Goal: Task Accomplishment & Management: Manage account settings

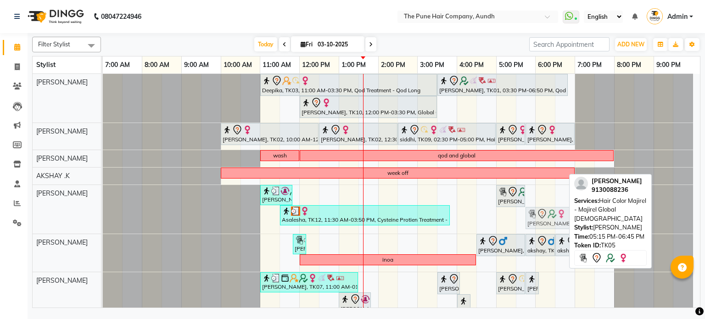
drag, startPoint x: 521, startPoint y: 221, endPoint x: 541, endPoint y: 216, distance: 20.8
click at [103, 216] on div "Vinit, TK04, 11:00 AM-11:50 AM, Beard Crafting charu, TK05, 05:00 PM-05:45 PM, …" at bounding box center [103, 209] width 0 height 49
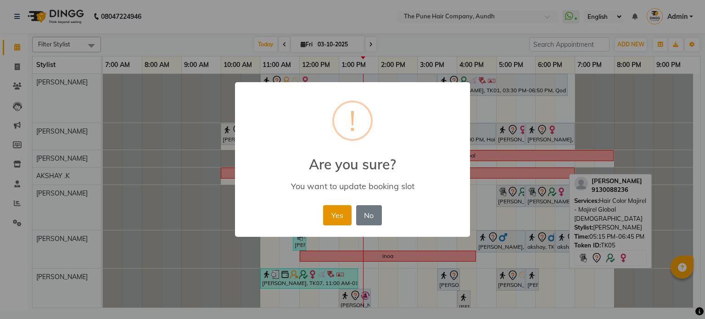
click at [335, 211] on button "Yes" at bounding box center [337, 215] width 28 height 20
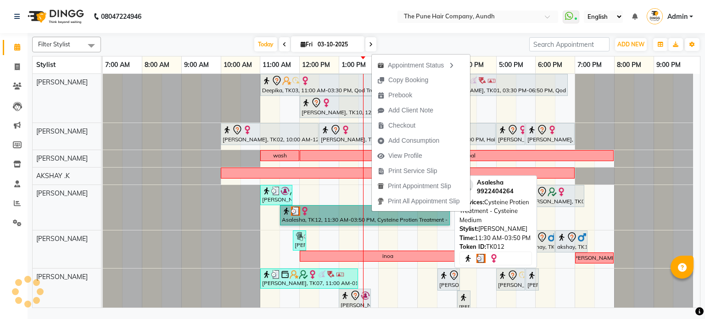
click at [329, 207] on link "Asalesha, TK12, 11:30 AM-03:50 PM, Cysteine Protien Treatment - Cysteine Medium" at bounding box center [365, 215] width 170 height 20
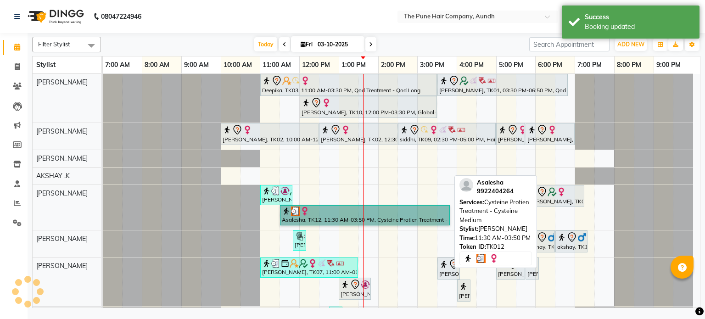
click at [327, 209] on link "Asalesha, TK12, 11:30 AM-03:50 PM, Cysteine Protien Treatment - Cysteine Medium" at bounding box center [365, 215] width 170 height 20
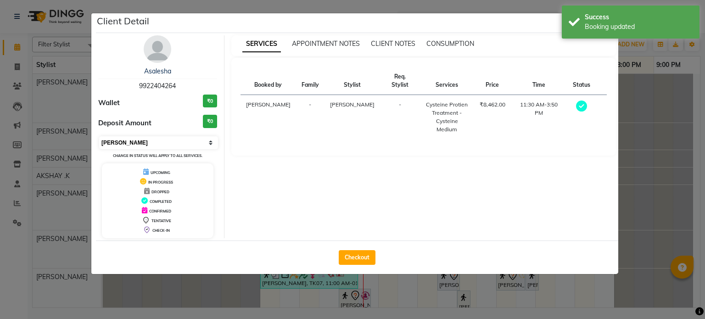
click at [150, 143] on select "Select MARK DONE UPCOMING" at bounding box center [158, 142] width 119 height 13
select select "5"
click at [99, 136] on select "Select MARK DONE UPCOMING" at bounding box center [158, 142] width 119 height 13
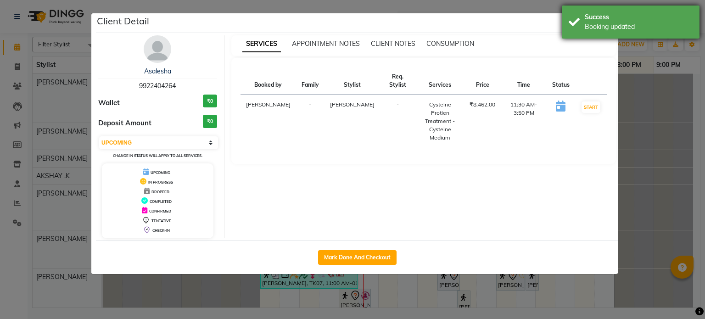
click at [606, 22] on div "Success" at bounding box center [639, 17] width 108 height 10
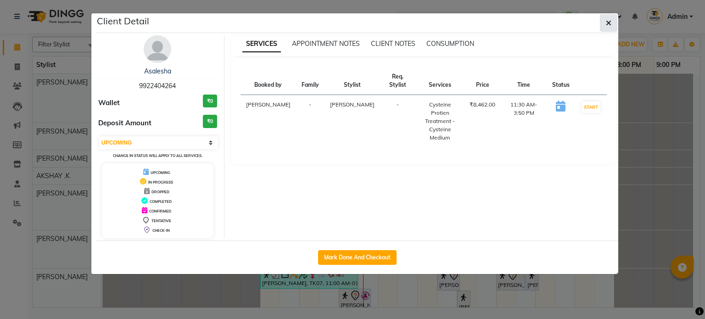
click at [608, 22] on icon "button" at bounding box center [609, 22] width 6 height 7
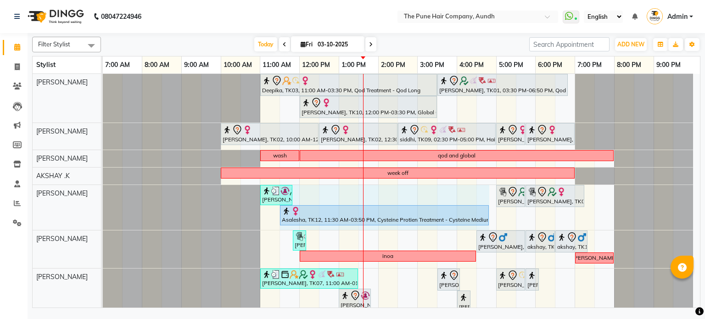
drag, startPoint x: 448, startPoint y: 207, endPoint x: 488, endPoint y: 206, distance: 39.5
click at [103, 206] on div "Vinit, TK04, 11:00 AM-11:50 AM, Beard Crafting charu, TK05, 05:00 PM-05:45 PM, …" at bounding box center [103, 207] width 0 height 45
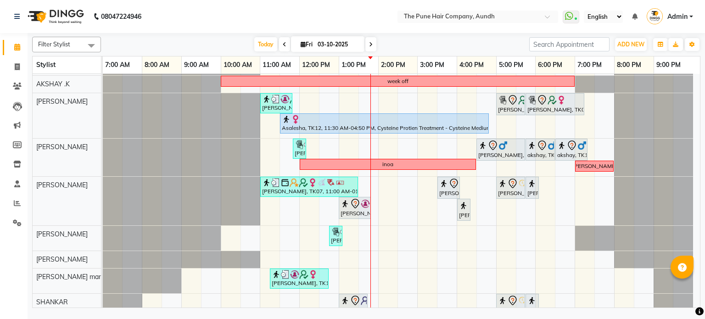
scroll to position [103, 0]
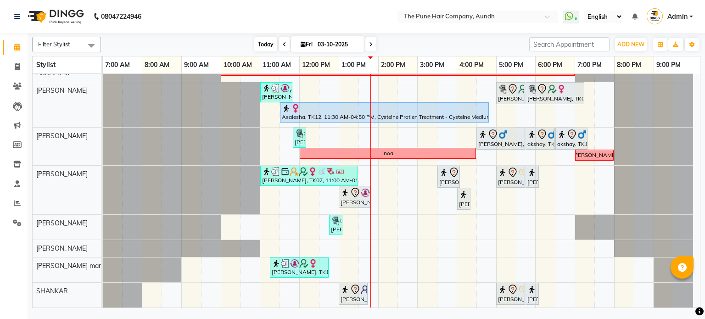
click at [268, 44] on span "Today" at bounding box center [265, 44] width 23 height 14
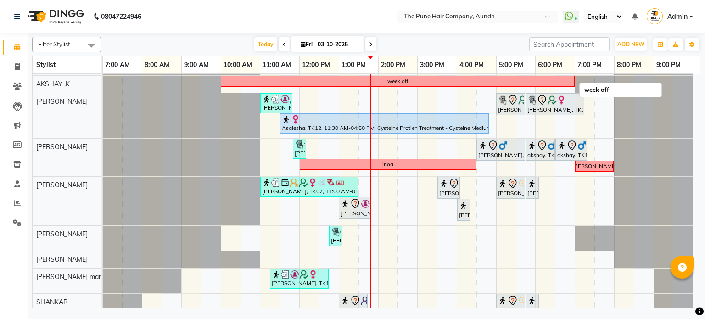
scroll to position [0, 0]
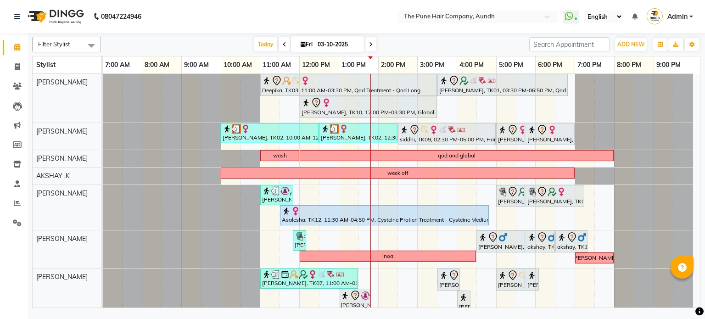
click at [373, 42] on span at bounding box center [370, 44] width 11 height 14
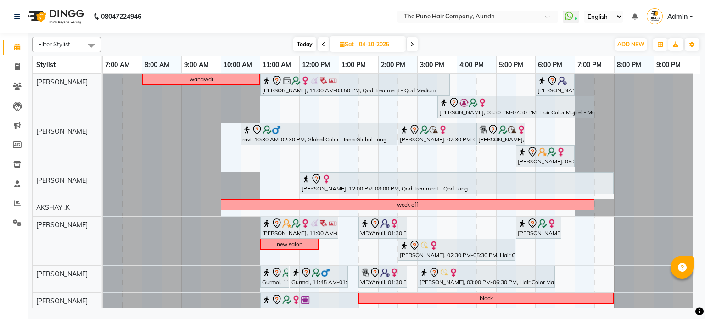
click at [409, 43] on span at bounding box center [412, 44] width 11 height 14
type input "05-10-2025"
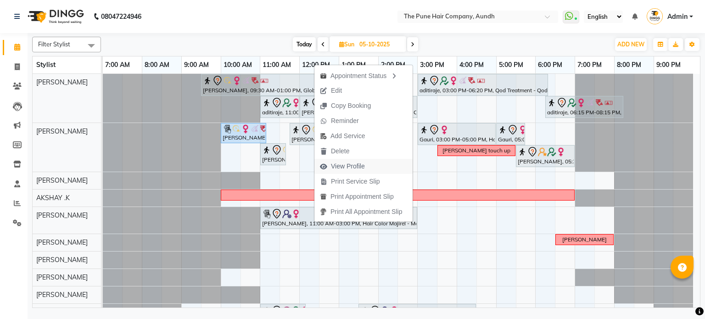
click at [343, 170] on span "View Profile" at bounding box center [348, 167] width 34 height 10
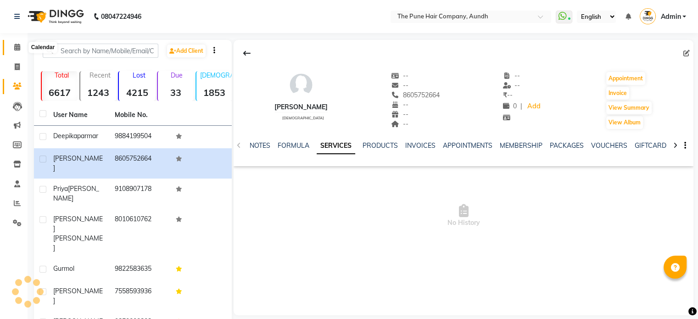
click at [12, 49] on span at bounding box center [17, 47] width 16 height 11
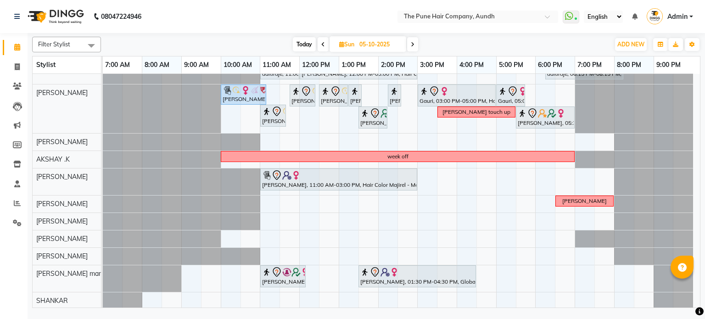
click at [412, 47] on span at bounding box center [412, 44] width 11 height 14
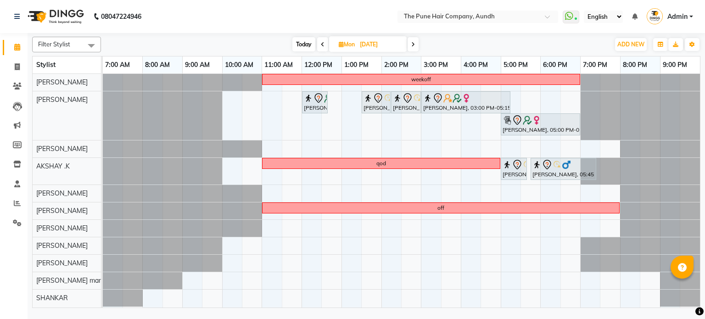
click at [297, 43] on span "Today" at bounding box center [303, 44] width 23 height 14
type input "03-10-2025"
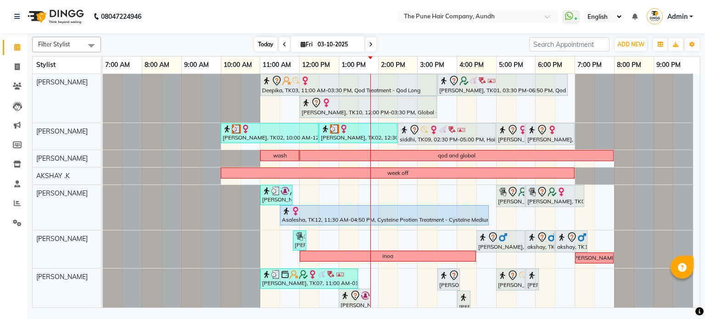
click at [263, 38] on span "Today" at bounding box center [265, 44] width 23 height 14
click at [316, 39] on input "03-10-2025" at bounding box center [338, 45] width 46 height 14
select select "10"
select select "2025"
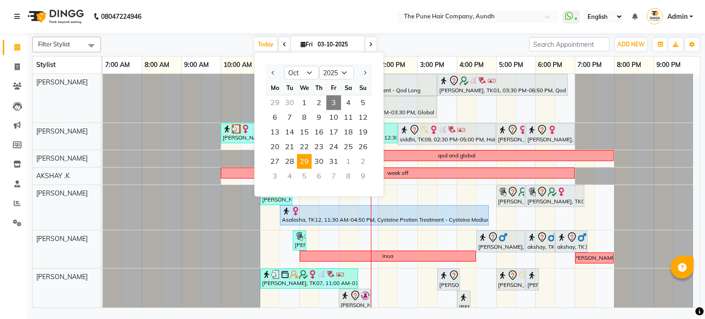
click at [305, 165] on span "29" at bounding box center [304, 161] width 15 height 15
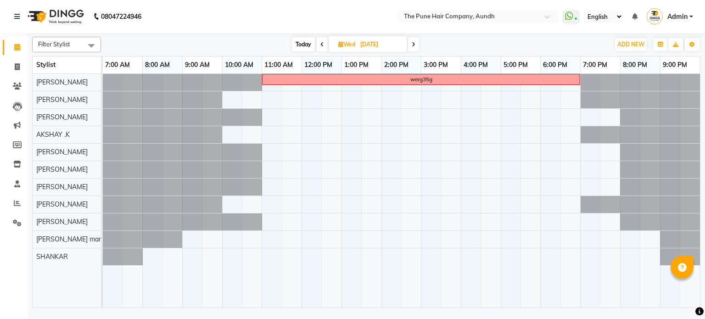
click at [320, 42] on icon at bounding box center [322, 45] width 4 height 6
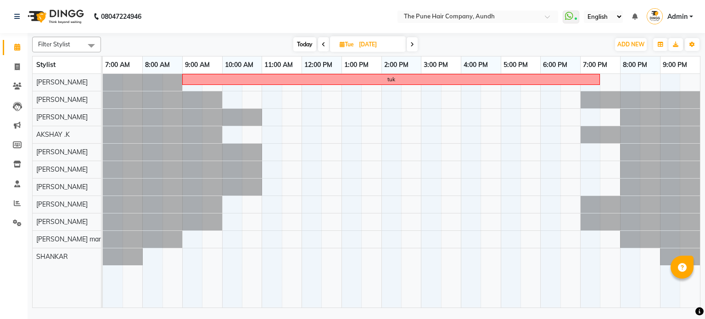
click at [416, 43] on span at bounding box center [412, 44] width 11 height 14
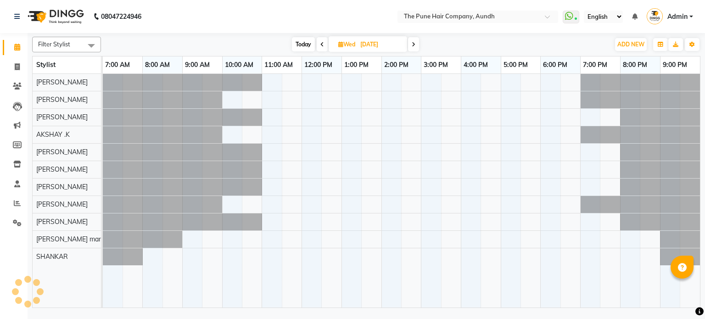
click at [416, 43] on span at bounding box center [413, 44] width 11 height 14
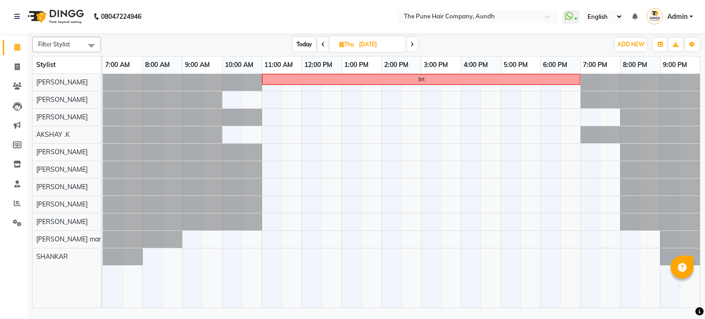
click at [303, 41] on span "Today" at bounding box center [304, 44] width 23 height 14
type input "03-10-2025"
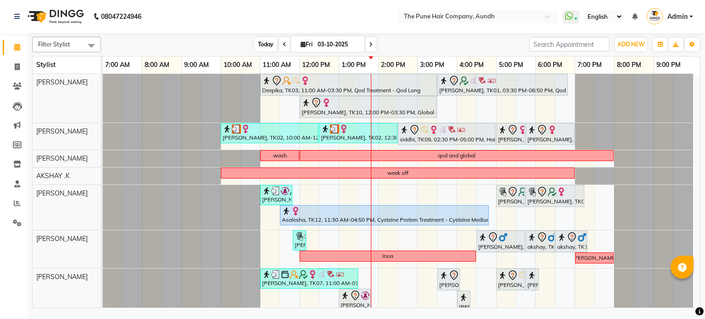
click at [264, 43] on span "Today" at bounding box center [265, 44] width 23 height 14
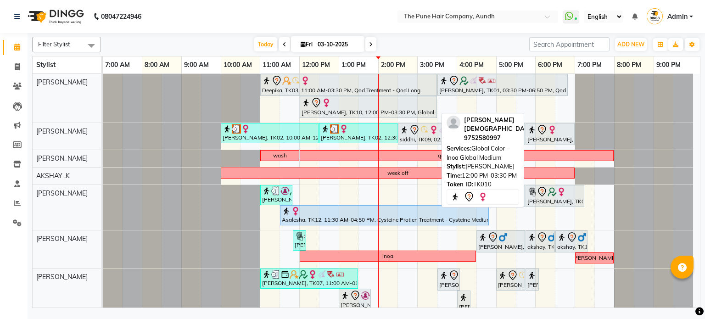
click at [349, 106] on div at bounding box center [369, 102] width 134 height 11
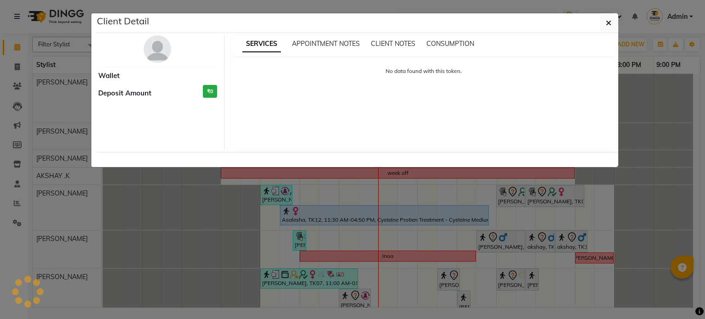
select select "7"
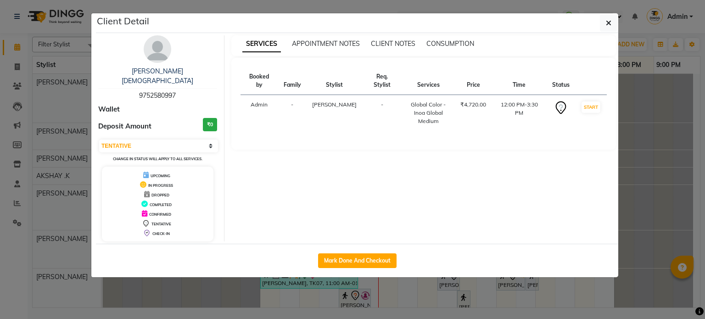
click at [349, 244] on div "Mark Done And Checkout" at bounding box center [357, 261] width 522 height 34
click at [352, 253] on button "Mark Done And Checkout" at bounding box center [357, 260] width 78 height 15
select select "service"
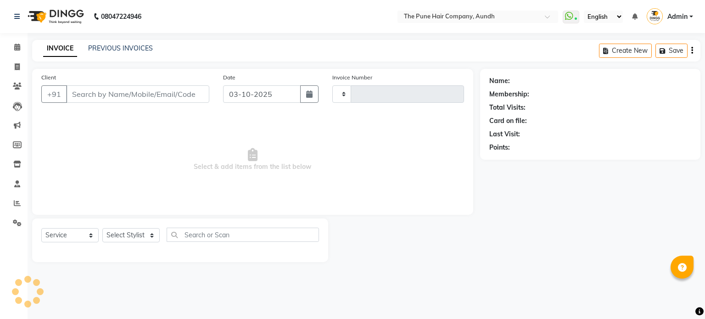
type input "5464"
select select "106"
type input "9752580997"
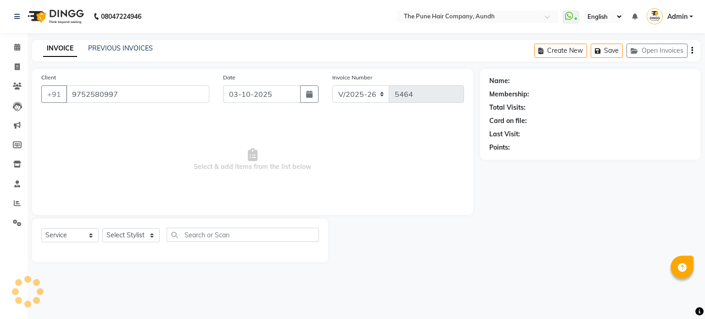
select select "3338"
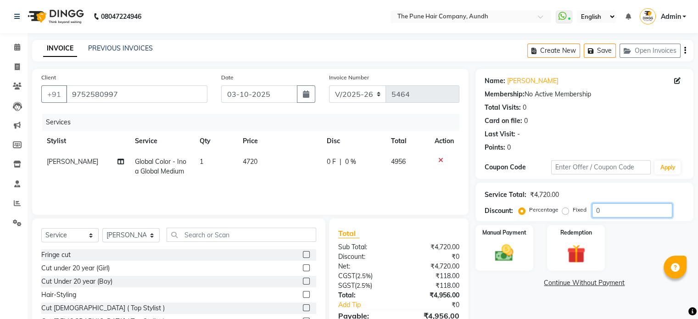
click at [616, 204] on input "0" at bounding box center [632, 210] width 80 height 14
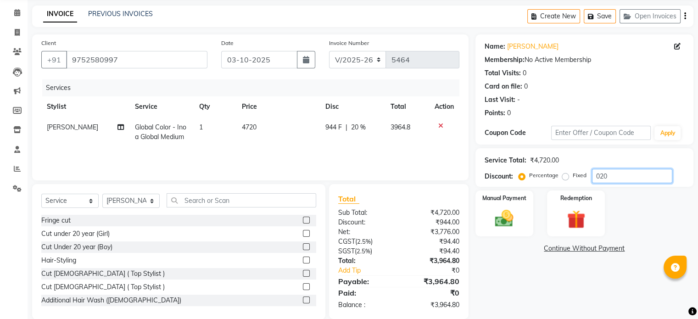
scroll to position [49, 0]
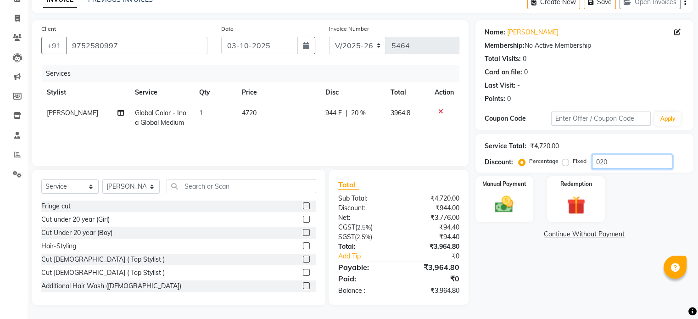
type input "020"
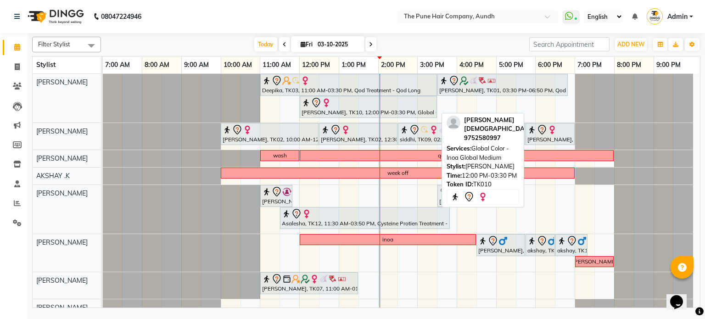
click at [336, 106] on div at bounding box center [369, 102] width 134 height 11
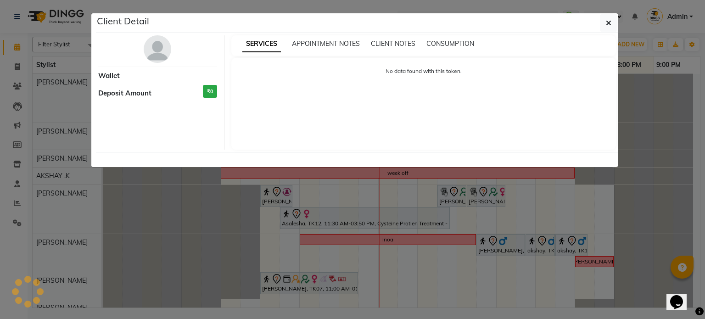
select select "3"
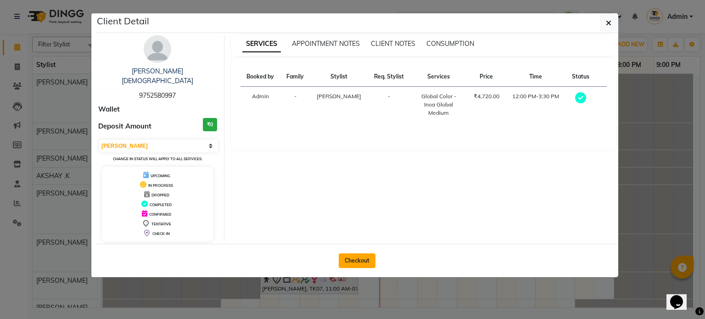
click at [357, 253] on button "Checkout" at bounding box center [357, 260] width 37 height 15
select select "service"
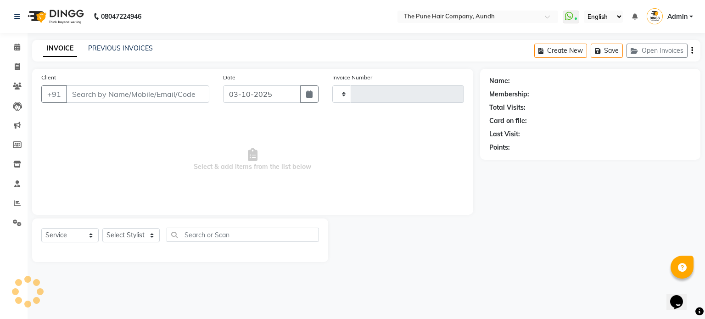
type input "5464"
select select "106"
type input "9752580997"
select select "3338"
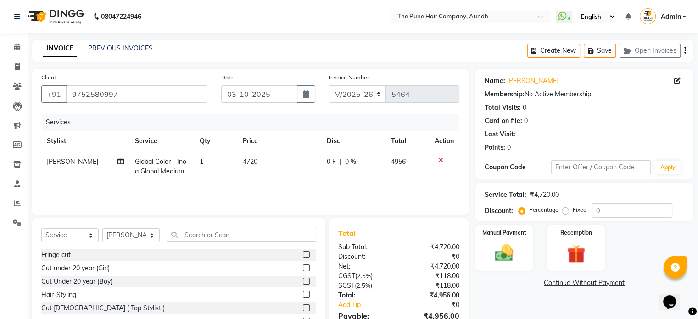
click at [64, 163] on span "[PERSON_NAME]" at bounding box center [72, 161] width 51 height 8
select select "3338"
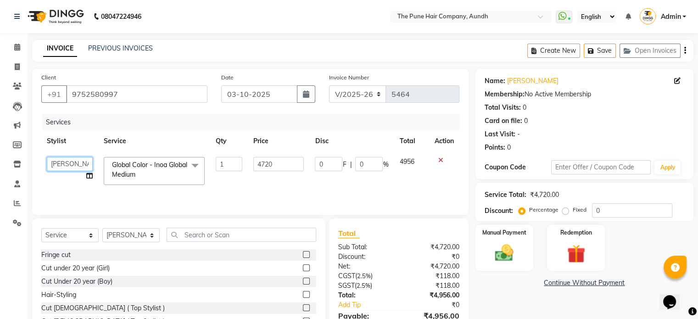
click at [64, 163] on select "AKSHAY .K LAKKHAN SHINDE Nagesh Jadhav Nitish Desai Pavan mane Prasad Adhav Pra…" at bounding box center [70, 164] width 46 height 14
select select "18078"
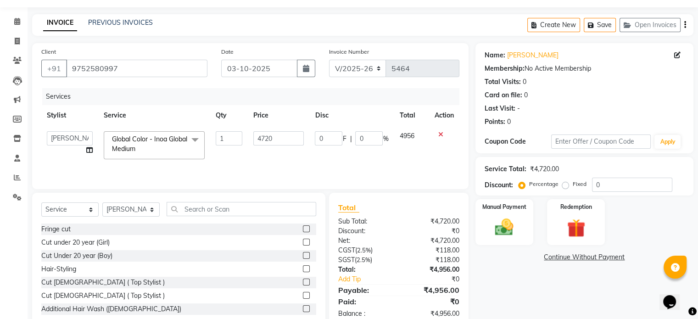
scroll to position [49, 0]
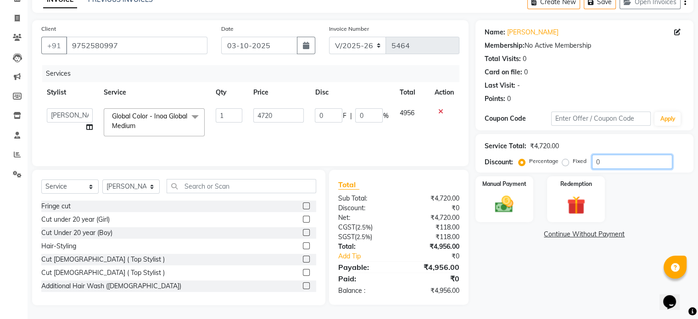
click at [625, 159] on input "0" at bounding box center [632, 162] width 80 height 14
type input "02"
type input "94.4"
type input "2"
type input "020"
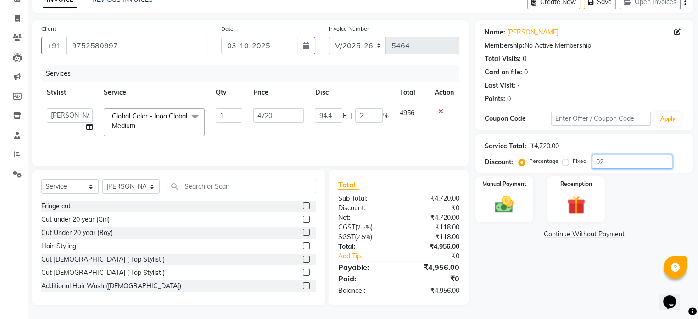
type input "944"
type input "20"
type input "02"
type input "94.4"
type input "2"
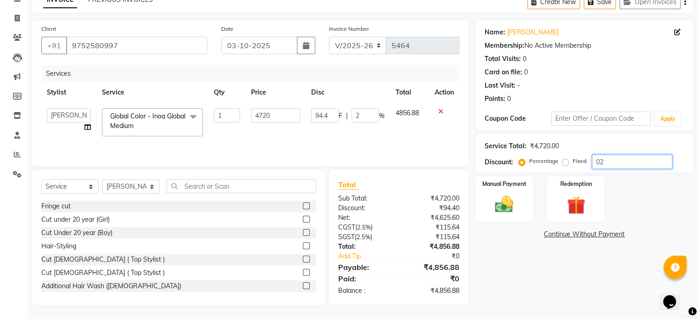
type input "0"
type input "2"
type input "94.4"
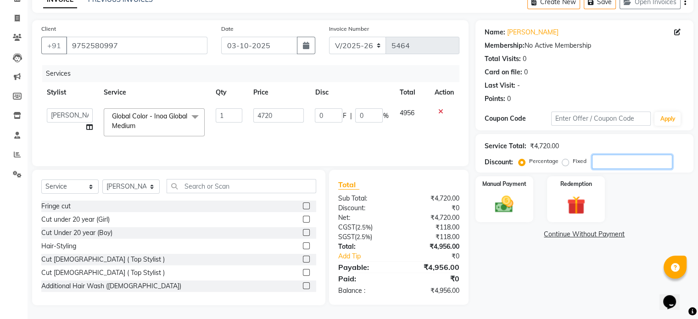
type input "2"
type input "20"
type input "944"
type input "20"
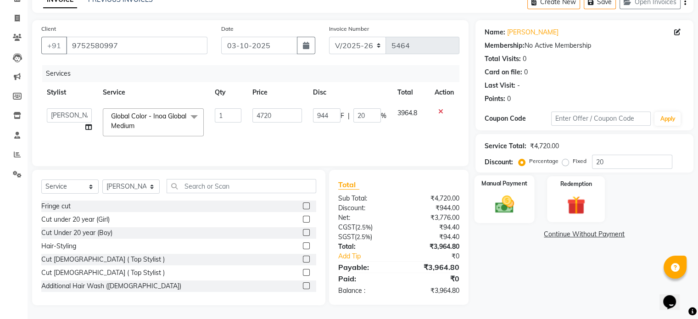
click at [517, 194] on img at bounding box center [504, 205] width 31 height 22
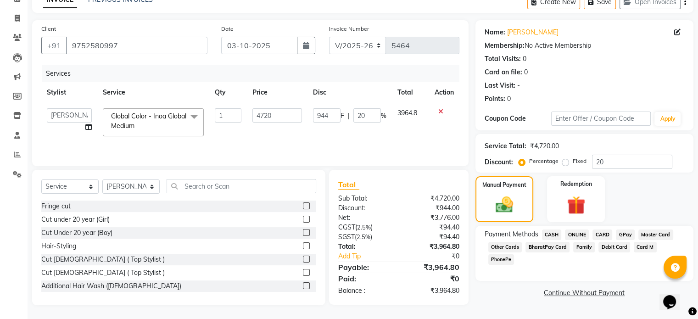
click at [579, 233] on span "ONLINE" at bounding box center [577, 235] width 24 height 11
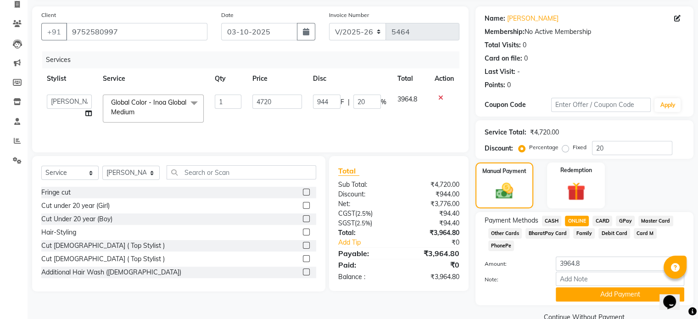
scroll to position [70, 0]
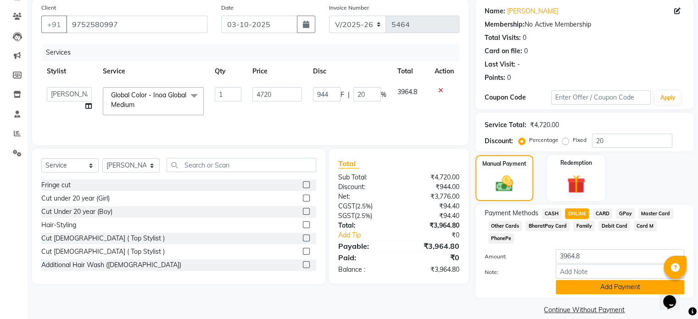
click at [605, 280] on button "Add Payment" at bounding box center [620, 287] width 129 height 14
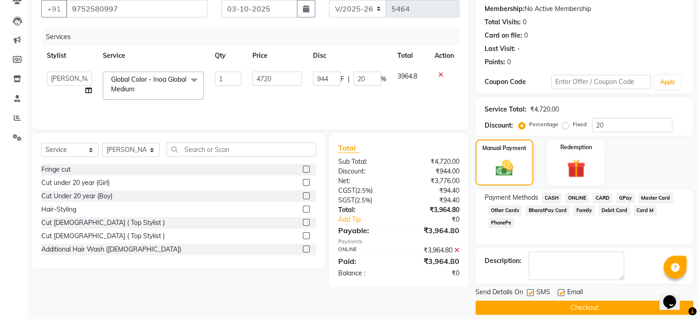
scroll to position [94, 0]
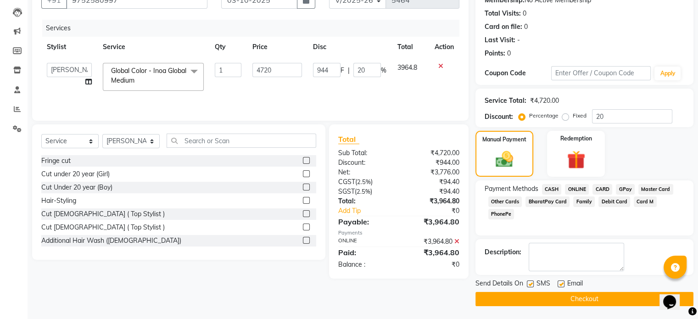
click at [597, 302] on button "Checkout" at bounding box center [585, 299] width 218 height 14
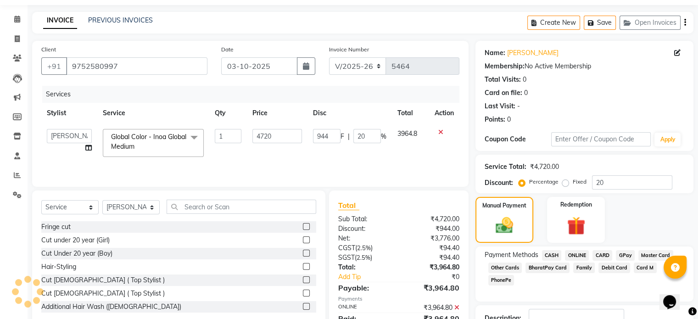
scroll to position [0, 0]
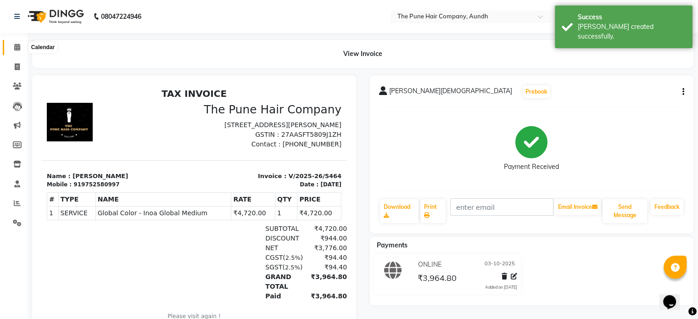
click at [13, 44] on span at bounding box center [17, 47] width 16 height 11
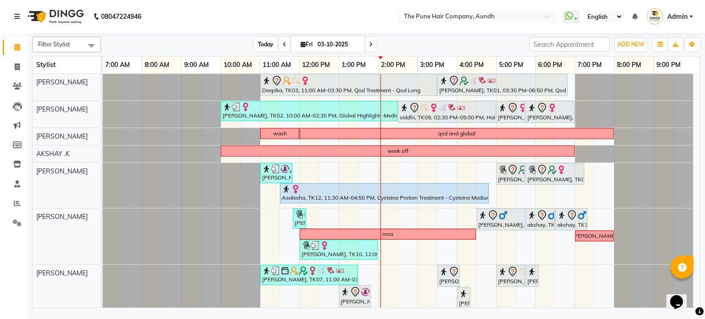
click at [259, 42] on span "Today" at bounding box center [265, 44] width 23 height 14
click at [370, 43] on icon at bounding box center [371, 45] width 4 height 6
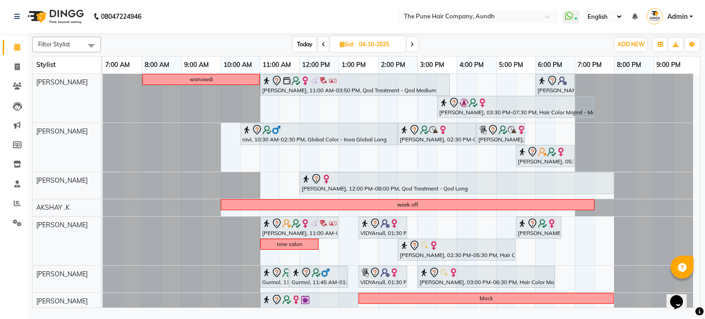
click at [412, 40] on span at bounding box center [412, 44] width 11 height 14
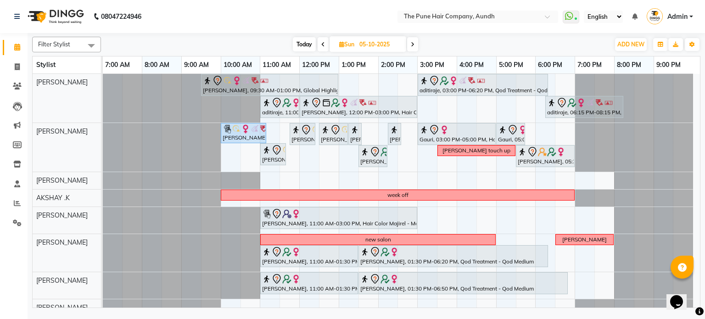
click at [323, 47] on span at bounding box center [323, 44] width 11 height 14
type input "04-10-2025"
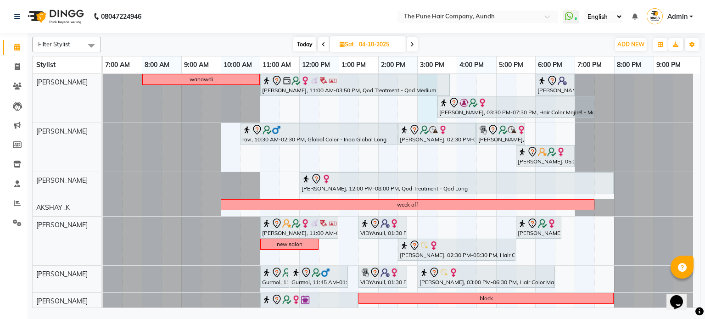
click at [422, 104] on div "wanawdi Ujwal, 11:00 AM-03:50 PM, Qod Treatment - Qod Medium aishwarya kolhe, 0…" at bounding box center [401, 241] width 597 height 335
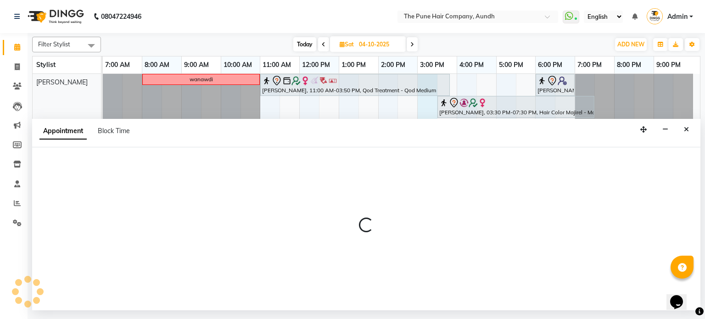
select select "3338"
select select "900"
select select "tentative"
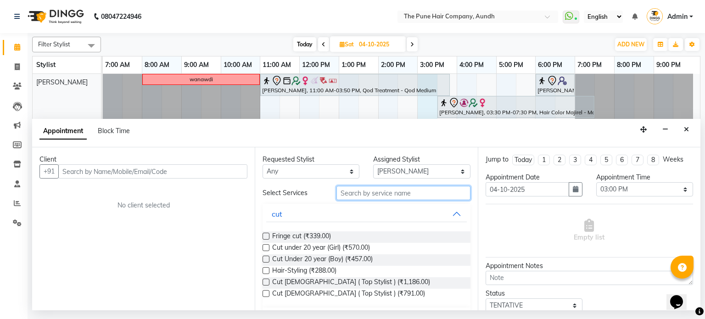
click at [360, 191] on input "text" at bounding box center [403, 193] width 134 height 14
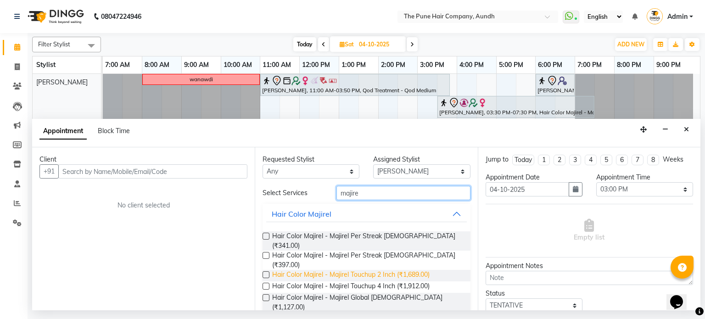
type input "majire"
click at [360, 270] on span "Hair Color Majirel - Majirel Touchup 2 Inch (₹1,689.00)" at bounding box center [350, 275] width 157 height 11
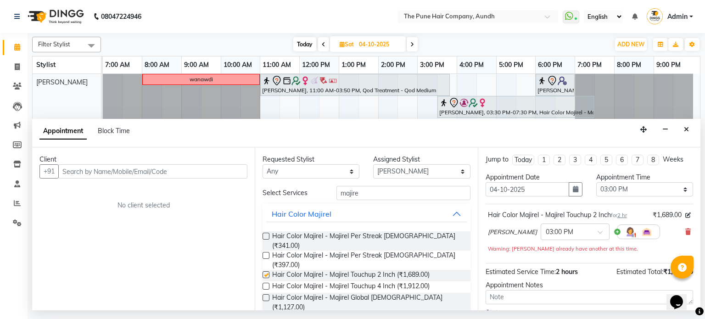
checkbox input "false"
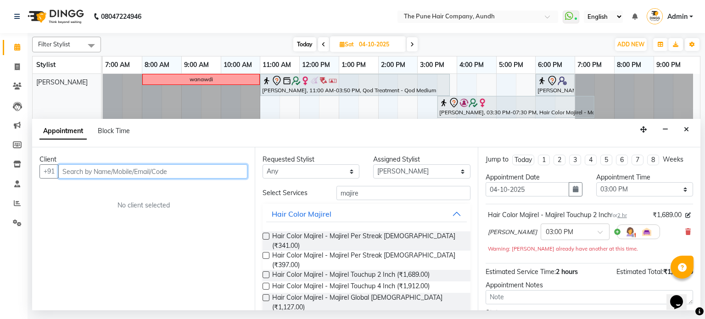
click at [184, 173] on input "text" at bounding box center [152, 171] width 189 height 14
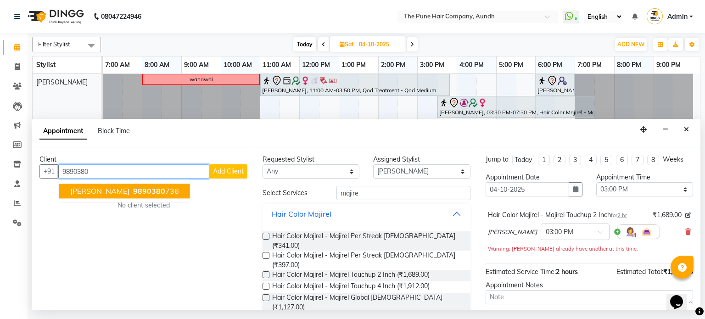
click at [131, 194] on ngb-highlight "9890380 736" at bounding box center [155, 191] width 48 height 9
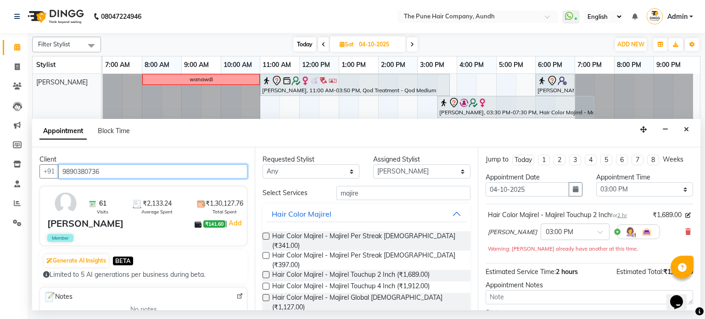
scroll to position [79, 0]
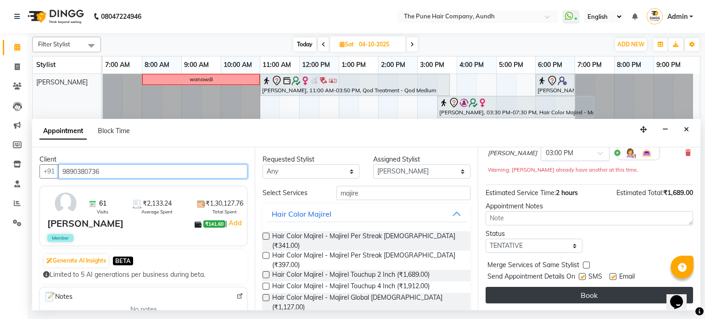
type input "9890380736"
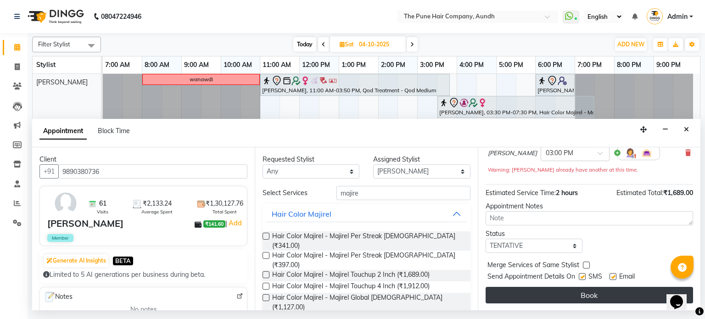
click at [516, 297] on button "Book" at bounding box center [589, 295] width 207 height 17
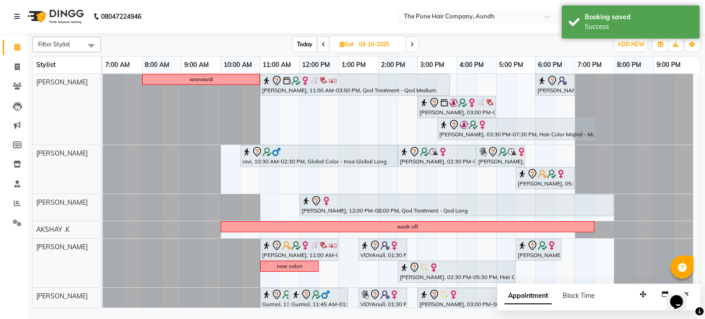
click at [536, 296] on span "Appointment" at bounding box center [527, 296] width 47 height 17
select select "tentative"
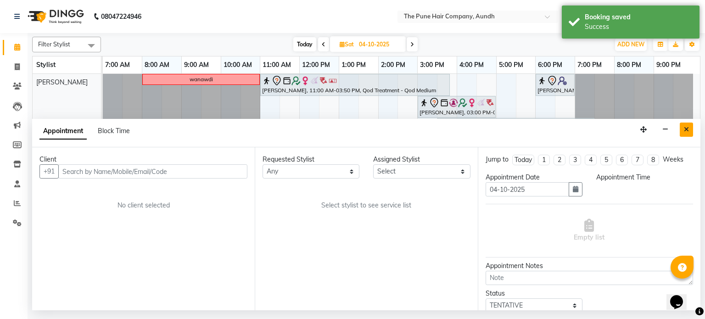
click at [685, 130] on icon "Close" at bounding box center [686, 129] width 5 height 6
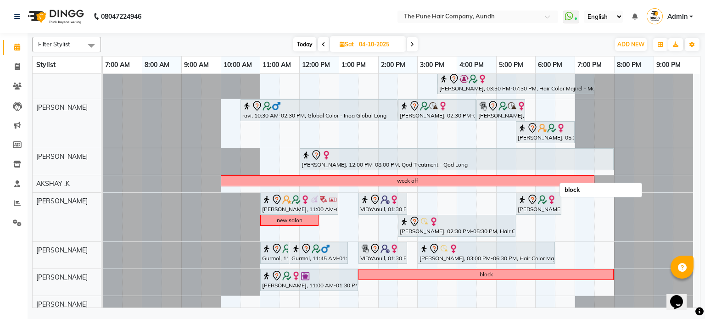
scroll to position [121, 0]
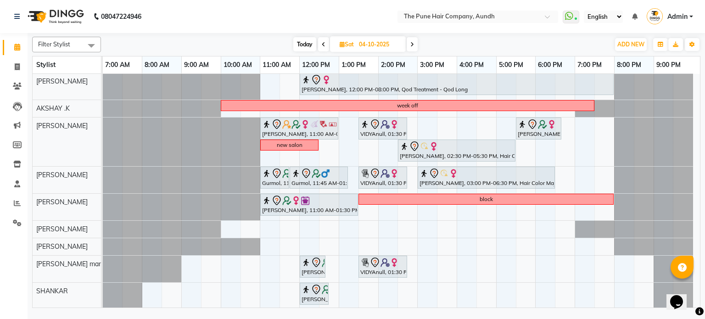
click at [307, 44] on span "Today" at bounding box center [304, 44] width 23 height 14
type input "03-10-2025"
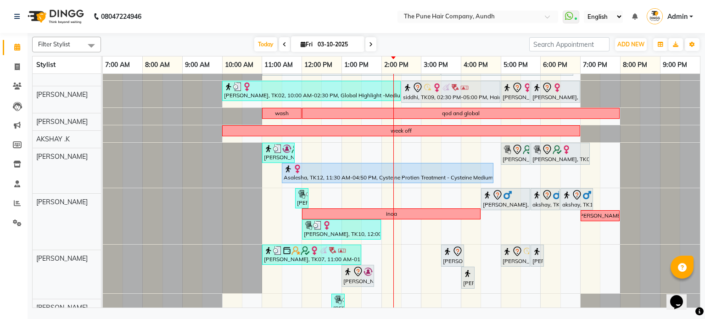
scroll to position [15, 0]
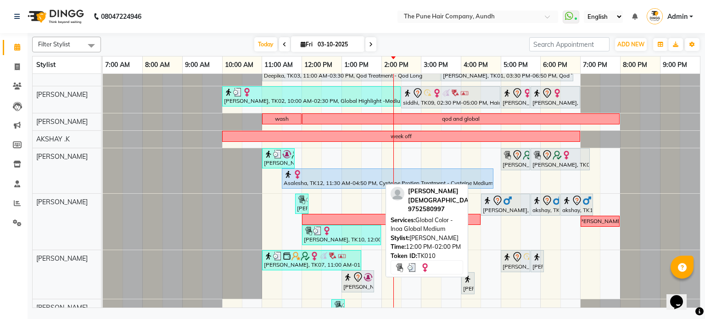
click at [317, 234] on img at bounding box center [317, 230] width 9 height 9
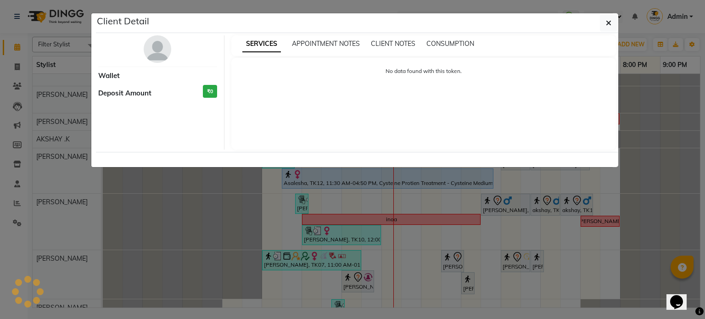
select select "3"
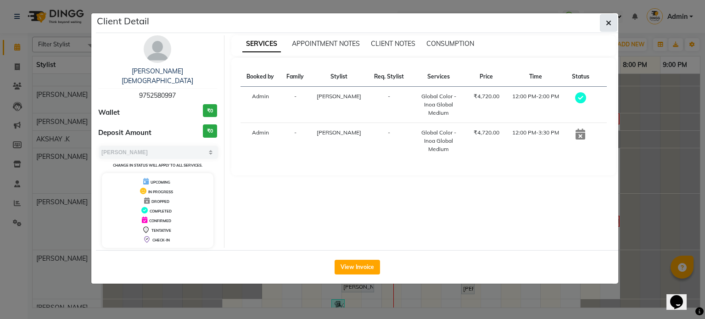
click at [604, 21] on button "button" at bounding box center [608, 22] width 17 height 17
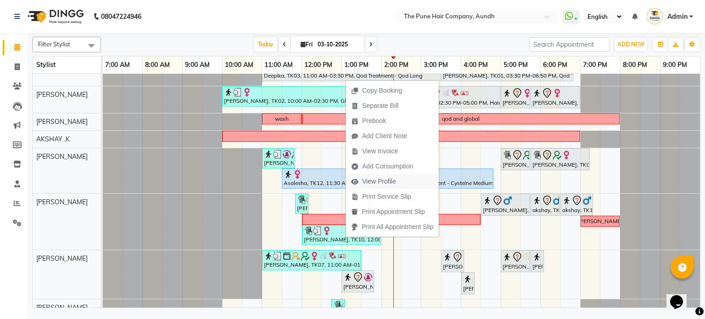
click at [387, 181] on span "View Profile" at bounding box center [379, 182] width 34 height 10
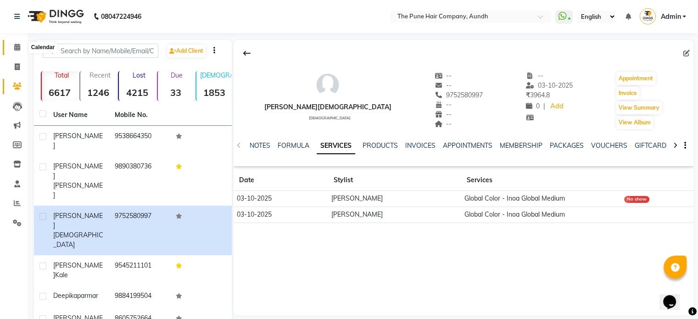
click at [17, 52] on span at bounding box center [17, 47] width 16 height 11
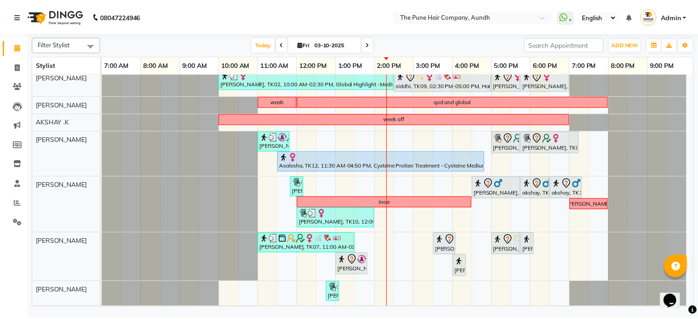
scroll to position [46, 0]
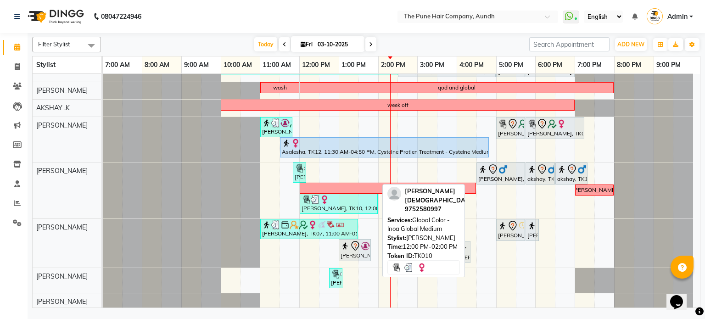
click at [345, 203] on div "[PERSON_NAME], TK10, 12:00 PM-02:00 PM, Global Color - Inoa Global Medium" at bounding box center [339, 203] width 76 height 17
select select "3"
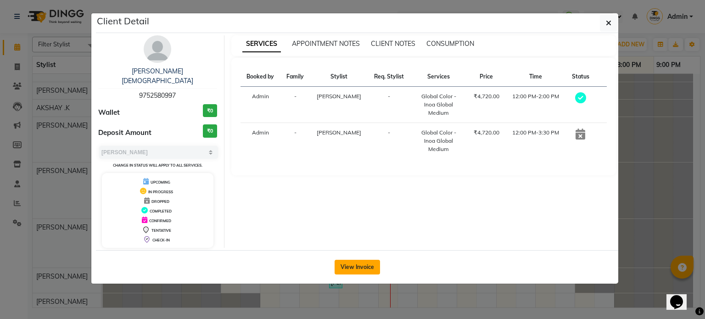
click at [369, 260] on button "View Invoice" at bounding box center [357, 267] width 45 height 15
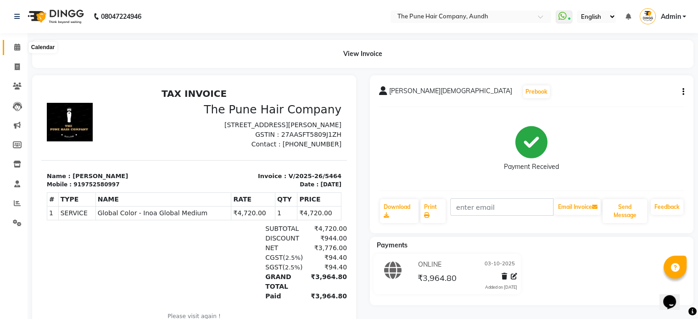
click at [18, 47] on icon at bounding box center [17, 47] width 6 height 7
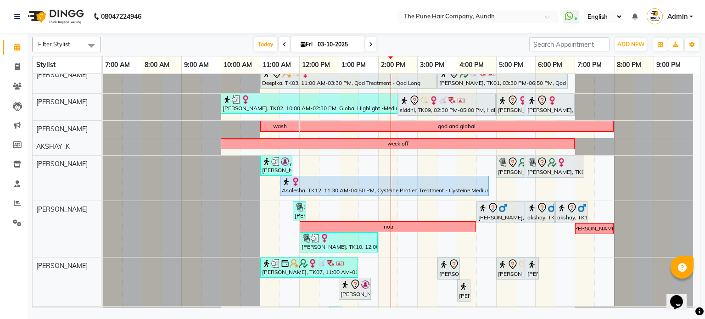
click at [373, 47] on span at bounding box center [370, 44] width 11 height 14
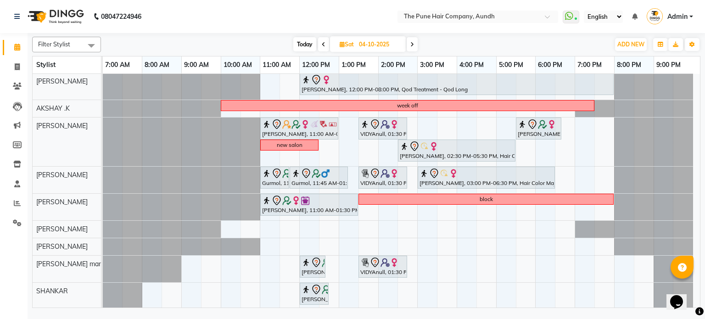
click at [410, 41] on span at bounding box center [412, 44] width 11 height 14
type input "05-10-2025"
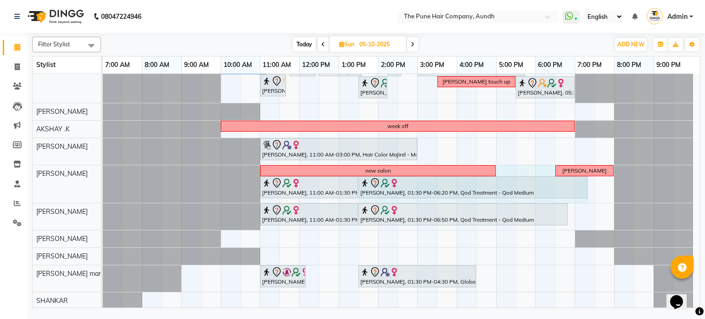
drag, startPoint x: 547, startPoint y: 191, endPoint x: 576, endPoint y: 195, distance: 29.2
click at [103, 195] on div "new salon vedang abhilasha kale, 11:00 AM-01:30 PM, Global Highlight -Medium ab…" at bounding box center [103, 184] width 0 height 38
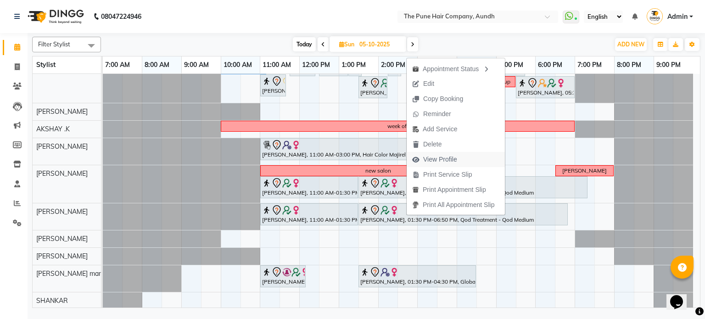
click at [446, 157] on span "View Profile" at bounding box center [440, 160] width 34 height 10
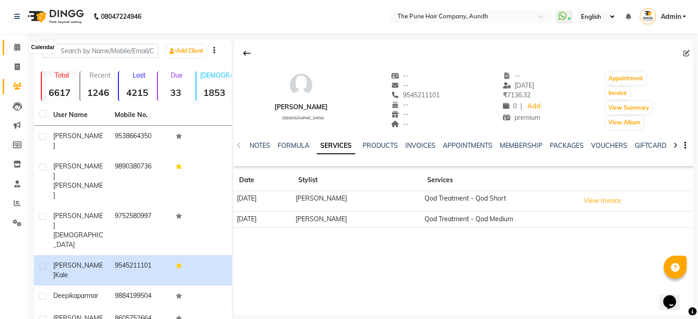
click at [19, 47] on icon at bounding box center [17, 47] width 6 height 7
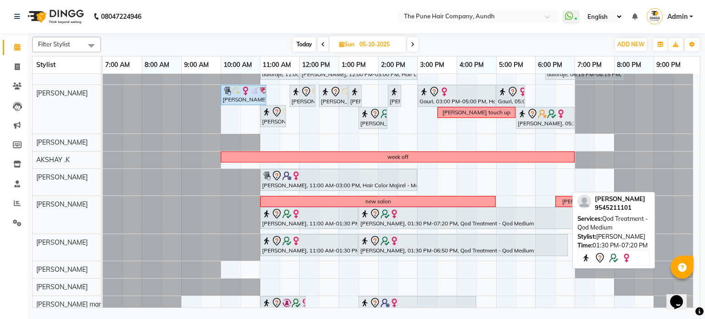
scroll to position [23, 0]
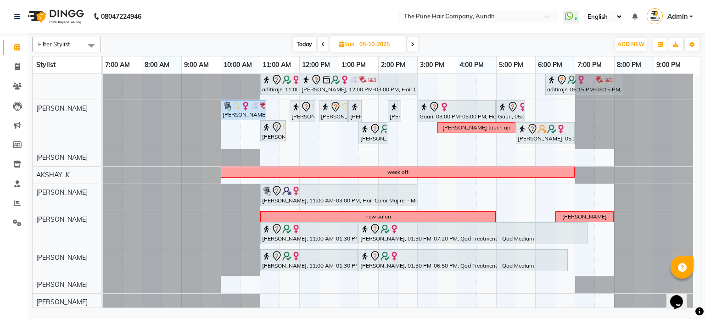
click at [411, 44] on icon at bounding box center [413, 45] width 4 height 6
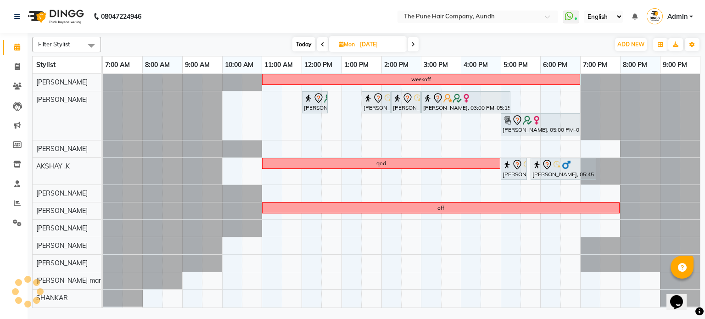
click at [416, 45] on span at bounding box center [413, 44] width 11 height 14
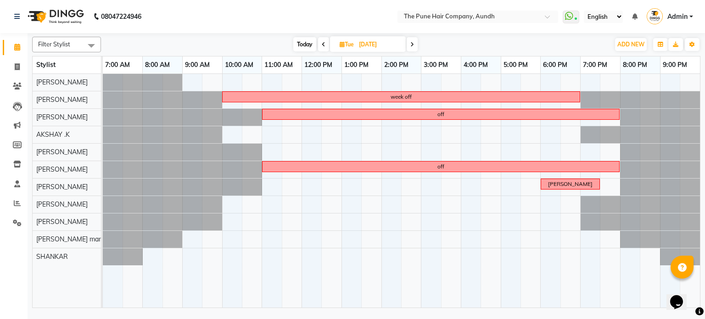
click at [415, 45] on span at bounding box center [412, 44] width 11 height 14
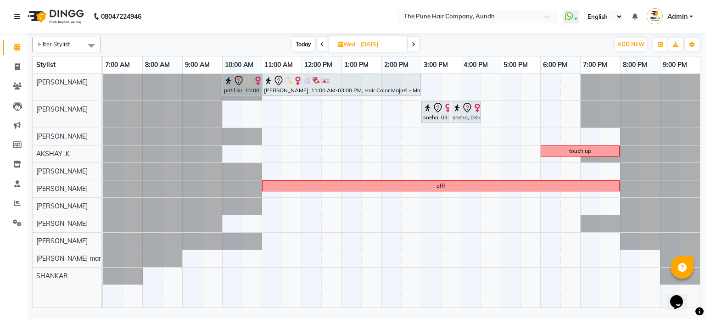
click at [415, 45] on icon at bounding box center [414, 45] width 4 height 6
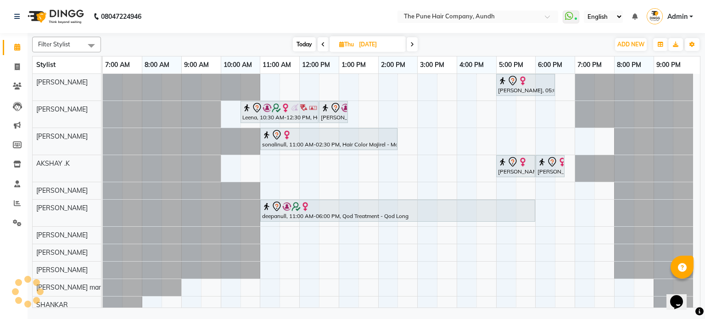
click at [413, 45] on icon at bounding box center [412, 45] width 4 height 6
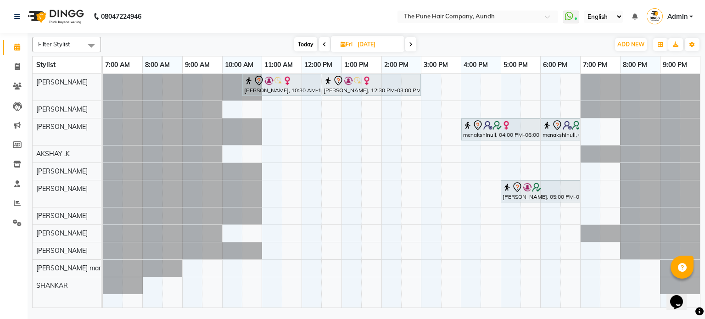
click at [410, 43] on icon at bounding box center [411, 45] width 4 height 6
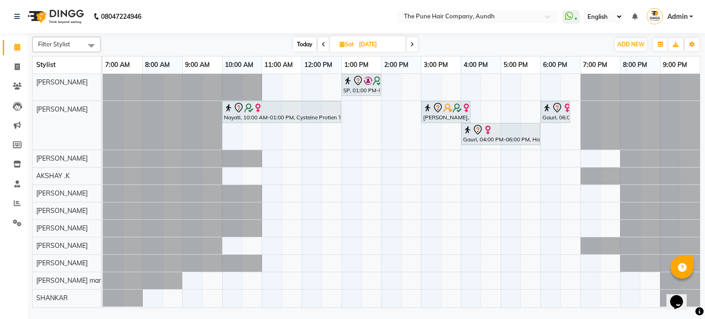
click at [410, 43] on span at bounding box center [412, 44] width 11 height 14
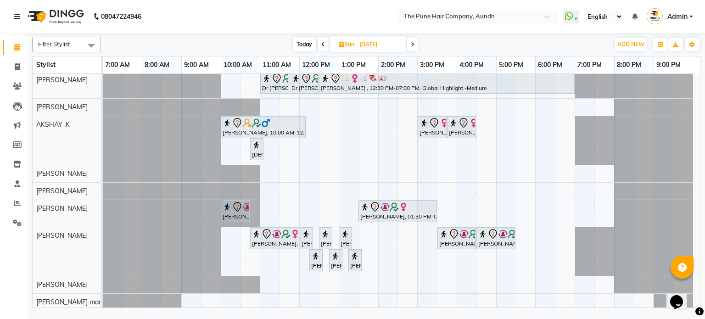
scroll to position [58, 0]
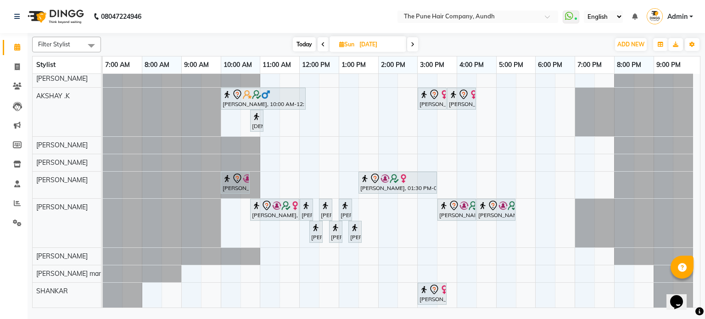
click at [415, 43] on span at bounding box center [412, 44] width 11 height 14
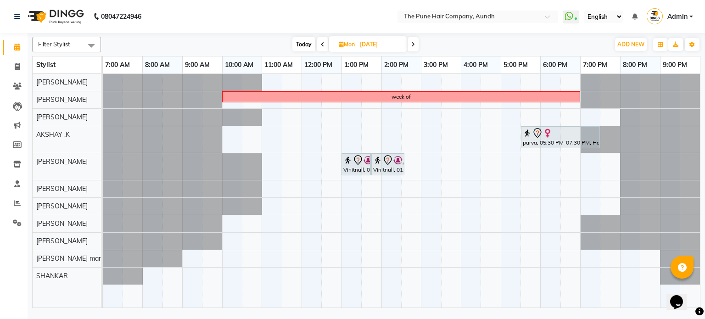
click at [415, 43] on icon at bounding box center [413, 45] width 4 height 6
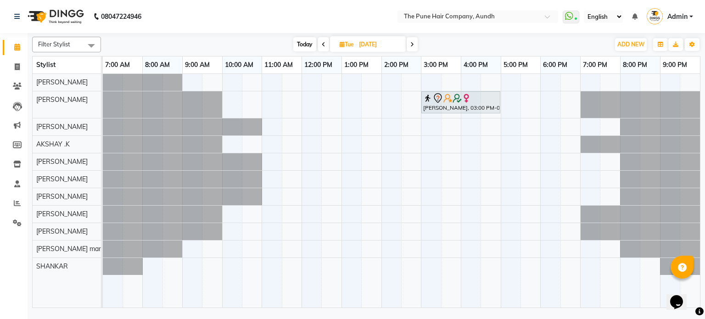
click at [415, 43] on span at bounding box center [412, 44] width 11 height 14
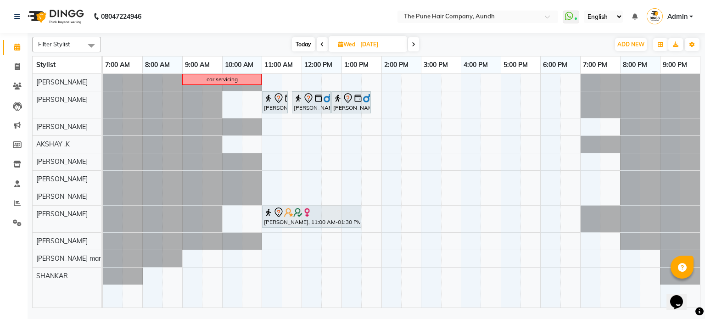
click at [413, 43] on icon at bounding box center [414, 45] width 4 height 6
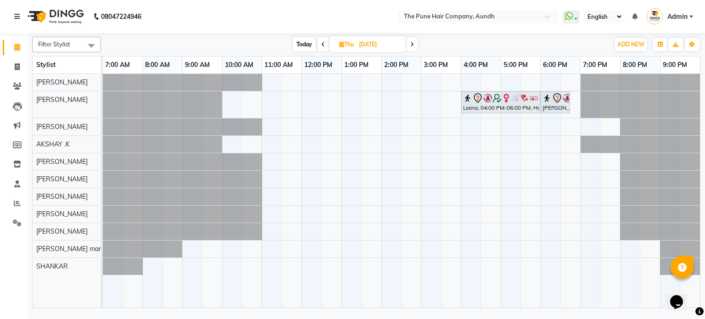
drag, startPoint x: 301, startPoint y: 45, endPoint x: 309, endPoint y: 55, distance: 12.8
click at [301, 45] on span "Today" at bounding box center [304, 44] width 23 height 14
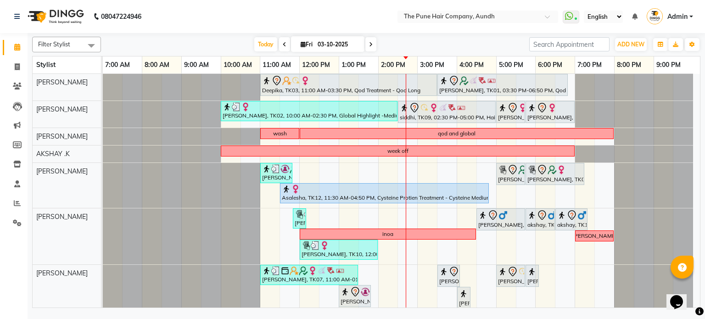
click at [366, 42] on span at bounding box center [370, 44] width 11 height 14
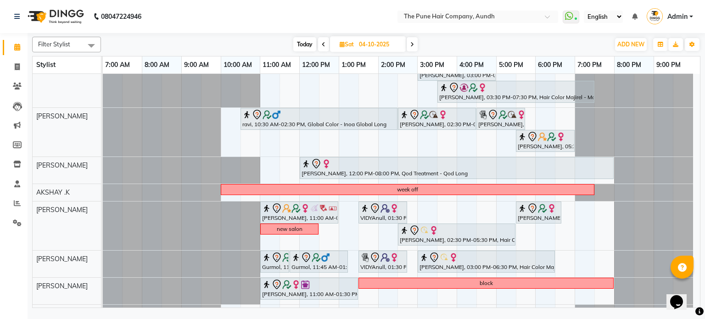
scroll to position [46, 0]
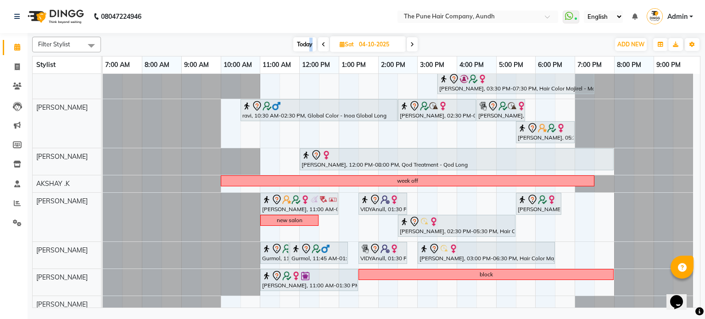
click at [313, 47] on span "Today" at bounding box center [304, 44] width 23 height 14
type input "03-10-2025"
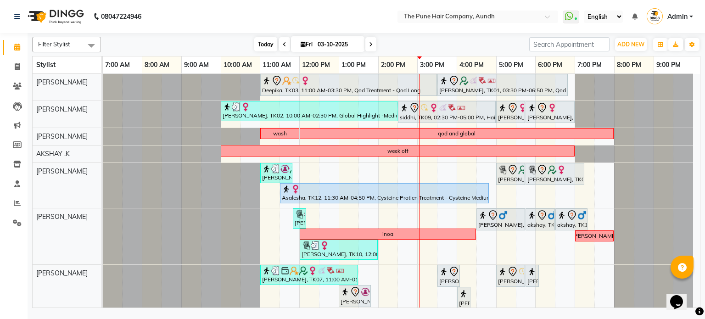
click at [256, 45] on span "Today" at bounding box center [265, 44] width 23 height 14
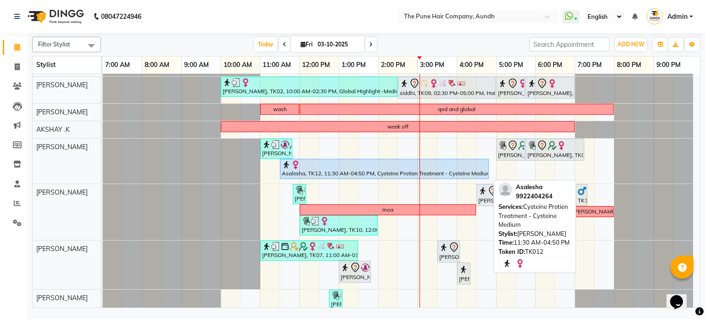
scroll to position [46, 0]
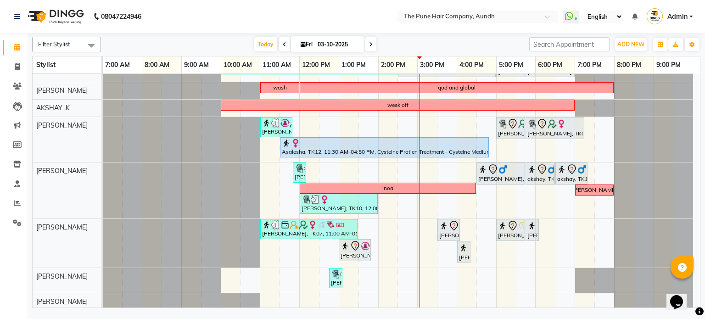
click at [302, 41] on icon at bounding box center [303, 44] width 5 height 6
select select "10"
select select "2025"
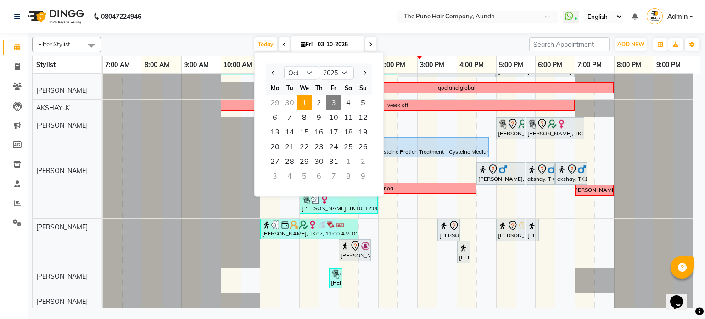
click at [308, 101] on span "1" at bounding box center [304, 102] width 15 height 15
type input "01-10-2025"
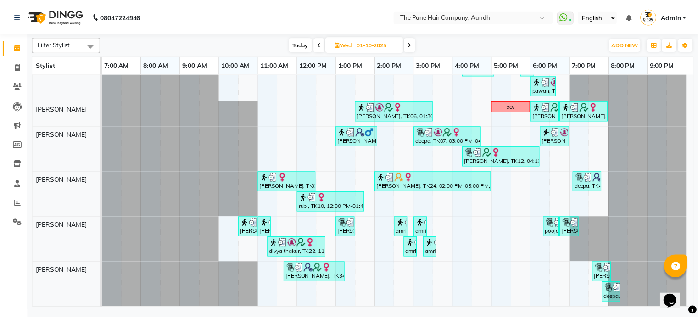
scroll to position [92, 0]
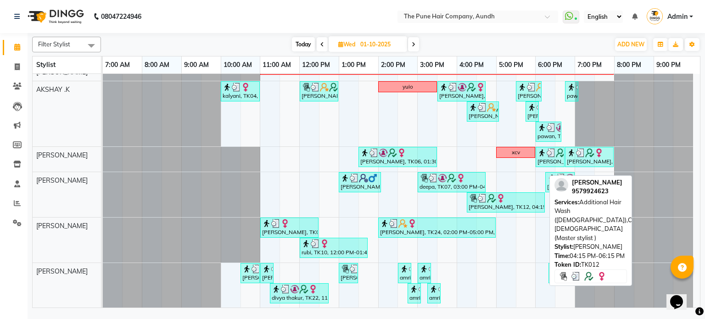
click at [511, 210] on div "suvarna shinde, TK12, 04:15 PM-06:15 PM, Additional Hair Wash (Female),Cut Fema…" at bounding box center [506, 202] width 76 height 17
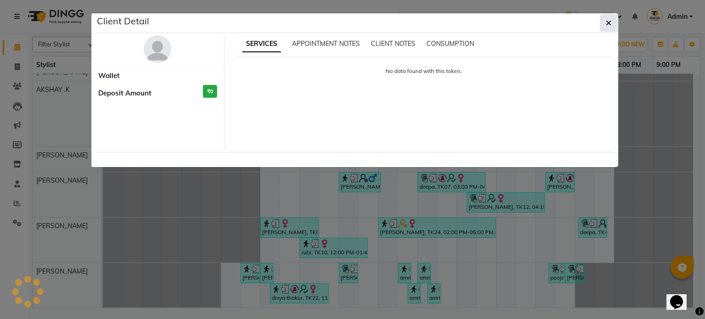
click at [604, 23] on button "button" at bounding box center [608, 22] width 17 height 17
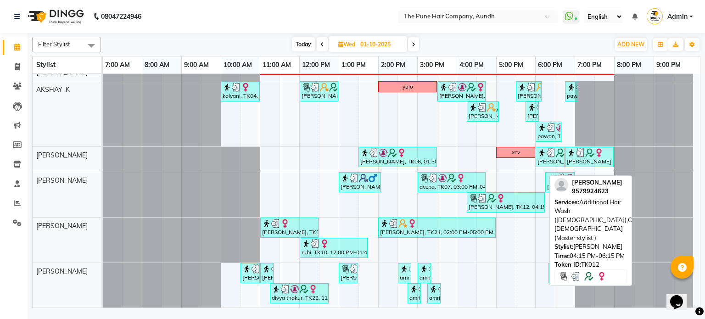
click at [495, 201] on img at bounding box center [491, 198] width 9 height 9
select select "3"
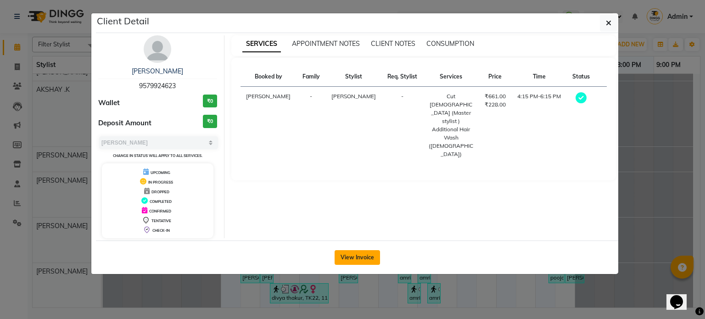
click at [350, 256] on button "View Invoice" at bounding box center [357, 257] width 45 height 15
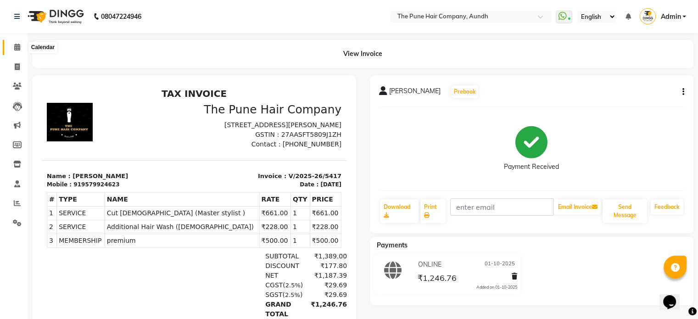
click at [17, 44] on icon at bounding box center [17, 47] width 6 height 7
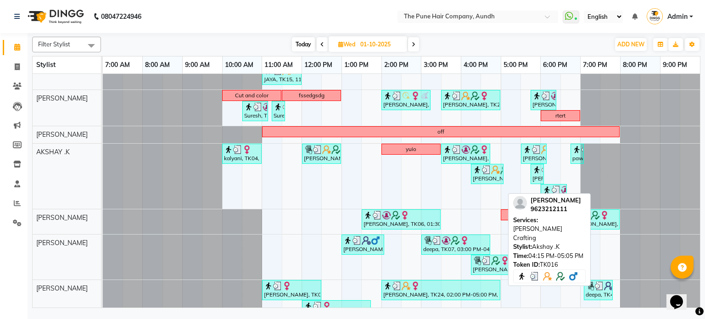
scroll to position [46, 0]
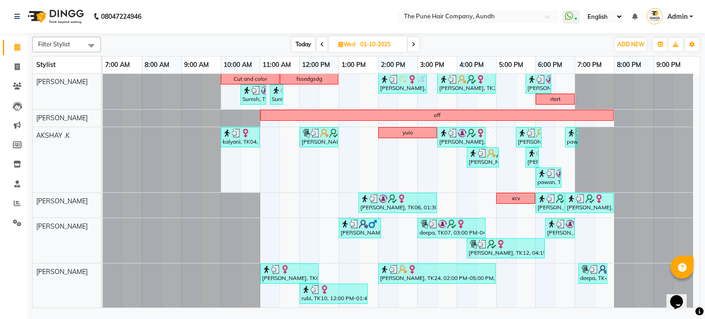
click at [303, 45] on span "Today" at bounding box center [303, 44] width 23 height 14
type input "03-10-2025"
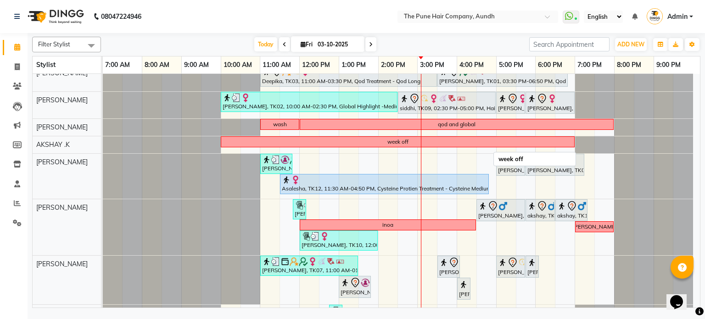
scroll to position [0, 0]
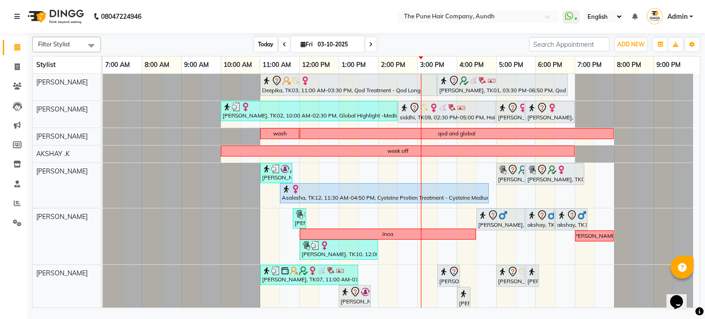
click at [263, 44] on span "Today" at bounding box center [265, 44] width 23 height 14
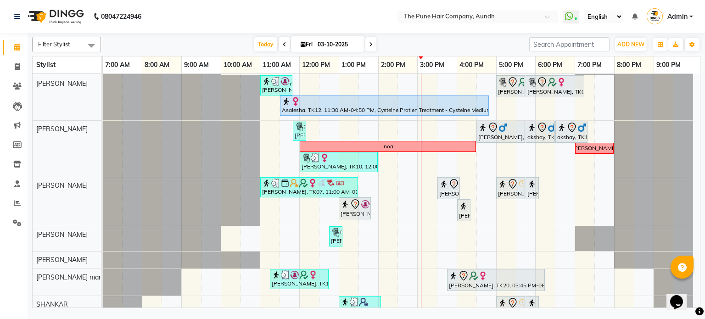
scroll to position [92, 0]
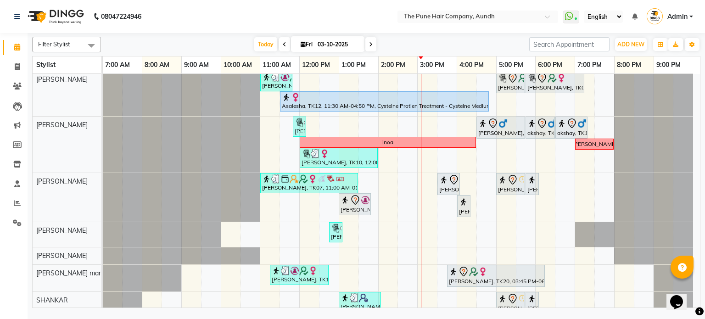
click at [301, 46] on icon at bounding box center [303, 44] width 5 height 6
select select "10"
select select "2025"
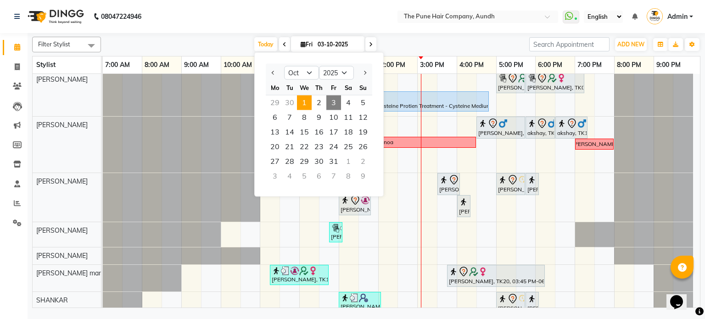
click at [308, 104] on span "1" at bounding box center [304, 102] width 15 height 15
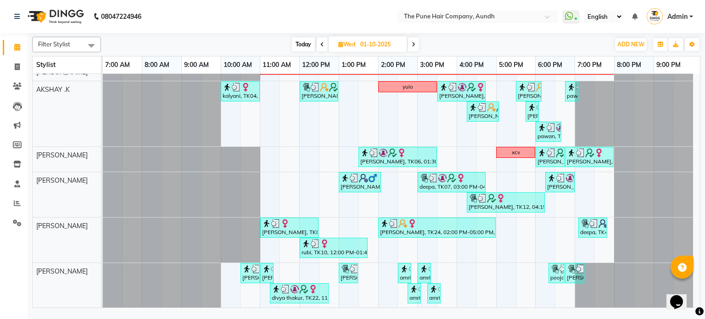
click at [300, 37] on span "Today" at bounding box center [303, 44] width 23 height 14
type input "03-10-2025"
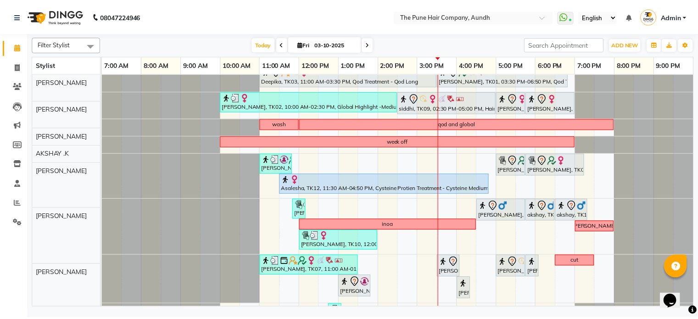
scroll to position [0, 0]
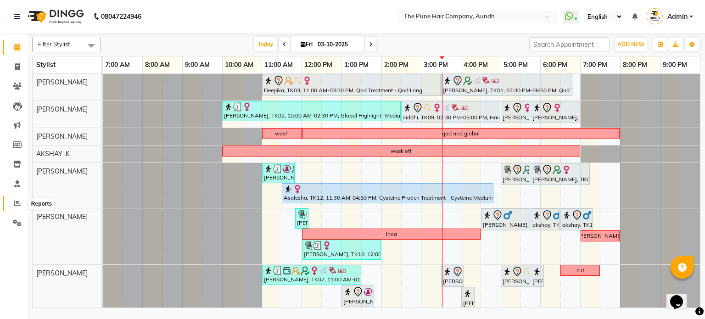
click at [17, 202] on icon at bounding box center [17, 203] width 7 height 7
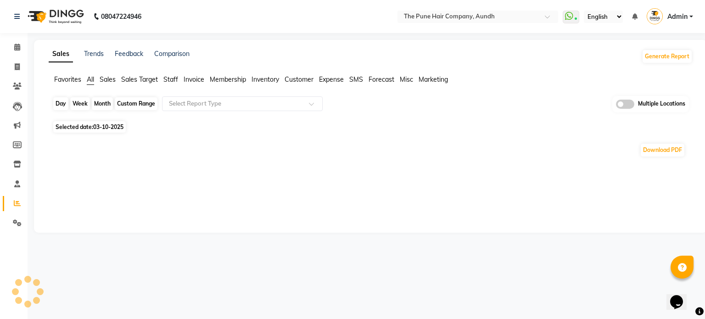
click at [55, 98] on div "Day" at bounding box center [60, 103] width 15 height 13
select select "10"
select select "2025"
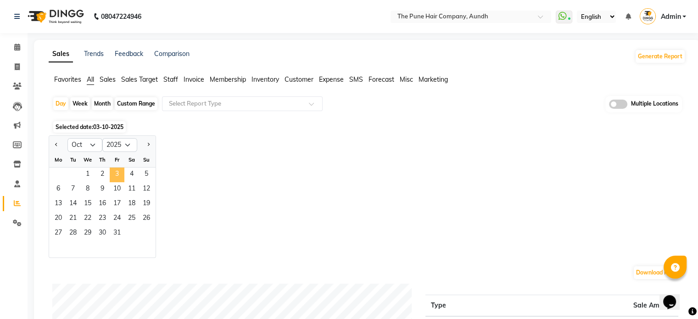
click at [115, 170] on span "3" at bounding box center [117, 175] width 15 height 15
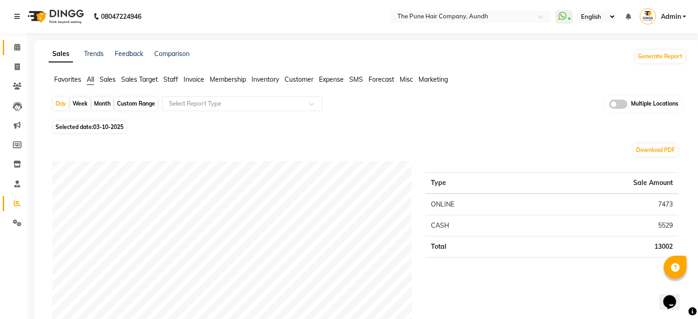
click at [11, 40] on link "Calendar" at bounding box center [14, 47] width 22 height 15
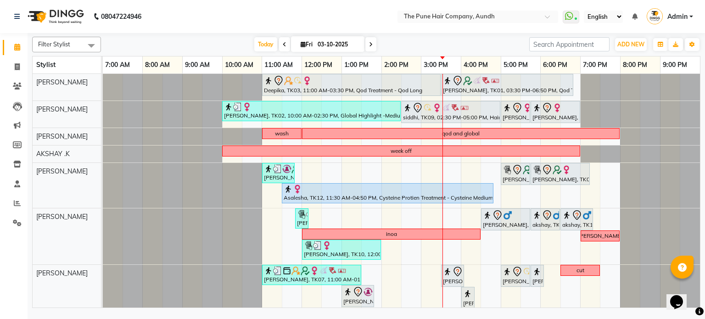
scroll to position [46, 0]
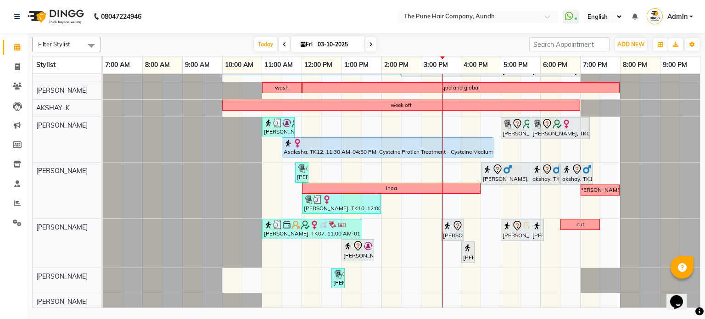
click at [366, 44] on span at bounding box center [370, 44] width 11 height 14
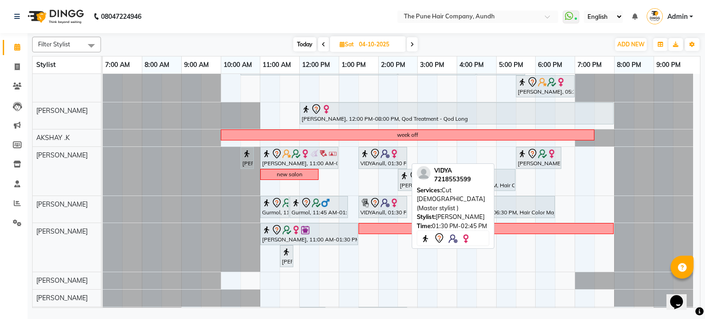
scroll to position [0, 0]
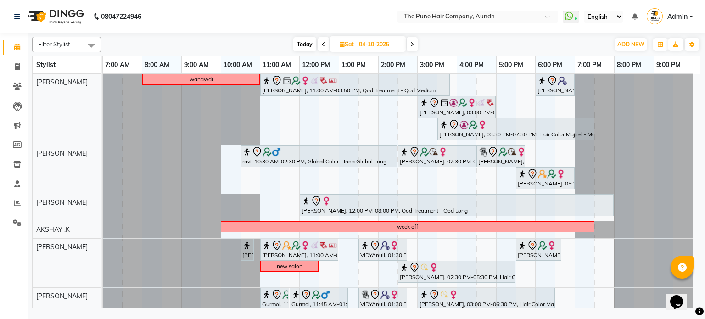
click at [412, 44] on icon at bounding box center [412, 45] width 4 height 6
type input "05-10-2025"
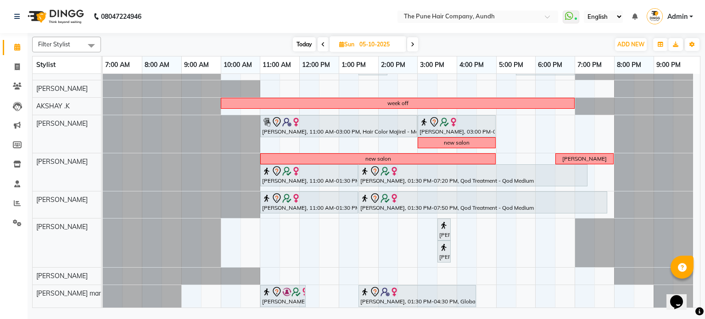
scroll to position [60, 0]
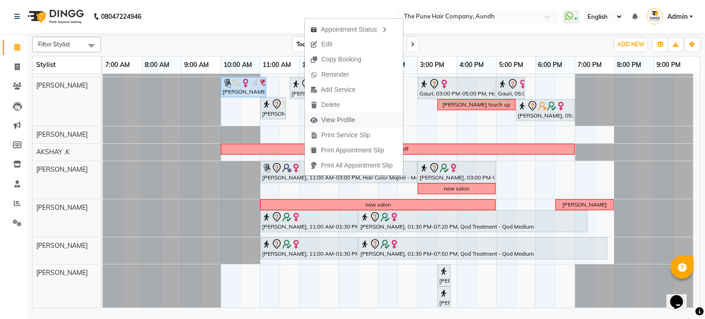
click at [342, 121] on span "View Profile" at bounding box center [338, 120] width 34 height 10
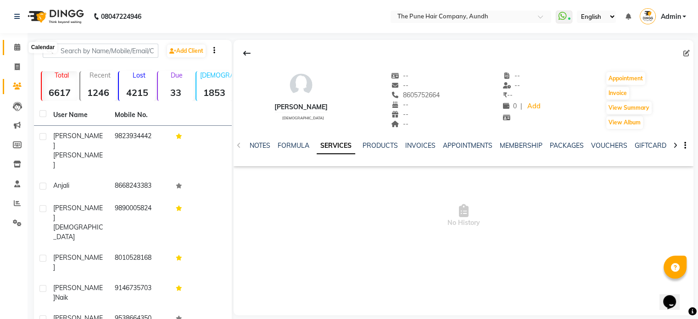
click at [15, 44] on icon at bounding box center [17, 47] width 6 height 7
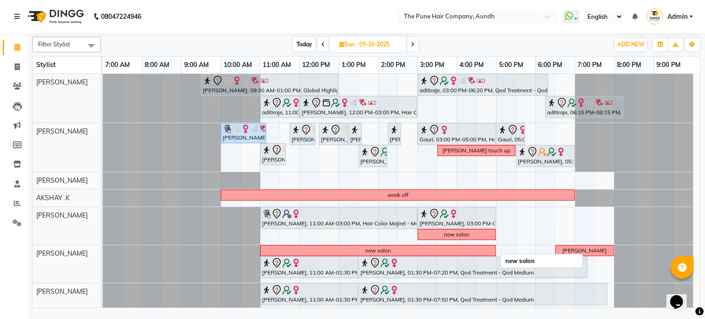
scroll to position [46, 0]
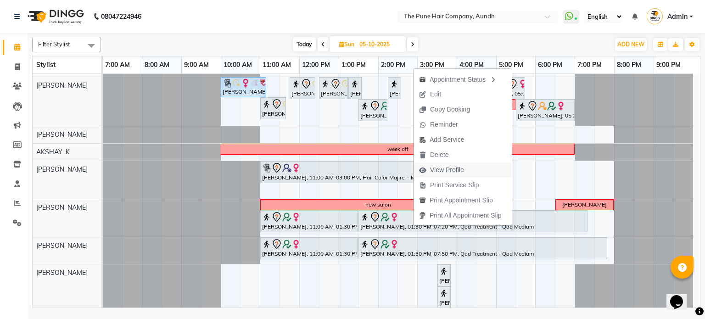
click at [439, 169] on span "View Profile" at bounding box center [447, 170] width 34 height 10
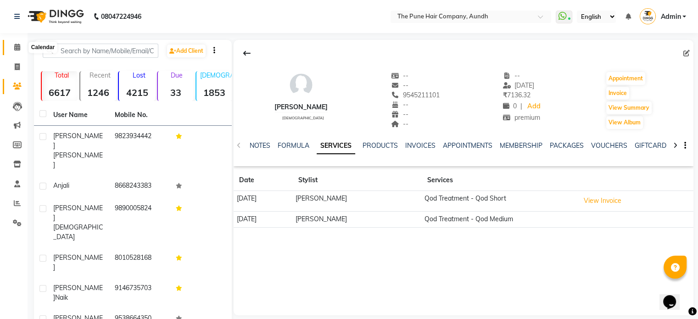
click at [15, 47] on icon at bounding box center [17, 47] width 6 height 7
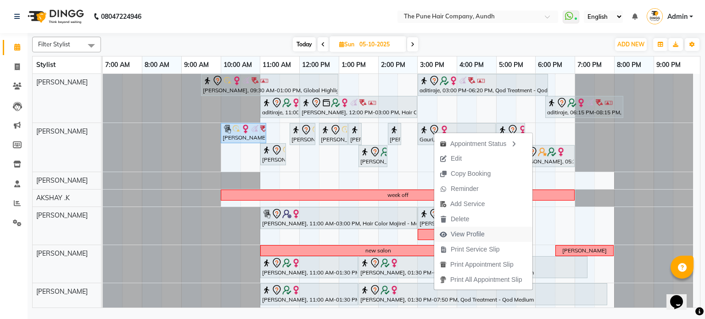
click at [467, 235] on span "View Profile" at bounding box center [468, 235] width 34 height 10
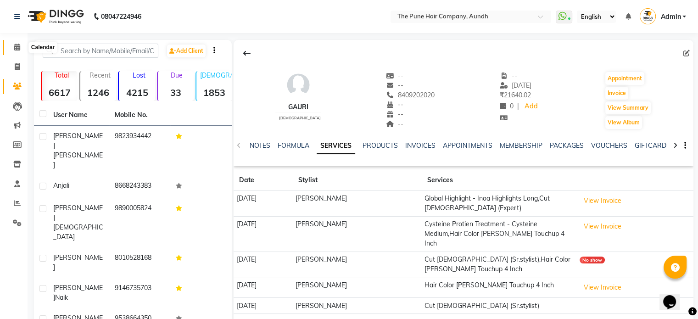
click at [14, 50] on icon at bounding box center [17, 47] width 6 height 7
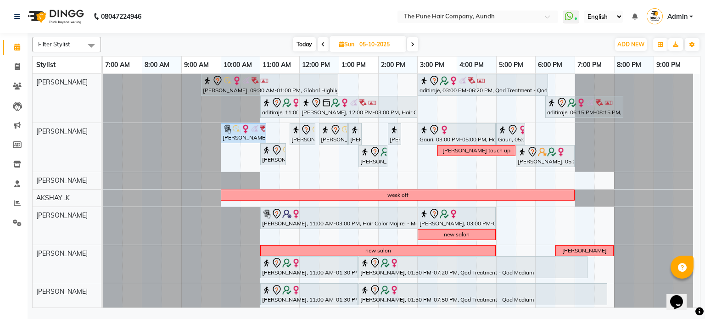
click at [403, 38] on input "05-10-2025" at bounding box center [380, 45] width 46 height 14
select select "10"
select select "2025"
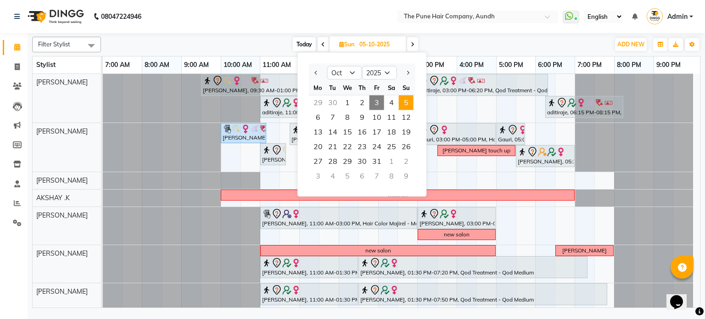
click at [435, 45] on div "Today Sun 05-10-2025 Jan Feb Mar Apr May Jun Jul Aug Sep Oct Nov Dec 2015 2016 …" at bounding box center [355, 45] width 499 height 14
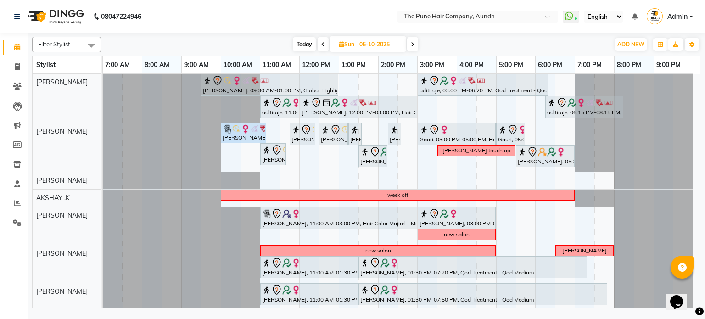
click at [415, 42] on span at bounding box center [412, 44] width 11 height 14
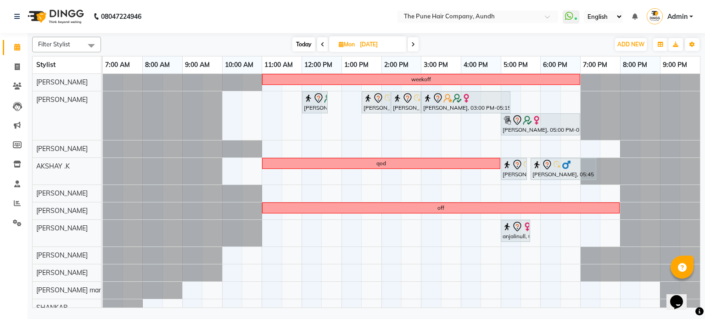
click at [411, 44] on span at bounding box center [413, 44] width 11 height 14
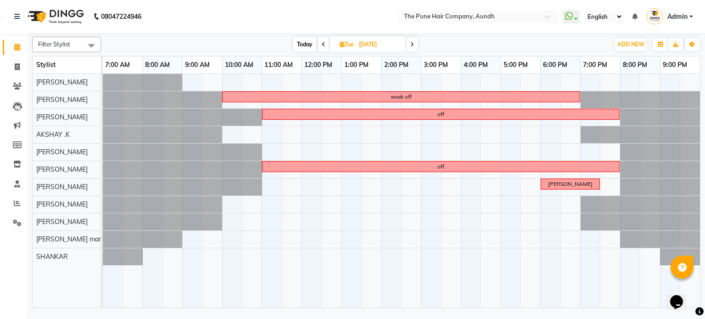
click at [414, 45] on span at bounding box center [412, 44] width 11 height 14
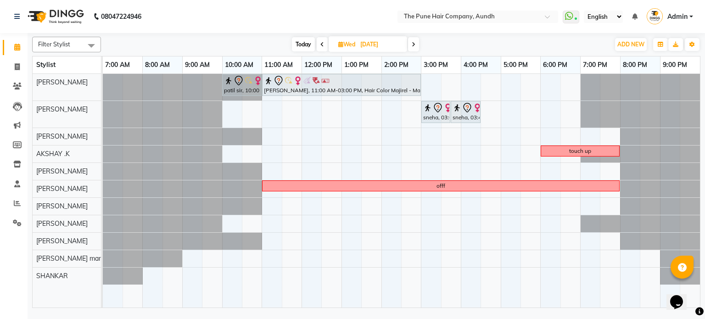
click at [414, 45] on icon at bounding box center [414, 45] width 4 height 6
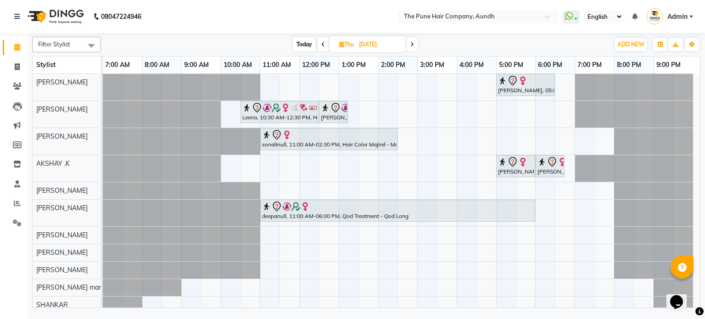
click at [413, 44] on icon at bounding box center [412, 45] width 4 height 6
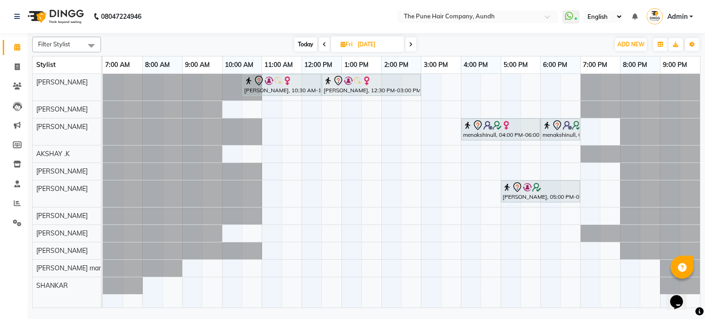
click at [406, 45] on span at bounding box center [410, 44] width 11 height 14
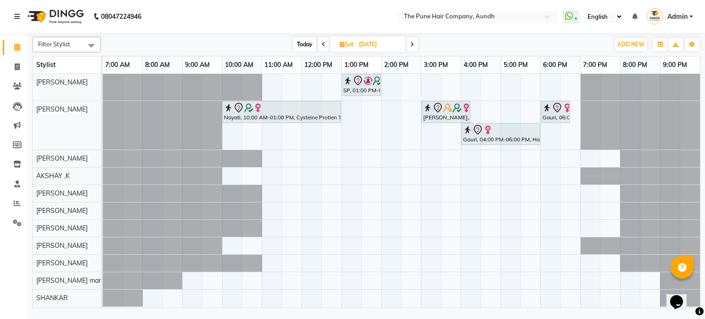
click at [417, 41] on span at bounding box center [412, 44] width 11 height 14
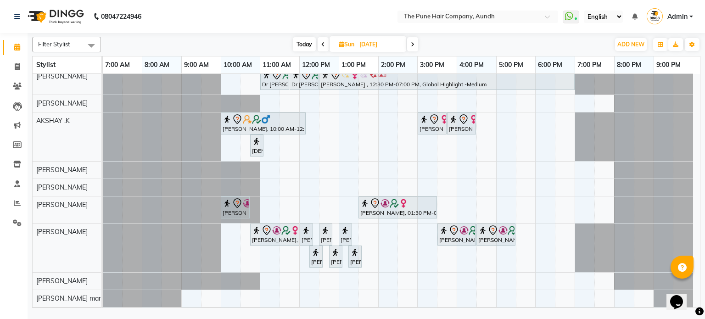
scroll to position [58, 0]
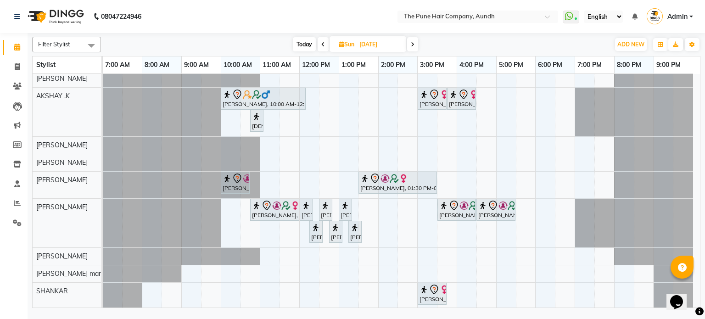
click at [413, 45] on icon at bounding box center [413, 45] width 4 height 6
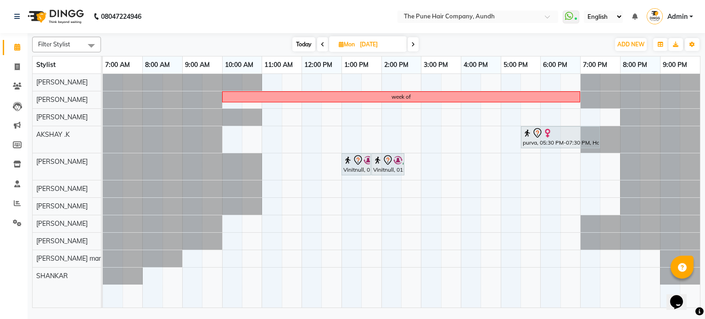
click at [413, 45] on icon at bounding box center [413, 45] width 4 height 6
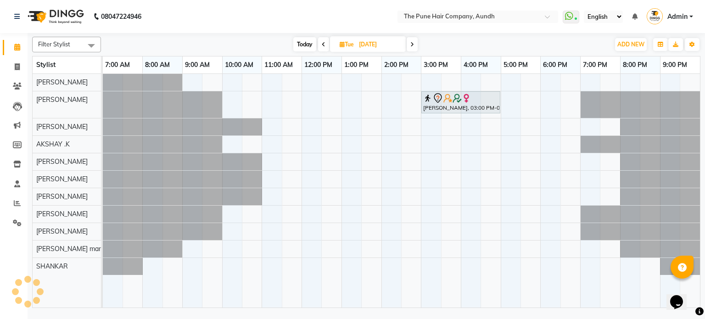
click at [413, 45] on icon at bounding box center [412, 45] width 4 height 6
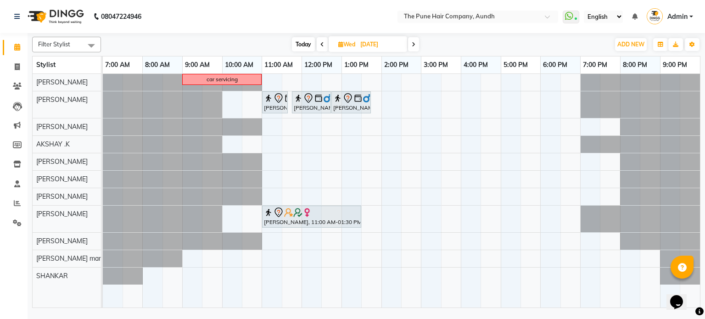
click at [413, 45] on icon at bounding box center [414, 45] width 4 height 6
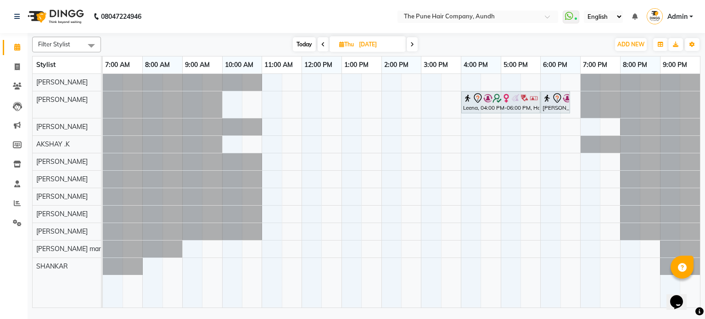
click at [413, 45] on icon at bounding box center [412, 45] width 4 height 6
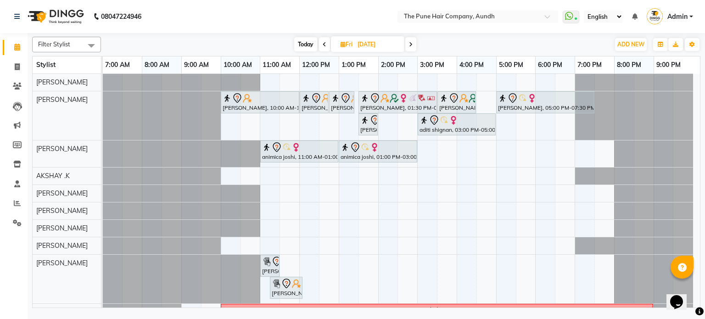
click at [413, 45] on span at bounding box center [410, 44] width 11 height 14
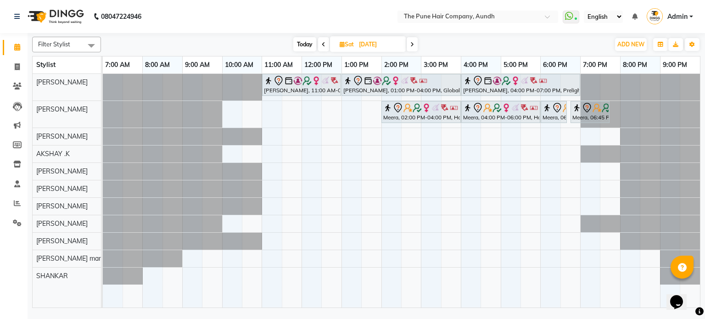
click at [413, 45] on icon at bounding box center [412, 45] width 4 height 6
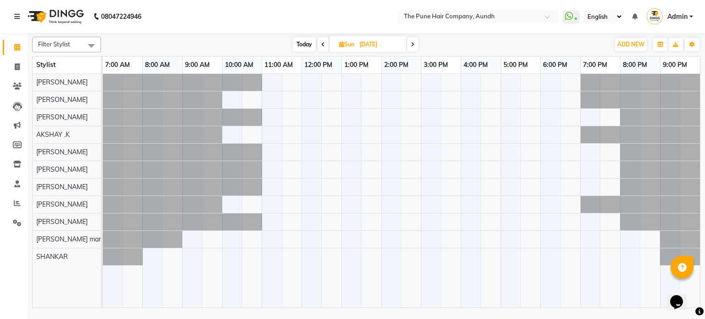
click at [413, 45] on icon at bounding box center [413, 45] width 4 height 6
click at [297, 44] on span "Today" at bounding box center [303, 44] width 23 height 14
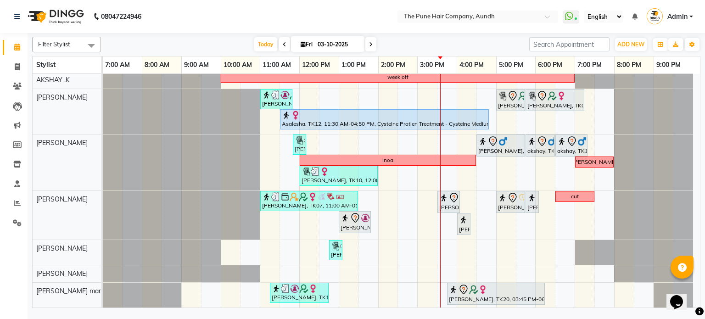
scroll to position [101, 0]
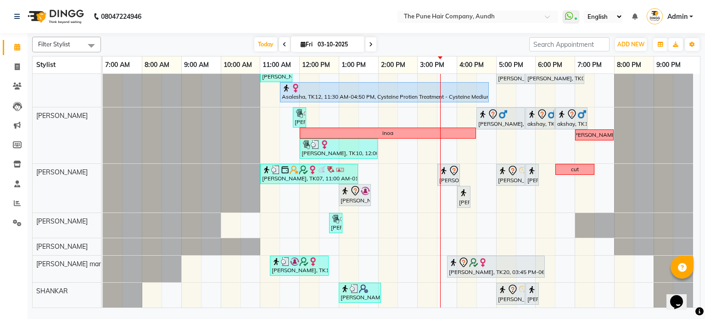
click at [370, 42] on icon at bounding box center [371, 45] width 4 height 6
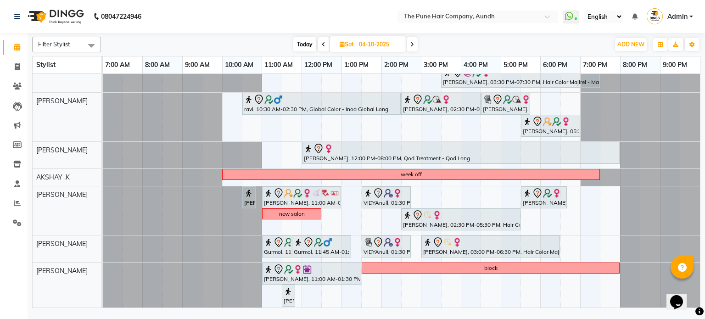
scroll to position [143, 0]
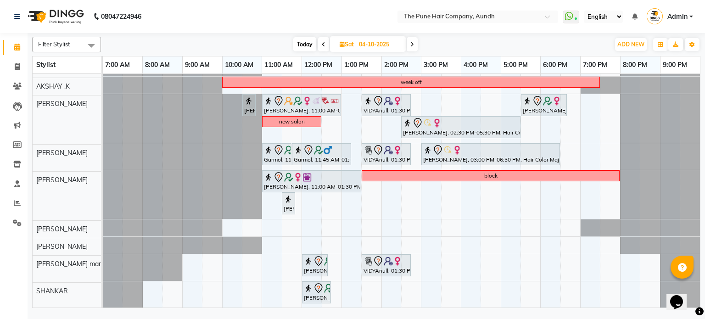
click at [414, 43] on icon at bounding box center [412, 45] width 4 height 6
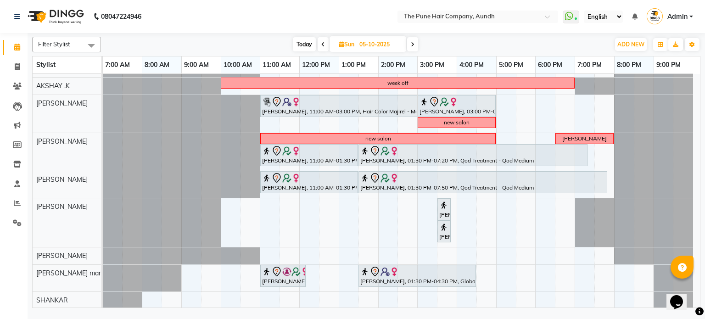
click at [413, 47] on span at bounding box center [412, 44] width 11 height 14
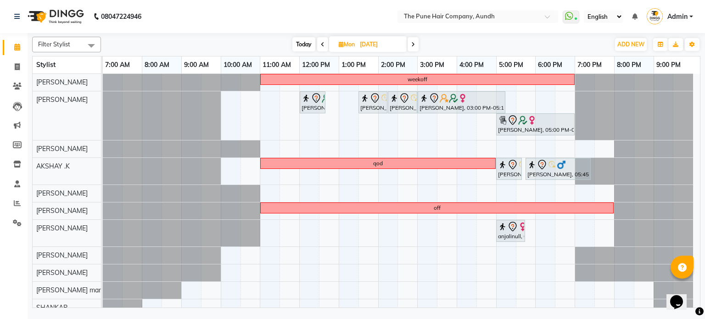
click at [413, 46] on icon at bounding box center [413, 45] width 4 height 6
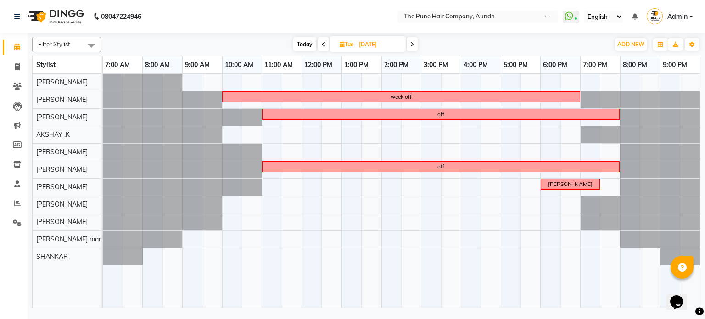
click at [413, 46] on icon at bounding box center [412, 45] width 4 height 6
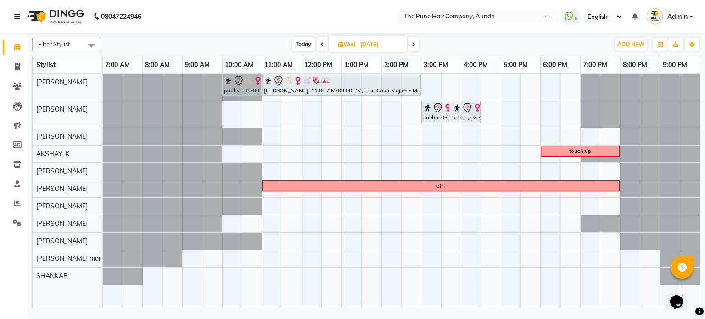
click at [413, 46] on icon at bounding box center [414, 45] width 4 height 6
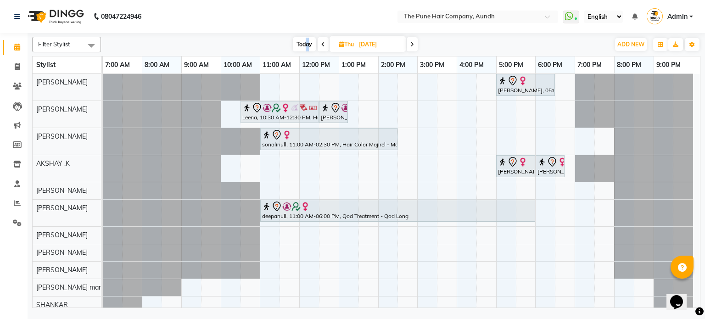
click at [307, 43] on span "Today" at bounding box center [304, 44] width 23 height 14
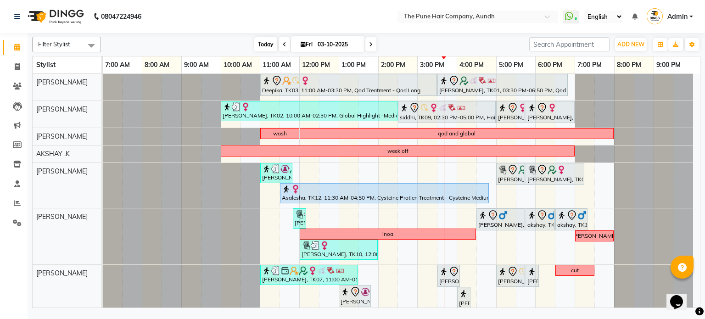
click at [263, 41] on span "Today" at bounding box center [265, 44] width 23 height 14
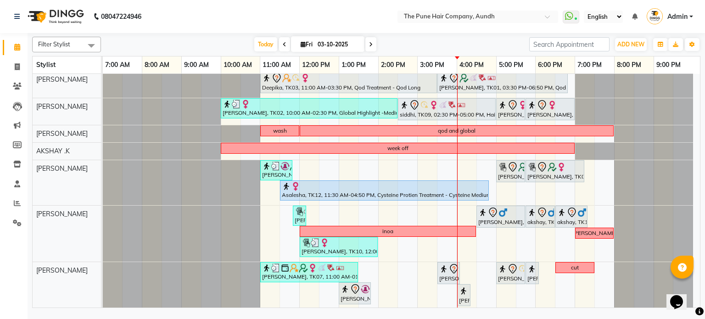
scroll to position [0, 0]
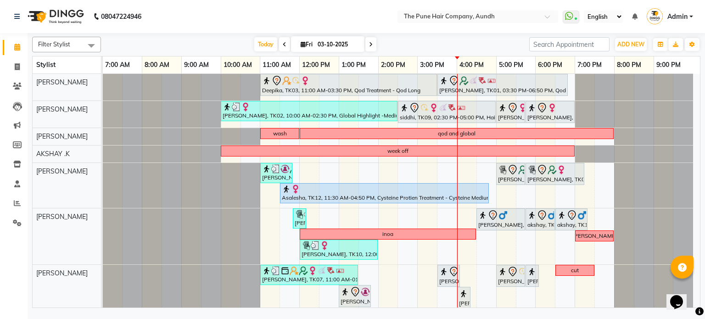
click at [365, 44] on span at bounding box center [370, 44] width 11 height 14
type input "04-10-2025"
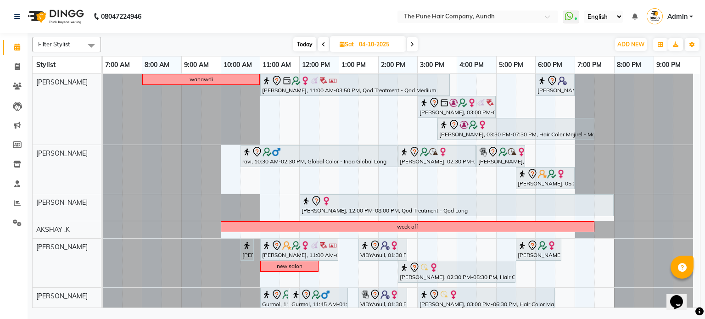
click at [263, 202] on div "wanawdi Ujwal, 11:00 AM-03:50 PM, Qod Treatment - Qod Medium aishwarya kolhe, 0…" at bounding box center [401, 263] width 597 height 379
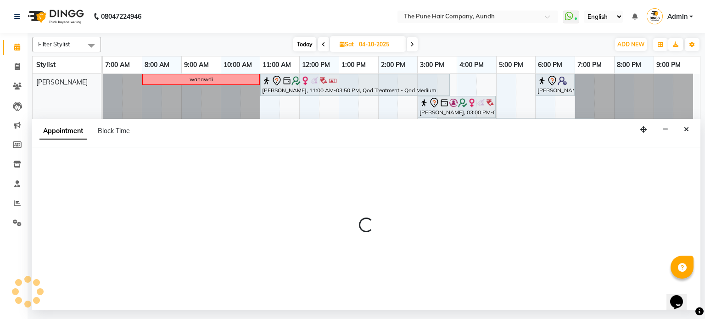
select select "3340"
select select "660"
select select "tentative"
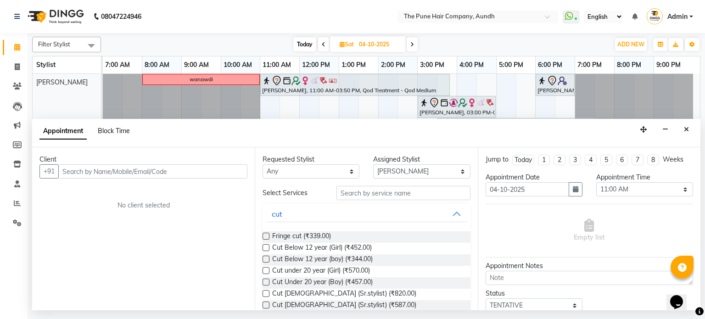
click at [125, 128] on span "Block Time" at bounding box center [114, 131] width 32 height 8
select select "3340"
select select "660"
select select "690"
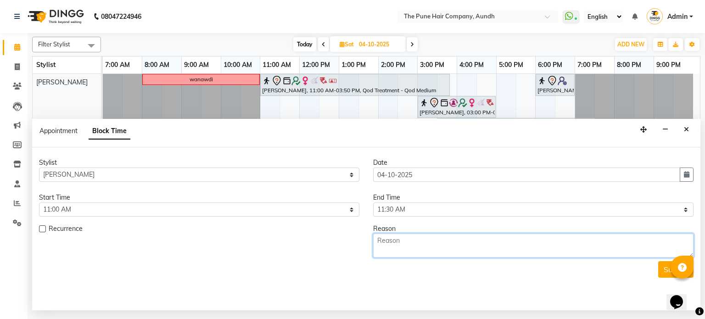
click at [414, 247] on textarea at bounding box center [533, 246] width 320 height 24
type textarea "wash"
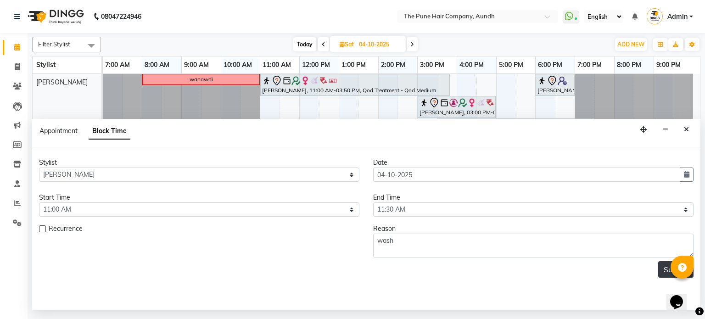
click at [666, 271] on button "Submit" at bounding box center [675, 269] width 35 height 17
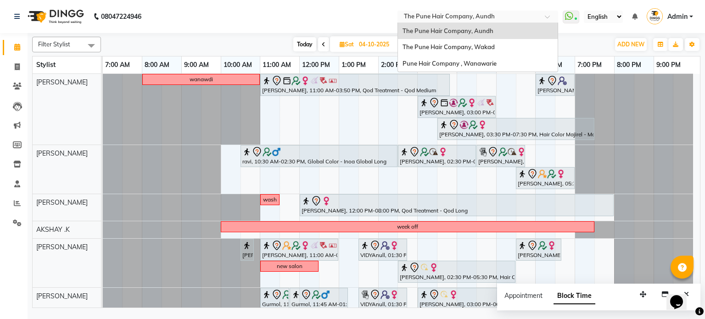
click at [499, 19] on input "text" at bounding box center [468, 17] width 133 height 9
click at [490, 42] on div "The Pune Hair Company, Wakad" at bounding box center [478, 47] width 160 height 17
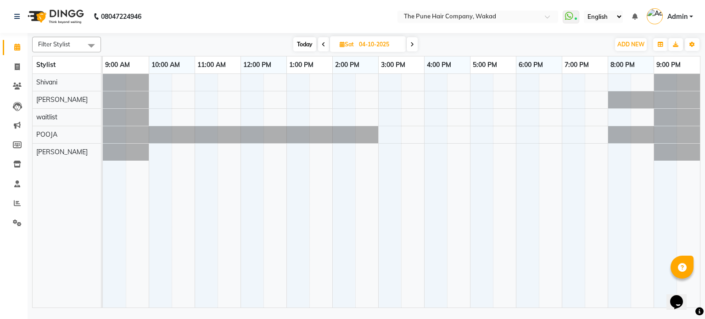
click at [295, 52] on div "Filter Stylist Select All aniket POOJA RAJ SINGH Shivani waitlist Today Sat 04-…" at bounding box center [366, 170] width 668 height 275
click at [299, 44] on span "Today" at bounding box center [304, 44] width 23 height 14
type input "03-10-2025"
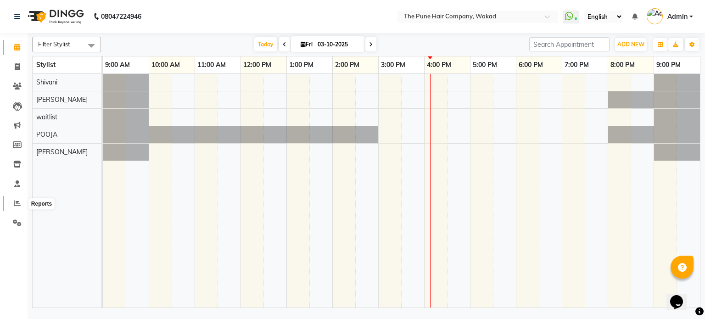
click at [15, 202] on icon at bounding box center [17, 203] width 7 height 7
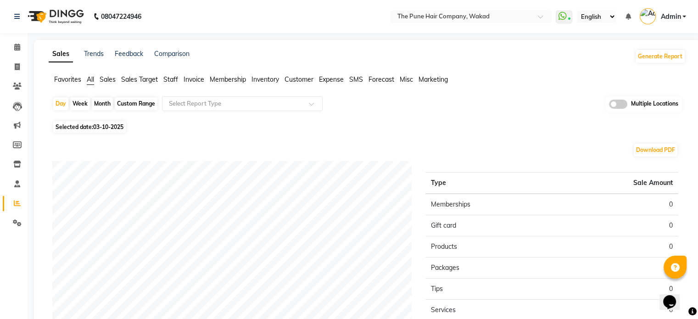
click at [107, 101] on div "Month" at bounding box center [102, 103] width 21 height 13
select select "10"
select select "2025"
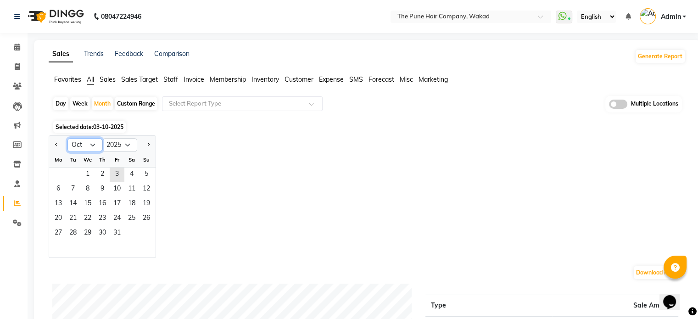
click at [88, 146] on select "Jan Feb Mar Apr May Jun Jul Aug Sep Oct Nov Dec" at bounding box center [84, 145] width 35 height 14
select select "9"
click at [67, 138] on select "Jan Feb Mar Apr May Jun Jul Aug Sep Oct Nov Dec" at bounding box center [84, 145] width 35 height 14
click at [62, 178] on span "1" at bounding box center [58, 175] width 15 height 15
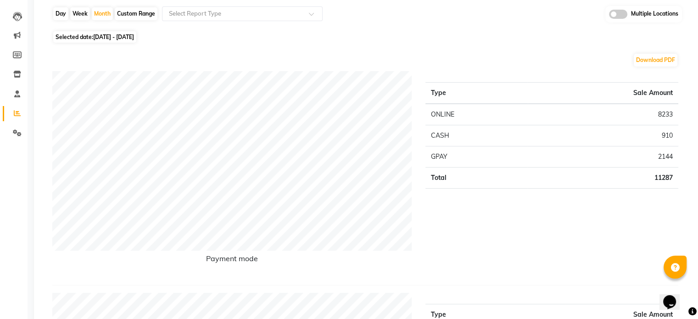
scroll to position [92, 0]
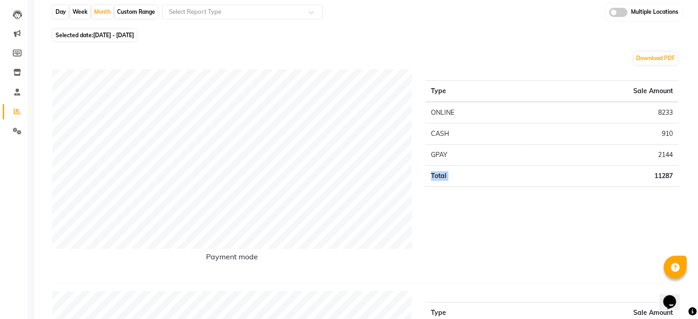
drag, startPoint x: 652, startPoint y: 174, endPoint x: 671, endPoint y: 163, distance: 22.4
click at [678, 160] on tbody "ONLINE 8233 CASH 910 GPAY 2144 Total 11287" at bounding box center [552, 144] width 253 height 85
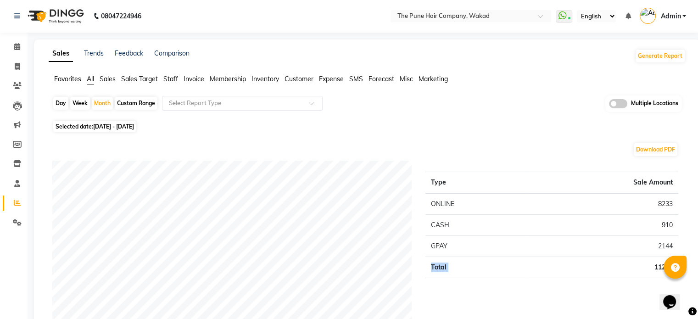
scroll to position [0, 0]
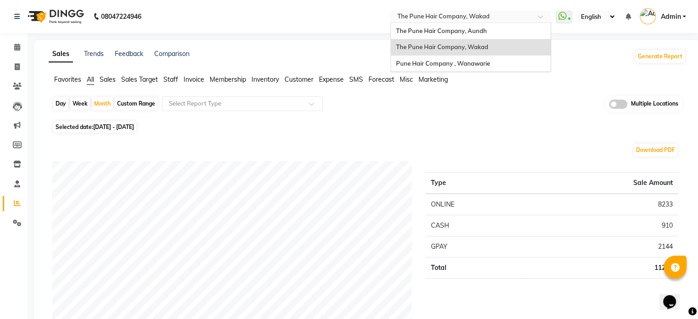
click at [490, 18] on input "text" at bounding box center [461, 17] width 133 height 9
click at [486, 63] on span "Pune Hair Company , Wanawarie" at bounding box center [443, 63] width 94 height 7
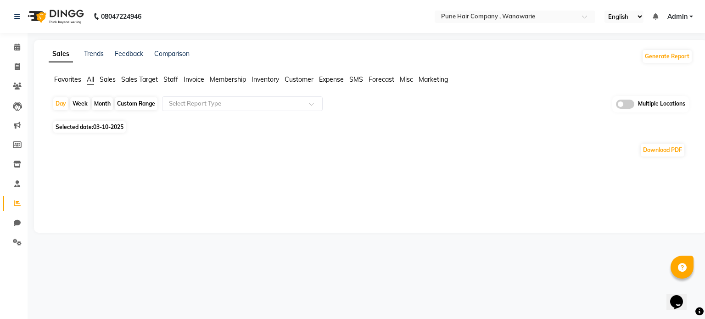
click at [106, 105] on div "Month" at bounding box center [102, 103] width 21 height 13
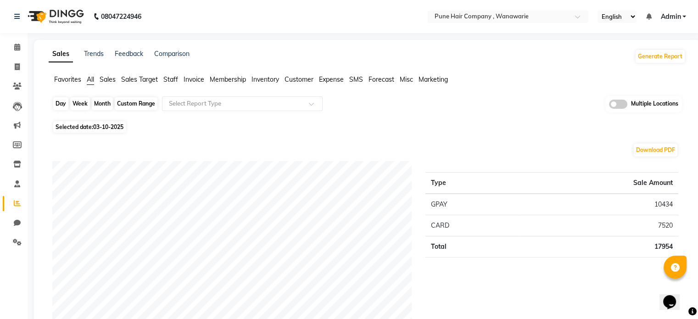
click at [106, 100] on div "Month" at bounding box center [102, 103] width 21 height 13
select select "10"
select select "2025"
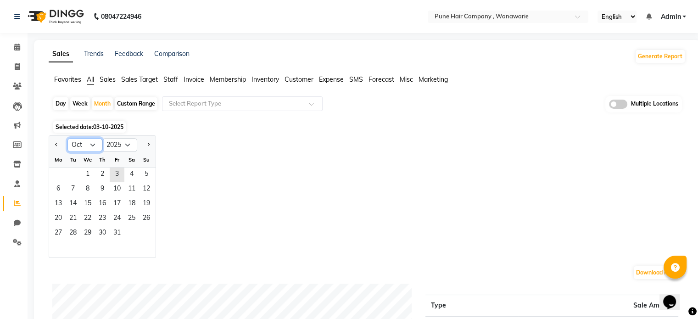
click at [84, 146] on select "Jan Feb Mar Apr May Jun [DATE] Aug Sep Oct Nov Dec" at bounding box center [84, 145] width 35 height 14
select select "9"
click at [67, 138] on select "Jan Feb Mar Apr May Jun Jul Aug Sep Oct Nov Dec" at bounding box center [84, 145] width 35 height 14
click at [59, 176] on span "1" at bounding box center [58, 175] width 15 height 15
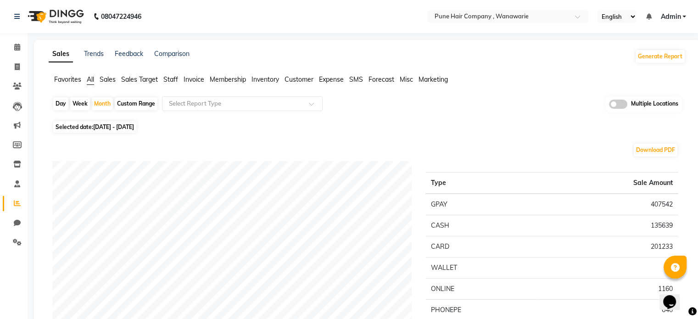
click at [127, 97] on div "Custom Range" at bounding box center [136, 103] width 43 height 13
select select "9"
select select "2025"
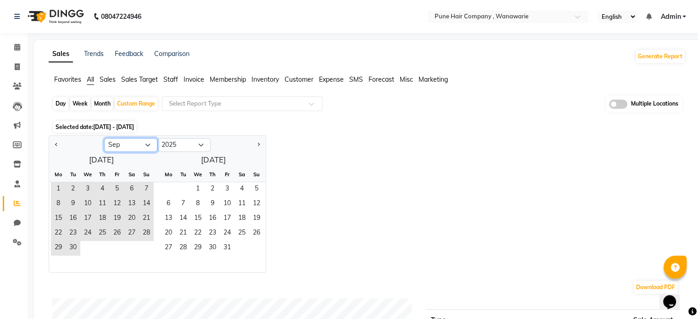
click at [131, 141] on select "Jan Feb Mar Apr May Jun Jul Aug Sep Oct Nov Dec" at bounding box center [130, 145] width 53 height 14
click at [104, 138] on select "Jan Feb Mar Apr May Jun Jul Aug Sep Oct Nov Dec" at bounding box center [130, 145] width 53 height 14
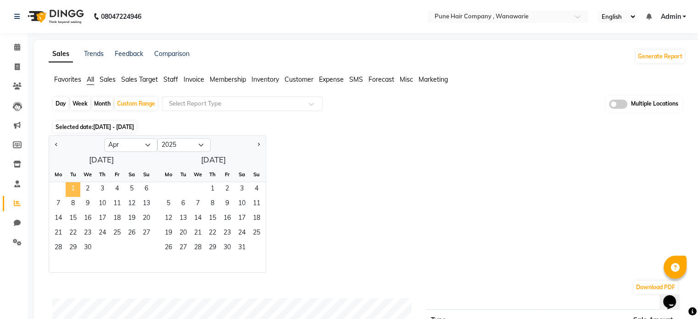
click at [75, 192] on span "1" at bounding box center [73, 189] width 15 height 15
click at [142, 146] on select "Jan Feb Mar Apr May Jun Jul Aug Sep Oct Nov Dec" at bounding box center [130, 145] width 53 height 14
select select "9"
click at [104, 138] on select "Jan Feb Mar Apr May Jun Jul Aug Sep Oct Nov Dec" at bounding box center [130, 145] width 53 height 14
click at [74, 250] on span "30" at bounding box center [73, 248] width 15 height 15
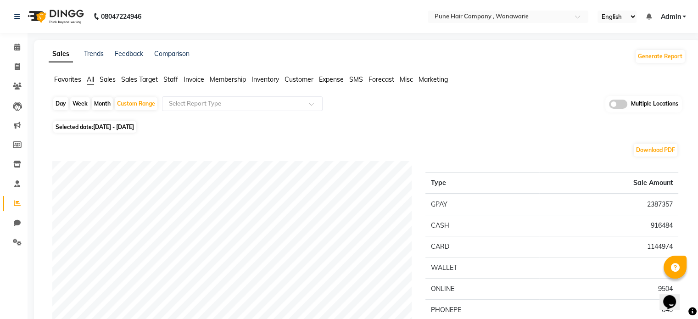
click at [101, 105] on div "Month" at bounding box center [102, 103] width 21 height 13
select select "4"
select select "2025"
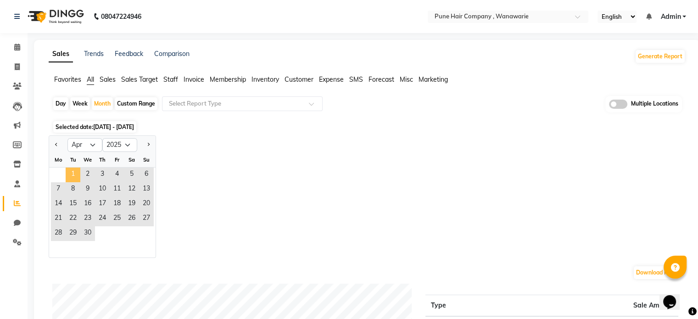
click at [74, 174] on span "1" at bounding box center [73, 175] width 15 height 15
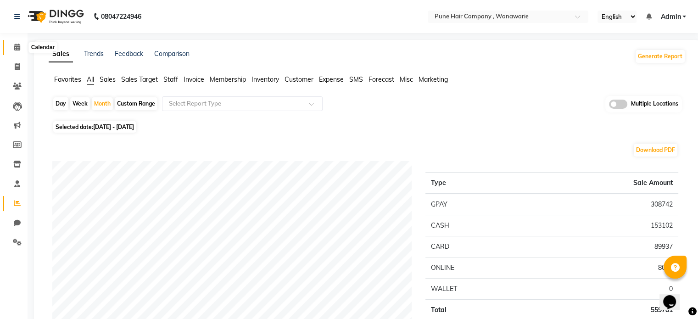
click at [16, 50] on icon at bounding box center [17, 47] width 6 height 7
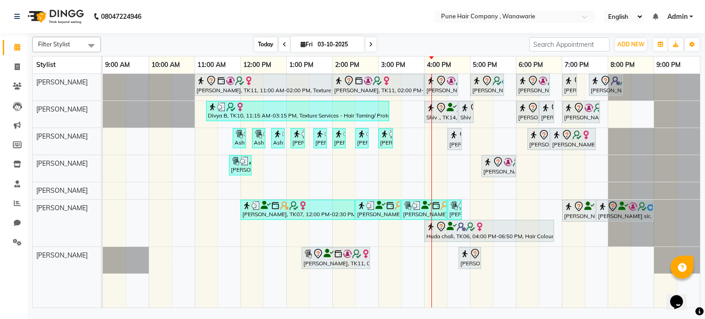
click at [257, 39] on span "Today" at bounding box center [265, 44] width 23 height 14
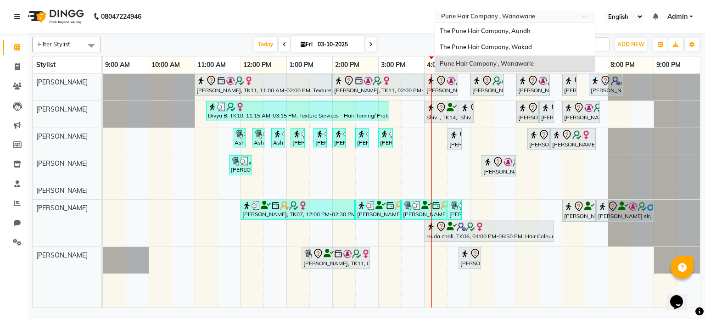
click at [463, 16] on input "text" at bounding box center [505, 17] width 133 height 9
click at [473, 30] on span "The Pune Hair Company, Aundh" at bounding box center [485, 30] width 91 height 7
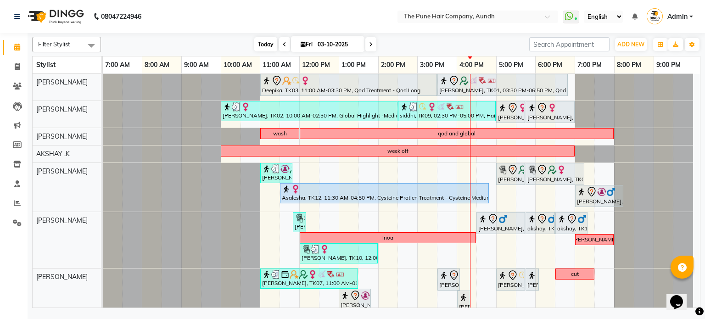
click at [259, 48] on span "Today" at bounding box center [265, 44] width 23 height 14
click at [265, 40] on span "Today" at bounding box center [265, 44] width 23 height 14
click at [370, 40] on span at bounding box center [370, 44] width 11 height 14
type input "04-10-2025"
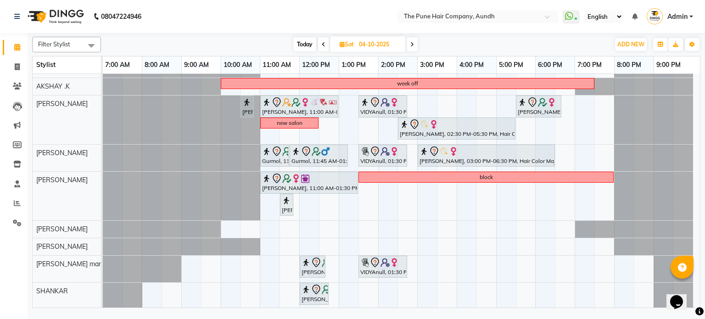
scroll to position [51, 0]
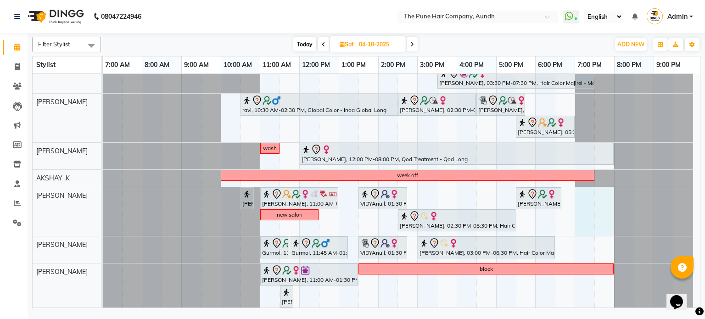
drag, startPoint x: 587, startPoint y: 205, endPoint x: 595, endPoint y: 205, distance: 8.3
click at [599, 205] on div "wanawdi Ujwal, 11:00 AM-03:50 PM, Qod Treatment - Qod Medium aishwarya kolhe, 0…" at bounding box center [401, 211] width 597 height 379
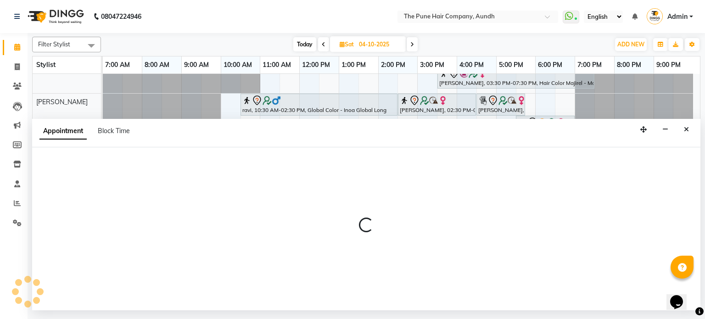
select select "12769"
select select "1140"
select select "tentative"
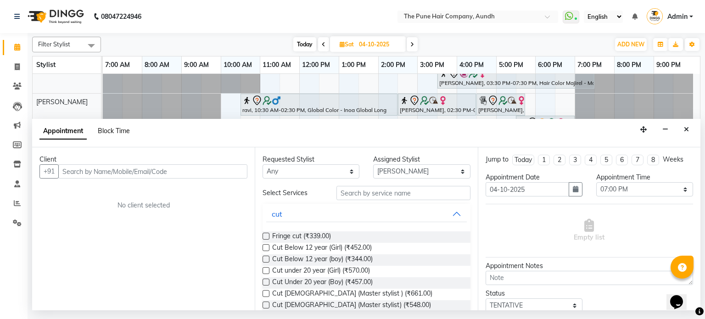
click at [114, 133] on span "Block Time" at bounding box center [114, 131] width 32 height 8
select select "12769"
select select "1140"
select select "1200"
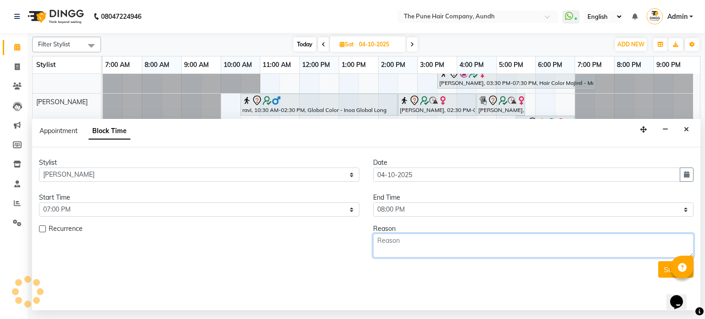
click at [415, 244] on textarea at bounding box center [533, 246] width 320 height 24
type textarea "cut"
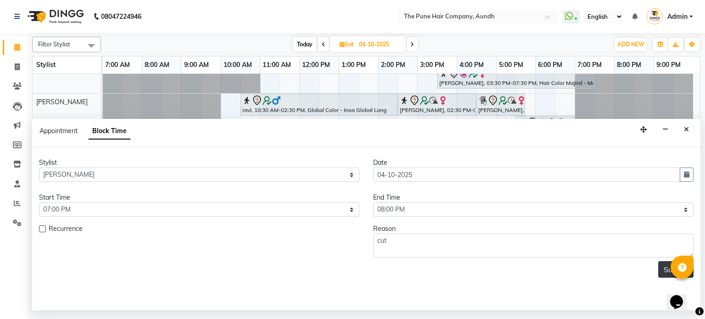
click at [661, 268] on button "Submit" at bounding box center [675, 269] width 35 height 17
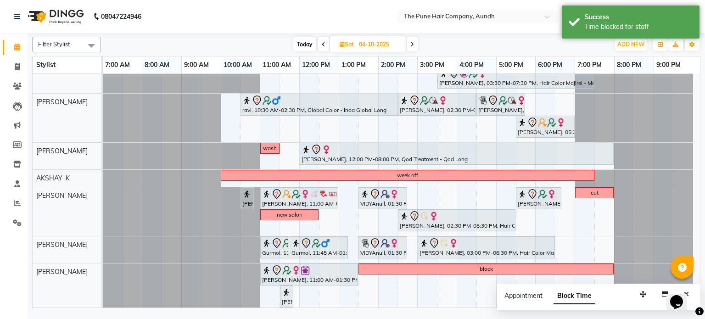
click at [413, 43] on icon at bounding box center [412, 45] width 4 height 6
type input "05-10-2025"
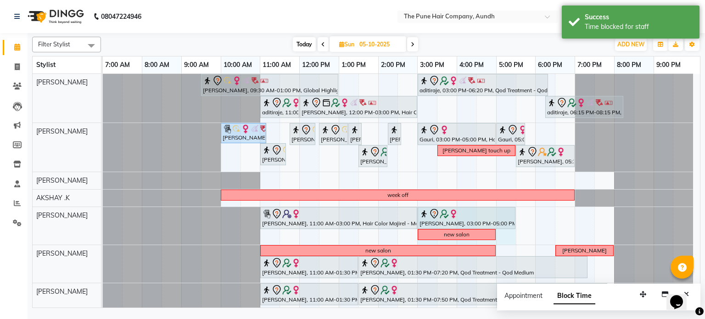
drag, startPoint x: 497, startPoint y: 213, endPoint x: 516, endPoint y: 215, distance: 19.4
click at [516, 215] on div "AISHWARIYA, 09:30 AM-01:00 PM, Global Highlight -Medium aditiraje, 03:00 PM-06:…" at bounding box center [401, 247] width 597 height 347
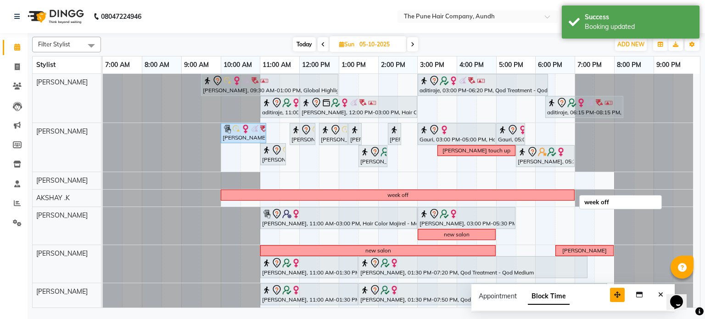
drag, startPoint x: 645, startPoint y: 290, endPoint x: 580, endPoint y: 284, distance: 65.0
click at [610, 288] on button "button" at bounding box center [617, 295] width 15 height 14
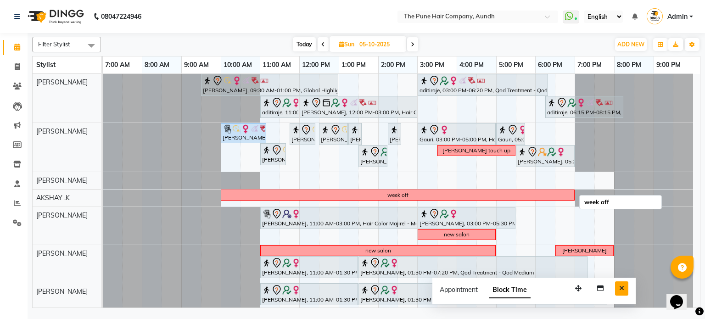
click at [625, 283] on button "Close" at bounding box center [621, 288] width 13 height 14
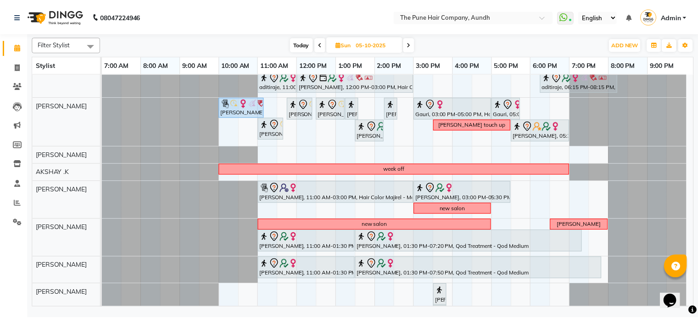
scroll to position [46, 0]
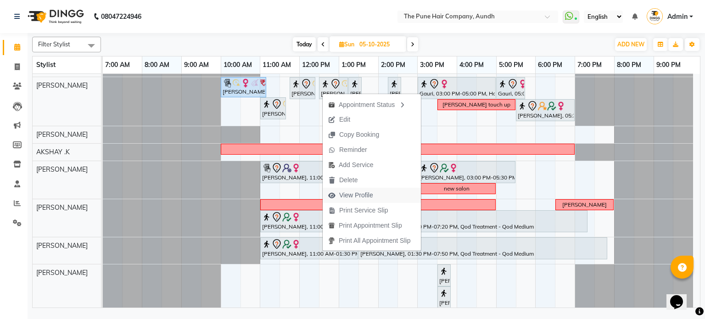
click at [360, 198] on span "View Profile" at bounding box center [356, 196] width 34 height 10
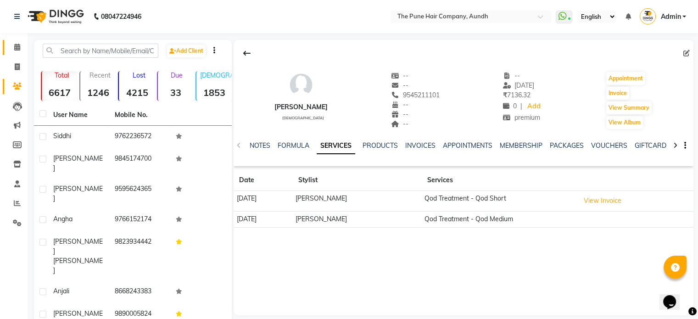
click at [8, 52] on link "Calendar" at bounding box center [14, 47] width 22 height 15
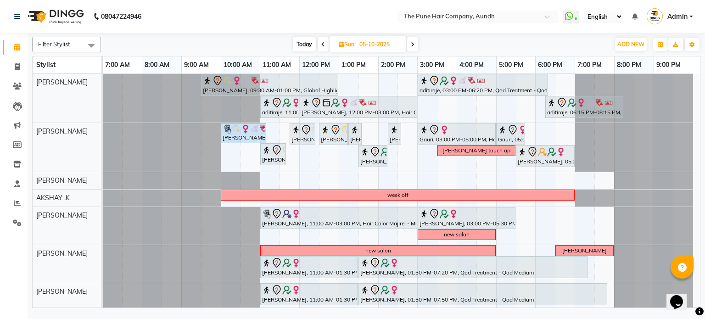
click at [415, 49] on span at bounding box center [412, 44] width 11 height 14
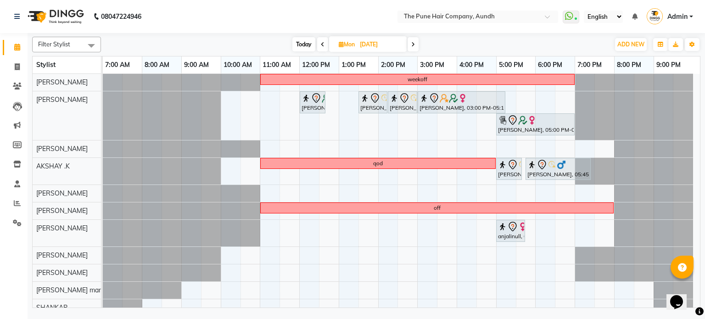
click at [295, 45] on span "Today" at bounding box center [303, 44] width 23 height 14
type input "03-10-2025"
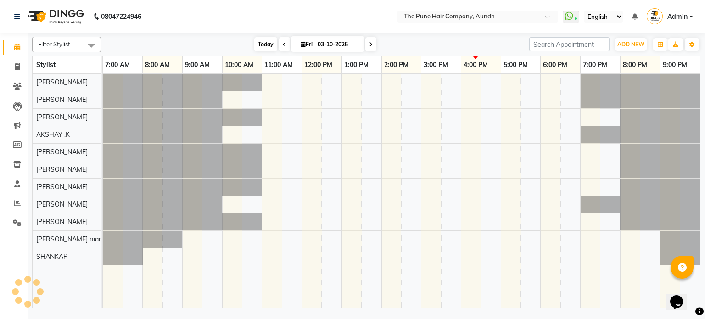
click at [268, 39] on span "Today" at bounding box center [265, 44] width 23 height 14
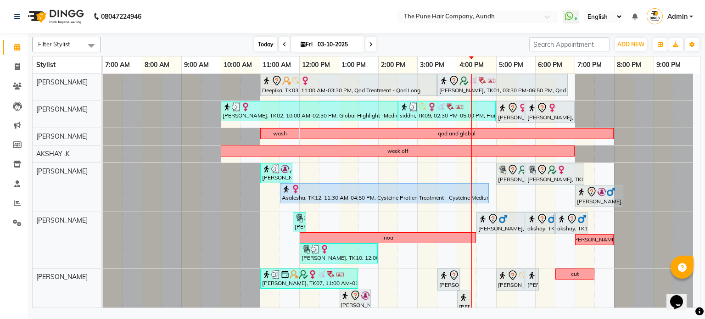
click at [263, 44] on span "Today" at bounding box center [265, 44] width 23 height 14
click at [15, 63] on icon at bounding box center [17, 66] width 5 height 7
select select "service"
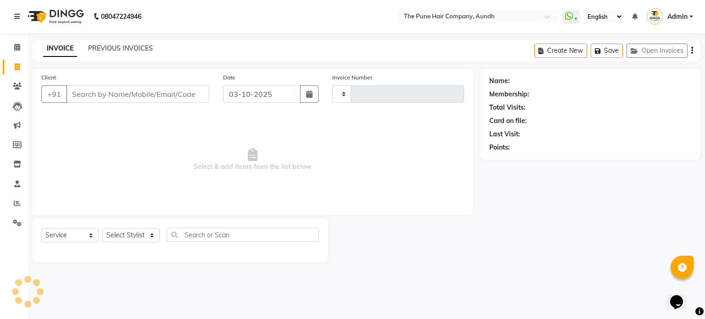
type input "5467"
select select "106"
click at [123, 236] on select "Select Stylist AKSHAY .K LAKKHAN SHINDE Nagesh Jadhav Nitish Desai Pavan mane P…" at bounding box center [130, 235] width 57 height 14
select select "3340"
click at [102, 229] on select "Select Stylist AKSHAY .K LAKKHAN SHINDE Nagesh Jadhav Nitish Desai Pavan mane P…" at bounding box center [130, 235] width 57 height 14
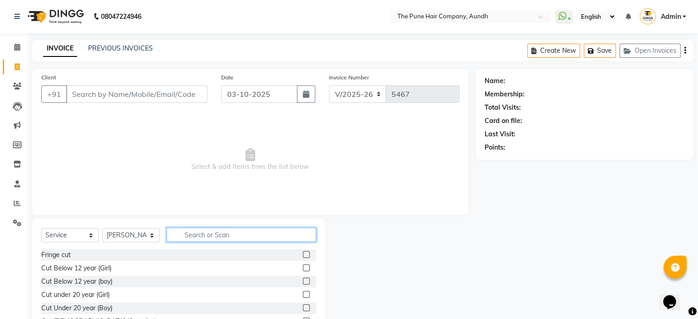
click at [260, 236] on input "text" at bounding box center [242, 235] width 150 height 14
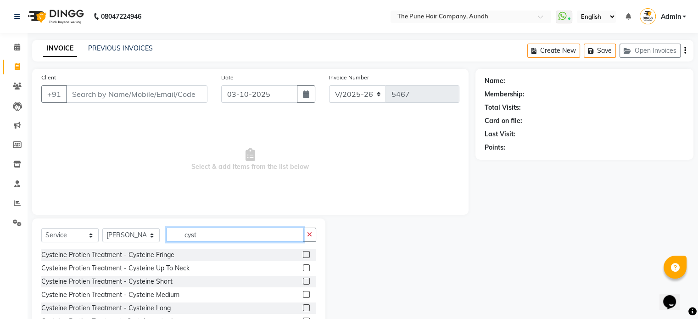
type input "cyst"
click at [303, 294] on label at bounding box center [306, 294] width 7 height 7
click at [303, 294] on input "checkbox" at bounding box center [306, 295] width 6 height 6
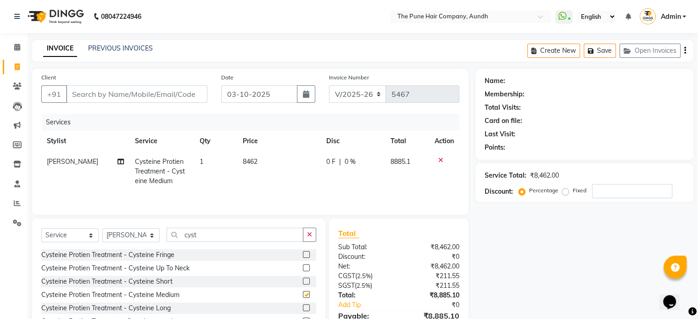
checkbox input "false"
click at [244, 236] on input "cyst" at bounding box center [235, 235] width 137 height 14
type input "c"
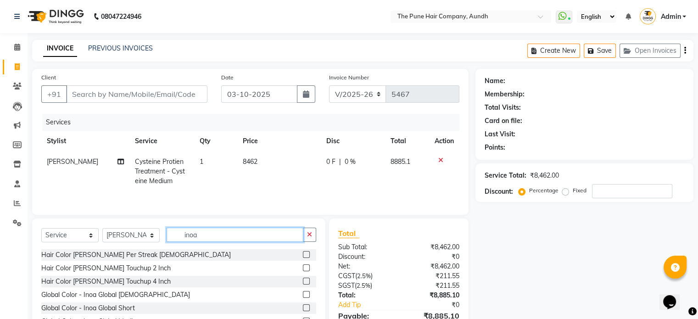
type input "inoa"
click at [303, 269] on label at bounding box center [306, 267] width 7 height 7
click at [303, 269] on input "checkbox" at bounding box center [306, 268] width 6 height 6
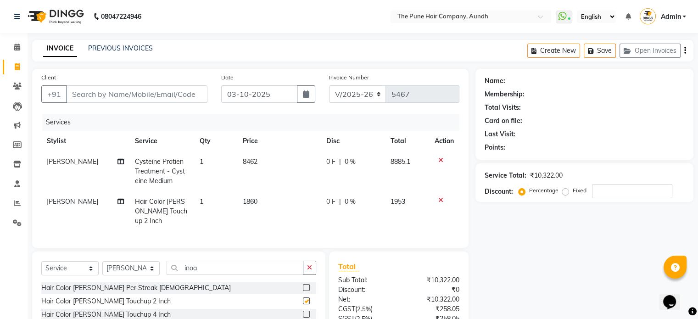
checkbox input "false"
click at [614, 196] on input "number" at bounding box center [632, 191] width 80 height 14
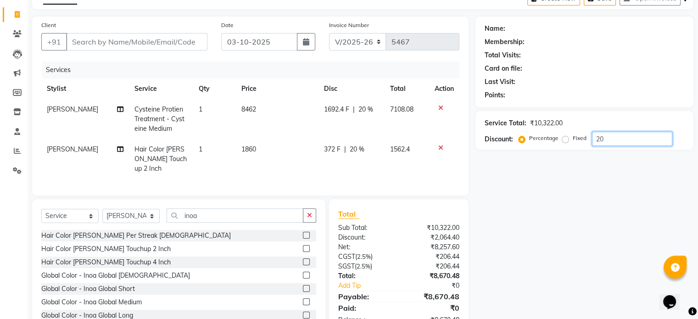
scroll to position [43, 0]
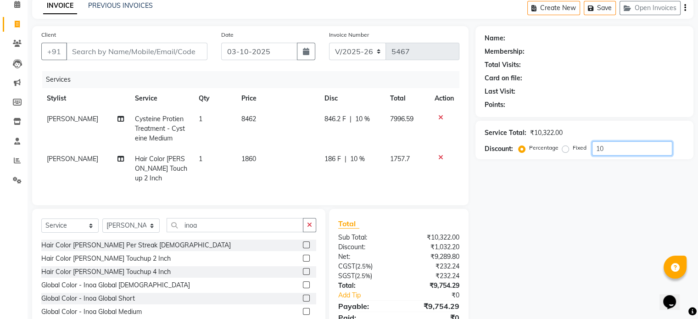
type input "1"
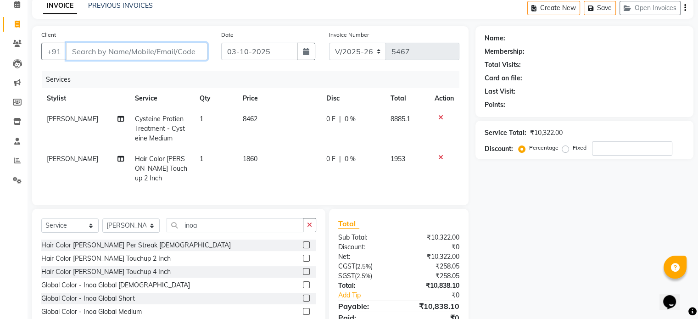
click at [93, 55] on input "Client" at bounding box center [136, 51] width 141 height 17
type input "7"
type input "0"
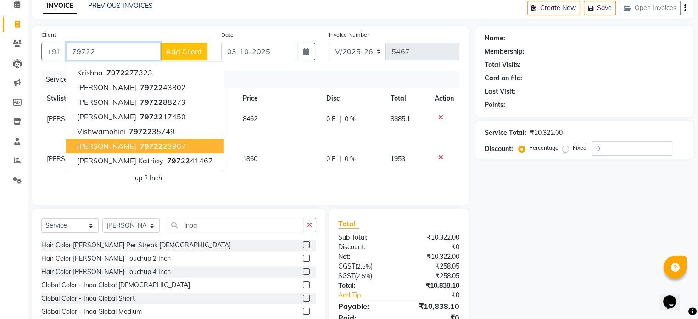
click at [107, 146] on span "nasrin sheikh" at bounding box center [106, 145] width 59 height 9
type input "7972223967"
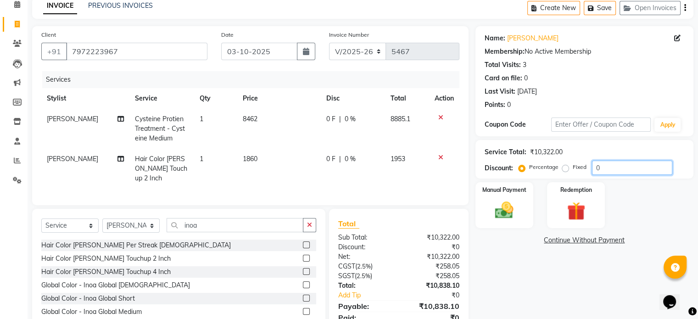
click at [606, 170] on input "0" at bounding box center [632, 168] width 80 height 14
type input "20"
click at [507, 218] on img at bounding box center [504, 211] width 31 height 22
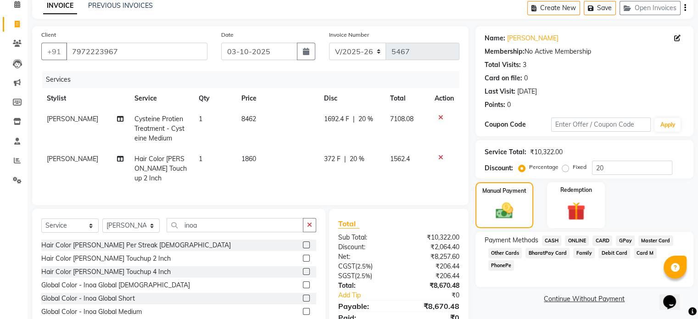
click at [581, 239] on span "ONLINE" at bounding box center [577, 240] width 24 height 11
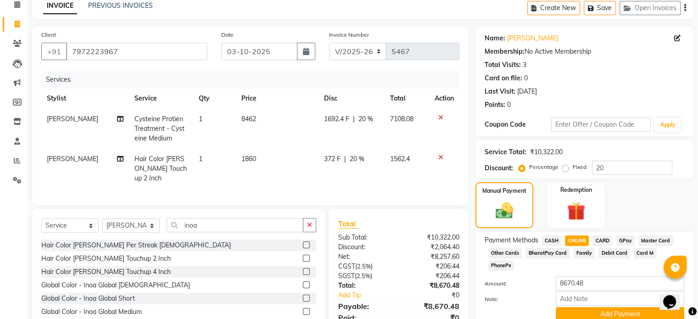
scroll to position [89, 0]
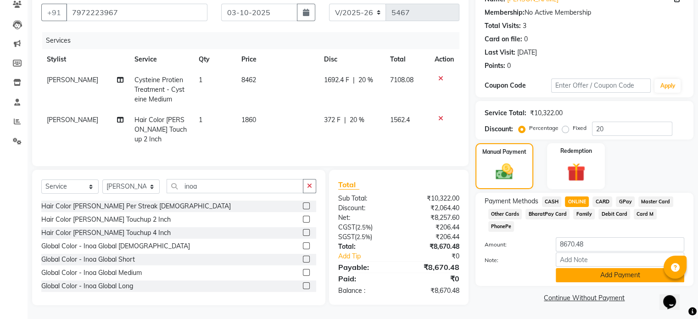
click at [600, 268] on button "Add Payment" at bounding box center [620, 275] width 129 height 14
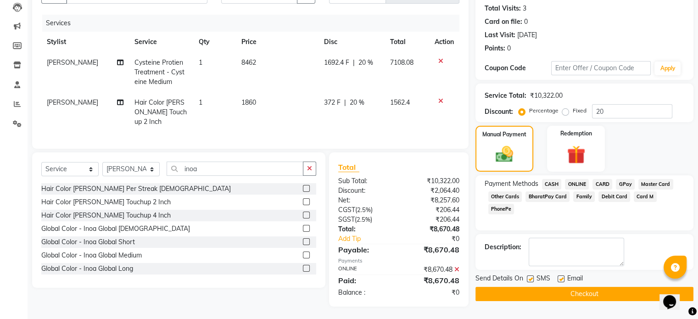
scroll to position [107, 0]
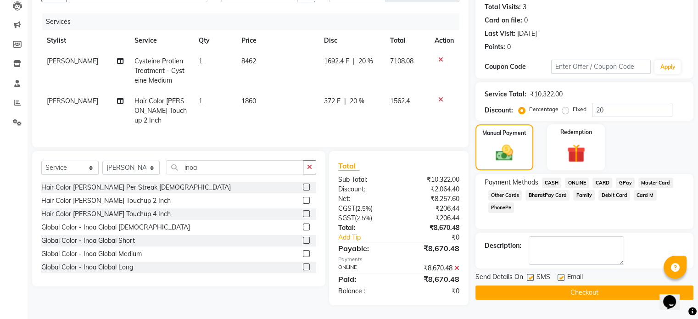
click at [595, 287] on button "Checkout" at bounding box center [585, 293] width 218 height 14
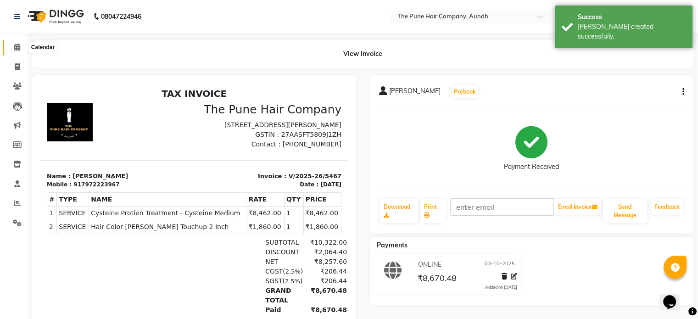
click at [18, 46] on icon at bounding box center [17, 47] width 6 height 7
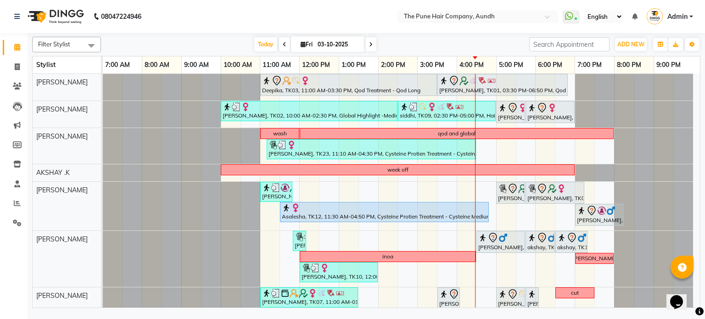
click at [370, 45] on icon at bounding box center [371, 45] width 4 height 6
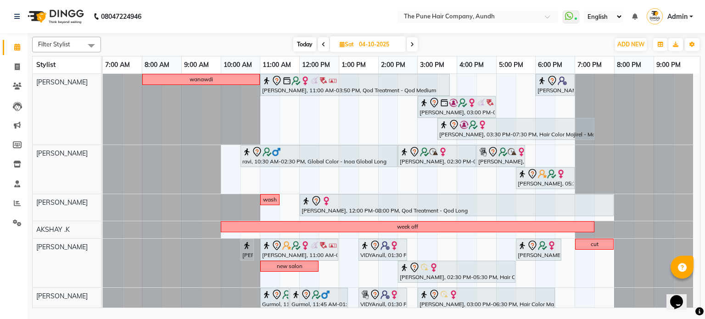
click at [410, 47] on span at bounding box center [412, 44] width 11 height 14
type input "05-10-2025"
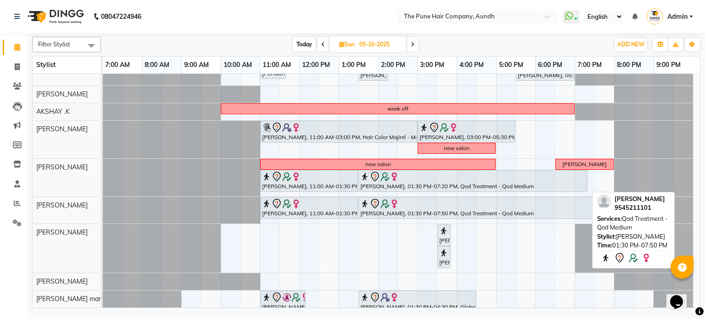
scroll to position [92, 0]
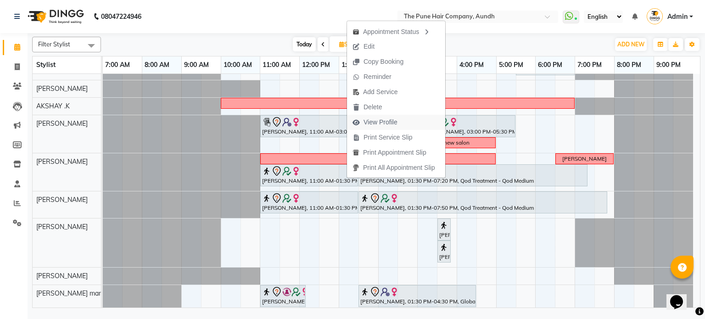
click at [369, 121] on span "View Profile" at bounding box center [381, 123] width 34 height 10
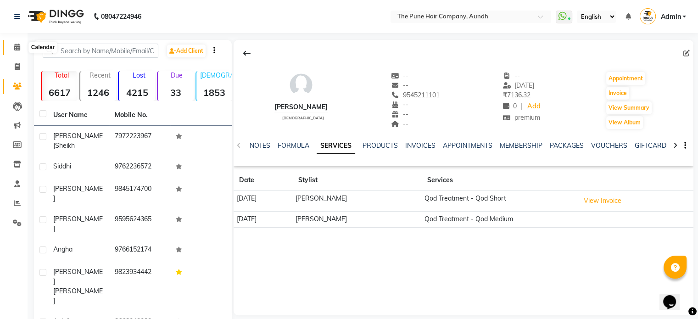
click at [19, 45] on icon at bounding box center [17, 47] width 6 height 7
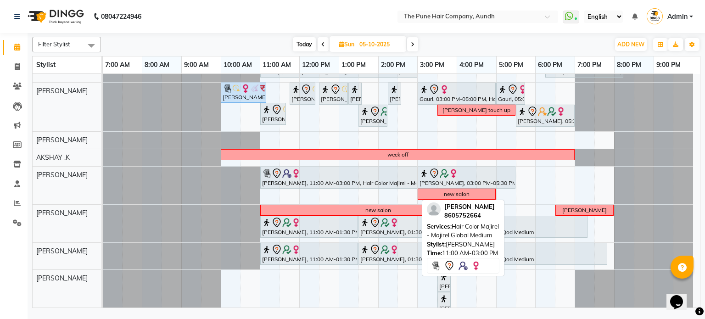
scroll to position [20, 0]
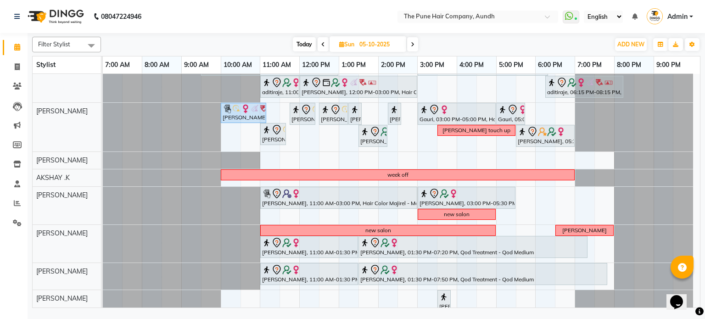
click at [411, 44] on icon at bounding box center [413, 45] width 4 height 6
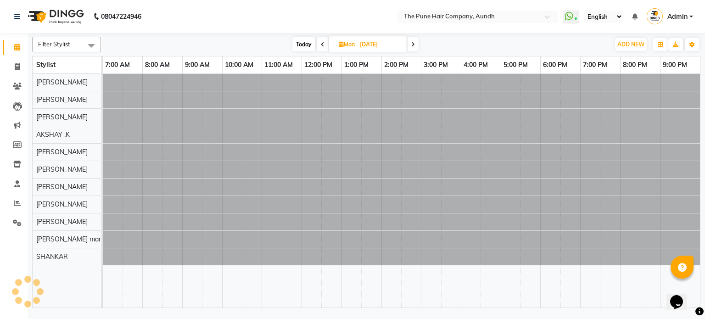
scroll to position [0, 0]
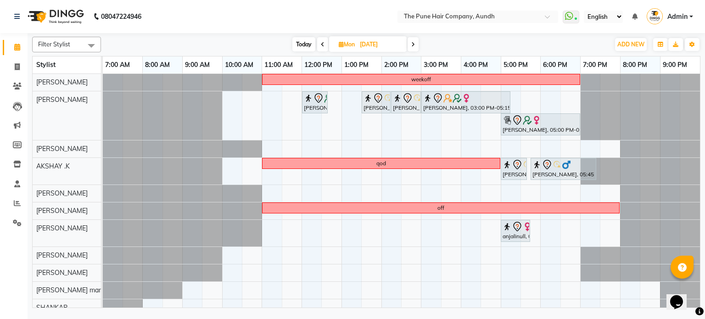
click at [411, 44] on span at bounding box center [413, 44] width 11 height 14
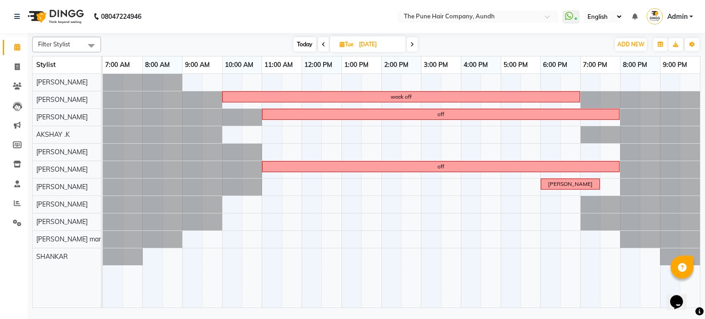
click at [300, 42] on span "Today" at bounding box center [304, 44] width 23 height 14
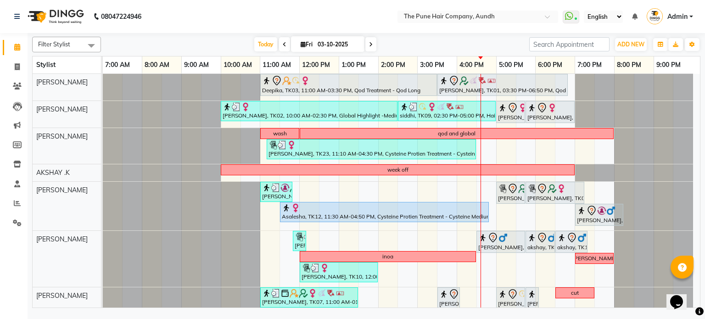
click at [366, 43] on span at bounding box center [370, 44] width 11 height 14
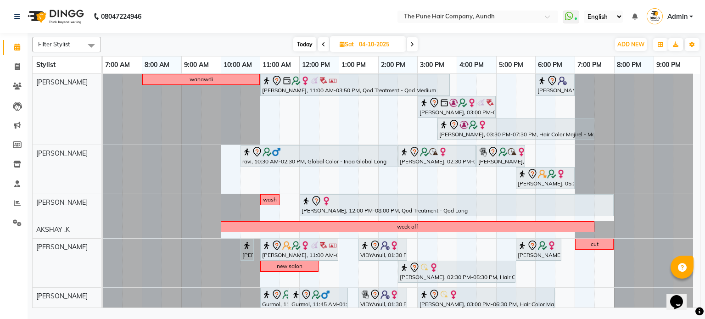
scroll to position [92, 0]
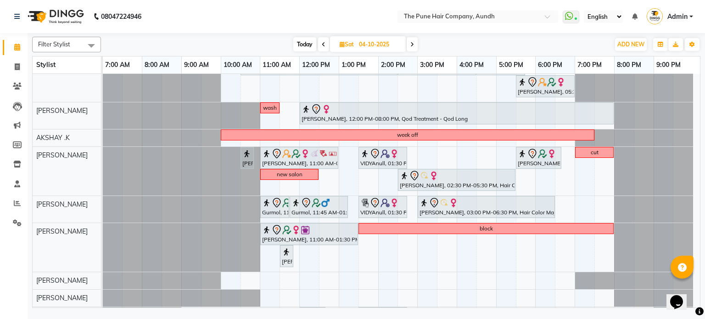
click at [307, 43] on span "Today" at bounding box center [304, 44] width 23 height 14
type input "03-10-2025"
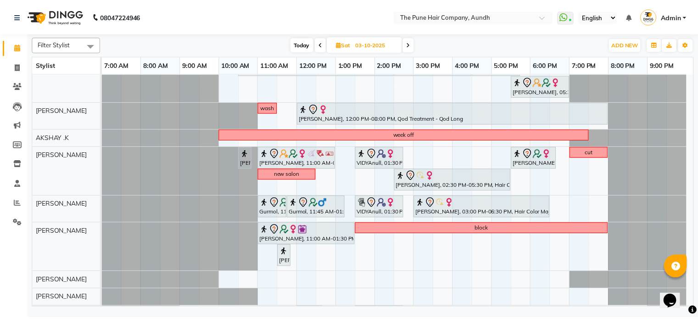
scroll to position [0, 0]
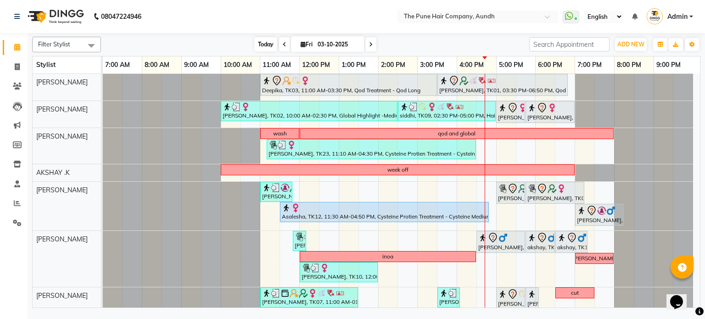
click at [261, 44] on span "Today" at bounding box center [265, 44] width 23 height 14
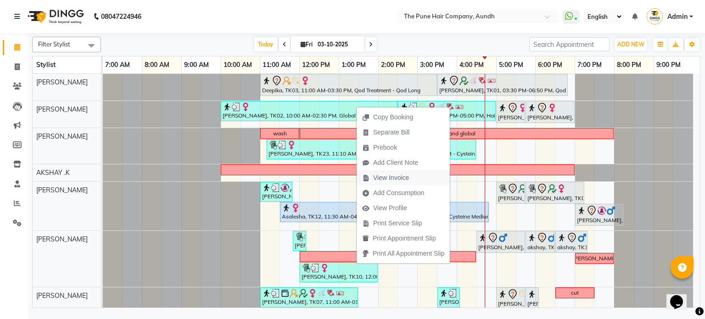
click at [399, 175] on span "View Invoice" at bounding box center [391, 178] width 36 height 10
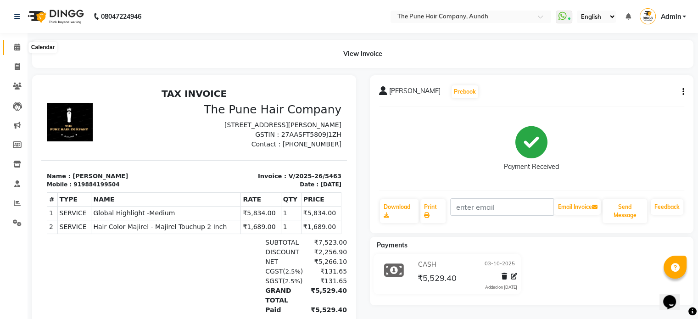
click at [19, 51] on span at bounding box center [17, 47] width 16 height 11
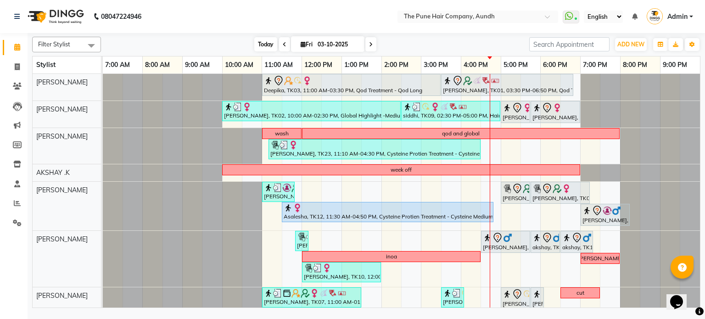
click at [256, 39] on span "Today" at bounding box center [265, 44] width 23 height 14
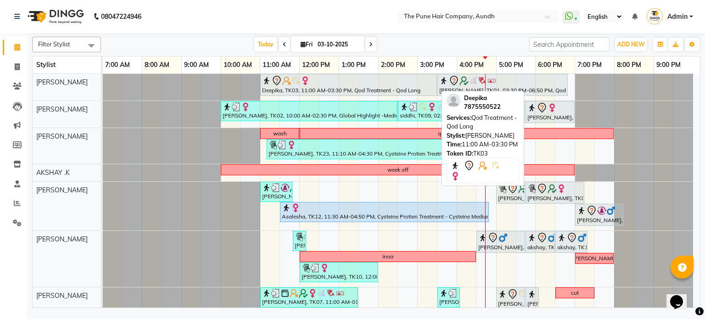
click at [305, 84] on img at bounding box center [305, 80] width 9 height 9
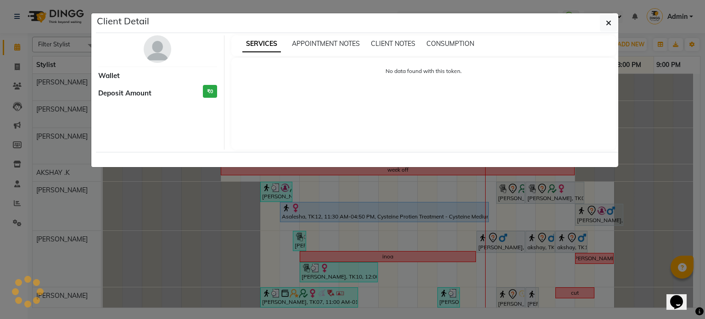
select select "7"
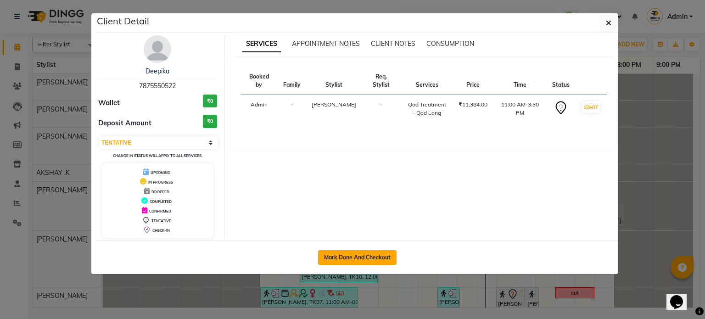
click at [346, 253] on button "Mark Done And Checkout" at bounding box center [357, 257] width 78 height 15
select select "service"
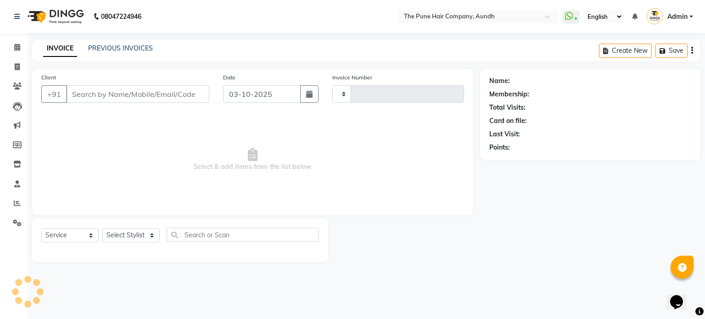
type input "5469"
select select "106"
type input "7875550522"
select select "3338"
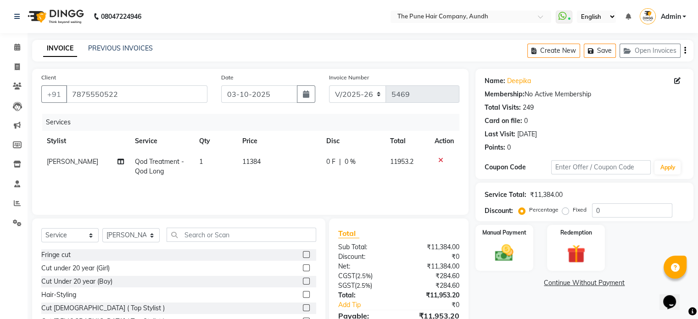
click at [129, 166] on td "Qod Treatment - Qod Long" at bounding box center [161, 166] width 64 height 30
select select "3338"
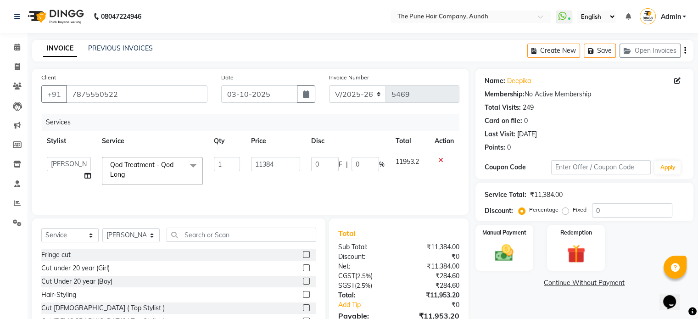
click at [133, 166] on span "Qod Treatment - Qod Long" at bounding box center [141, 170] width 63 height 18
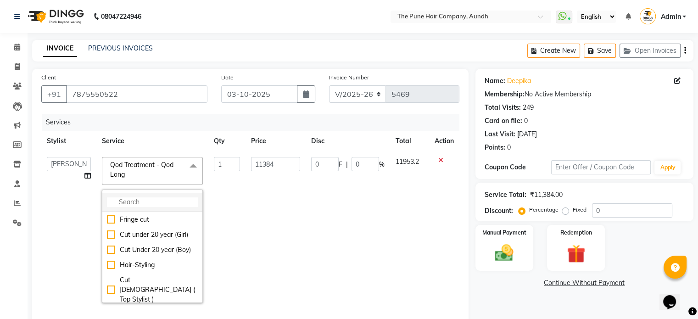
click at [135, 202] on input "multiselect-search" at bounding box center [152, 202] width 91 height 10
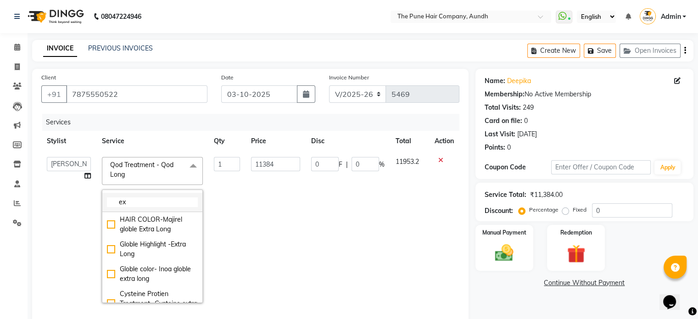
type input "e"
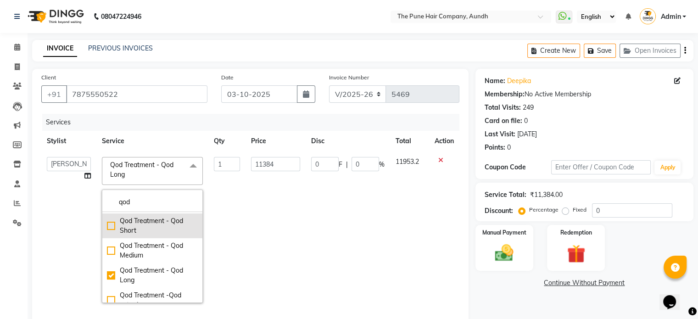
scroll to position [58, 0]
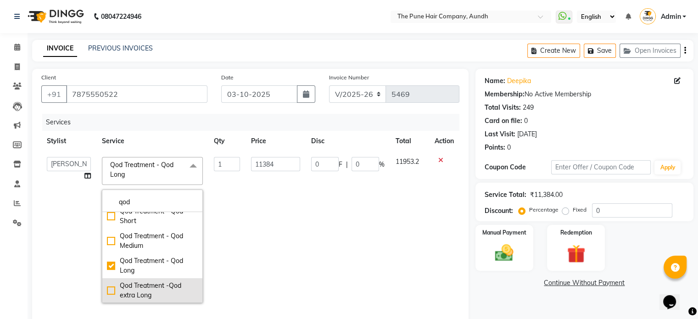
type input "qod"
click at [149, 290] on div "Qod Treatment -Qod extra Long" at bounding box center [152, 290] width 91 height 19
type input "12958"
checkbox input "true"
checkbox input "false"
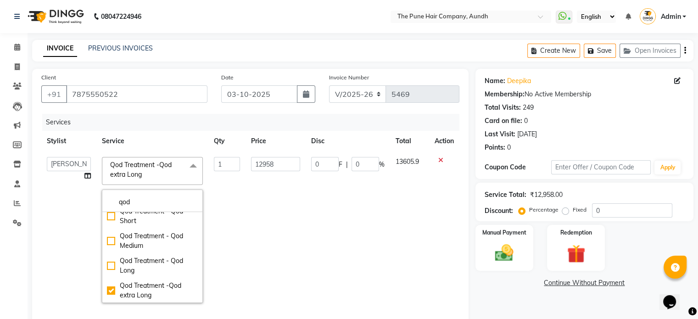
click at [246, 263] on td "12958" at bounding box center [276, 229] width 60 height 157
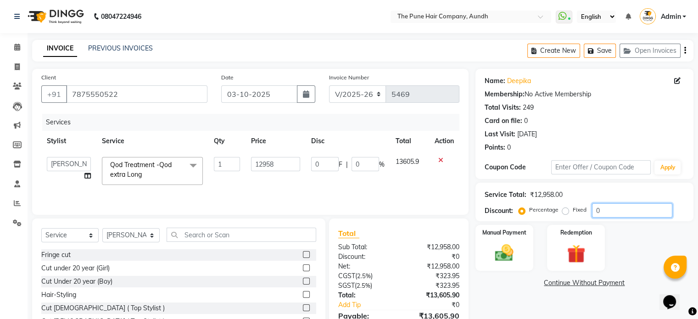
click at [609, 212] on input "0" at bounding box center [632, 210] width 80 height 14
type input "03"
type input "388.74"
type input "3"
type input "030"
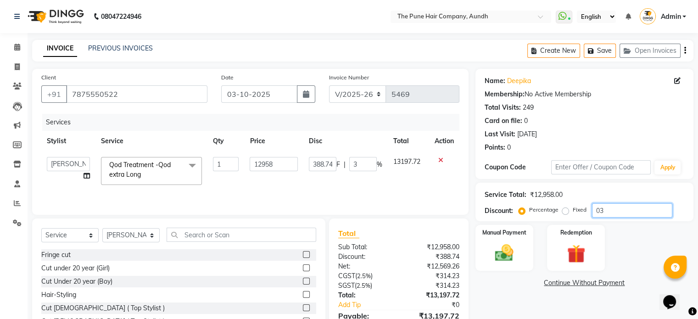
type input "3887.4"
type input "30"
type input "030"
click at [517, 248] on img at bounding box center [504, 253] width 31 height 22
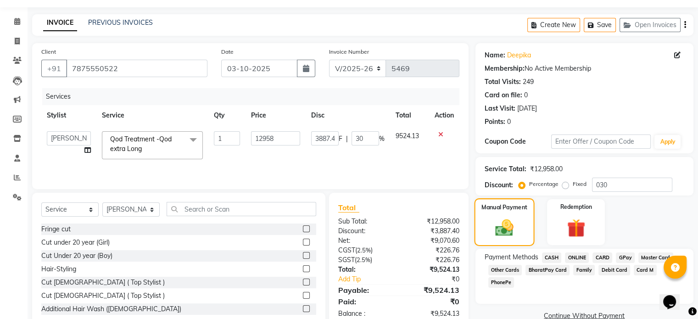
scroll to position [49, 0]
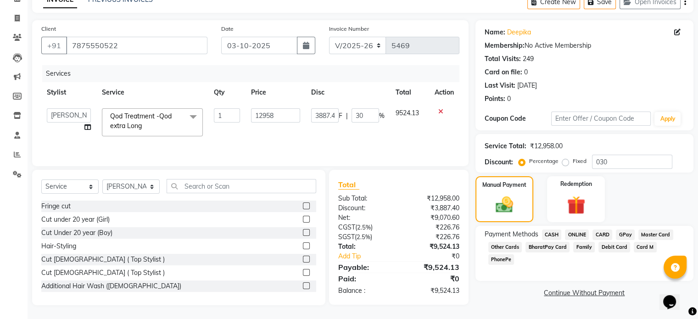
click at [575, 235] on span "ONLINE" at bounding box center [577, 235] width 24 height 11
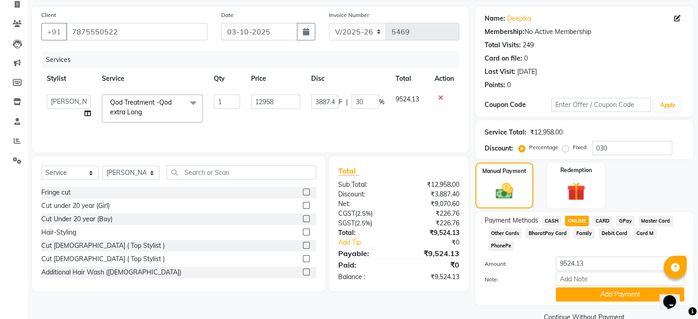
scroll to position [70, 0]
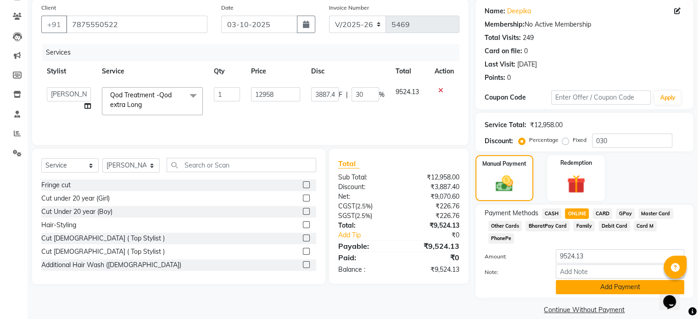
click at [590, 280] on button "Add Payment" at bounding box center [620, 287] width 129 height 14
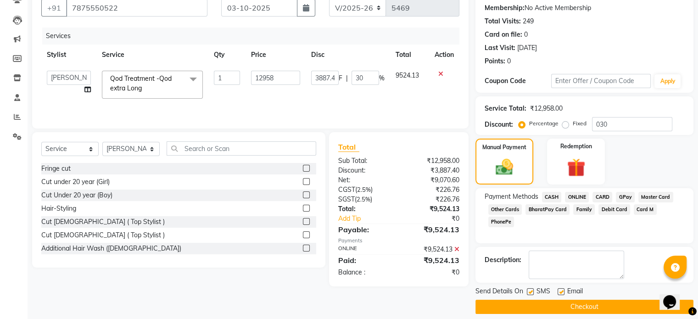
scroll to position [94, 0]
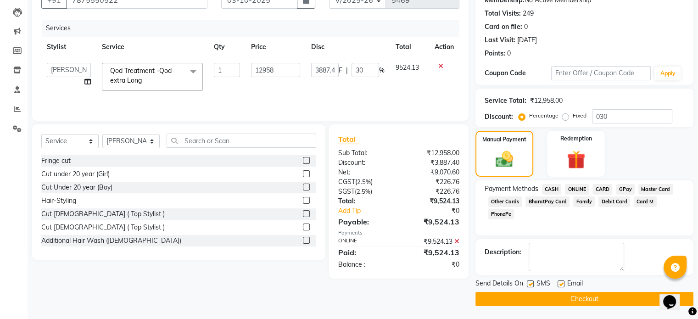
click at [589, 293] on button "Checkout" at bounding box center [585, 299] width 218 height 14
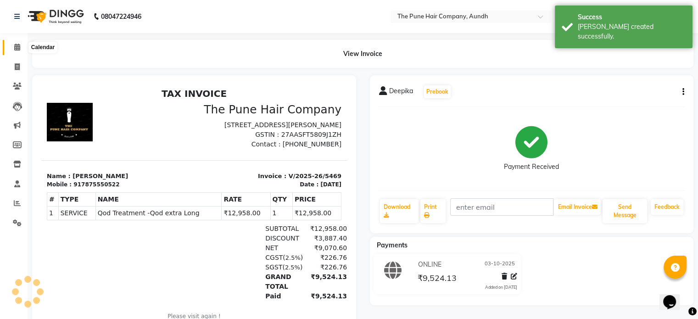
click at [12, 44] on span at bounding box center [17, 47] width 16 height 11
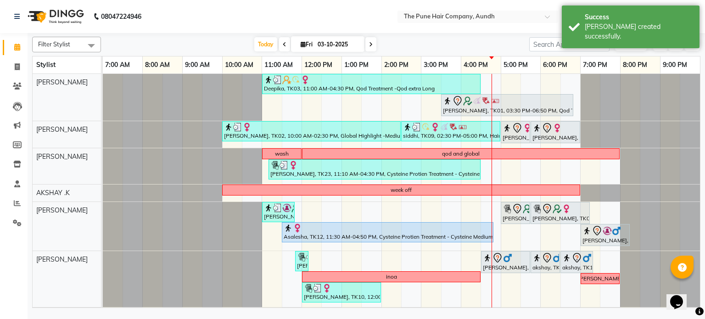
click at [369, 45] on icon at bounding box center [371, 45] width 4 height 6
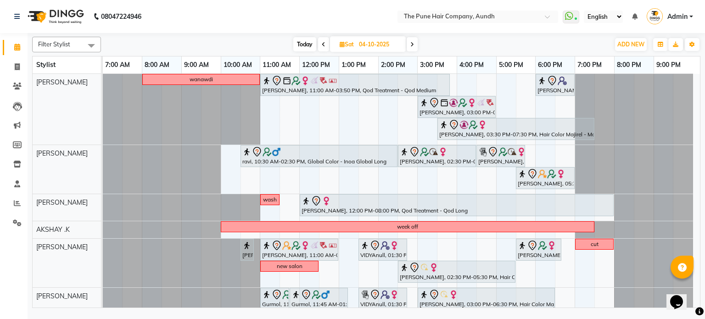
click at [415, 50] on span at bounding box center [412, 44] width 11 height 14
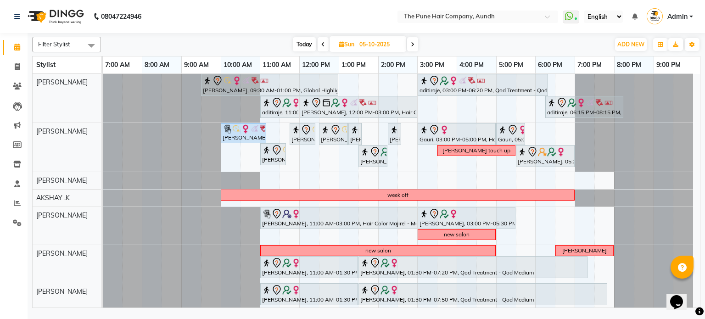
click at [304, 39] on span "Today" at bounding box center [304, 44] width 23 height 14
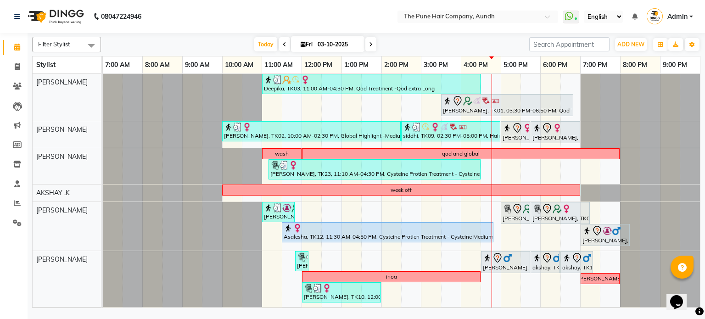
click at [372, 45] on span at bounding box center [370, 44] width 11 height 14
type input "04-10-2025"
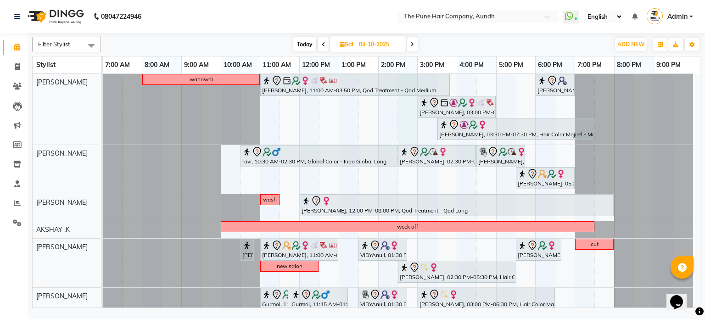
click at [406, 105] on div "wanawdi Ujwal, 11:00 AM-03:50 PM, Qod Treatment - Qod Medium aishwarya kolhe, 0…" at bounding box center [401, 263] width 597 height 379
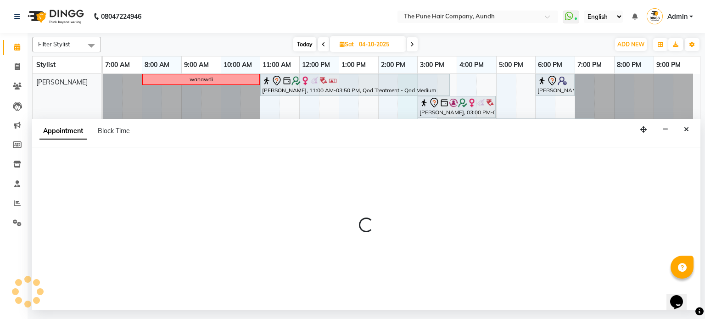
select select "3338"
select select "870"
select select "tentative"
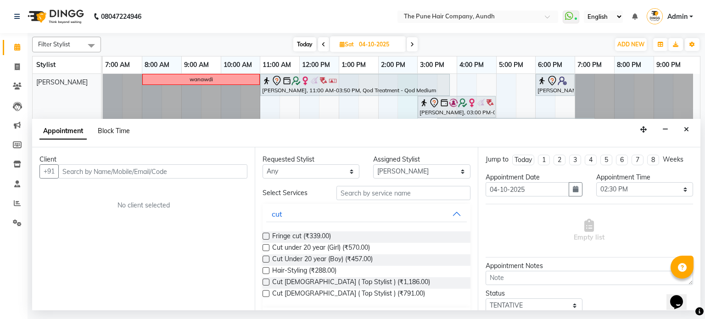
click at [107, 133] on span "Block Time" at bounding box center [114, 131] width 32 height 8
select select "3338"
select select "870"
select select "900"
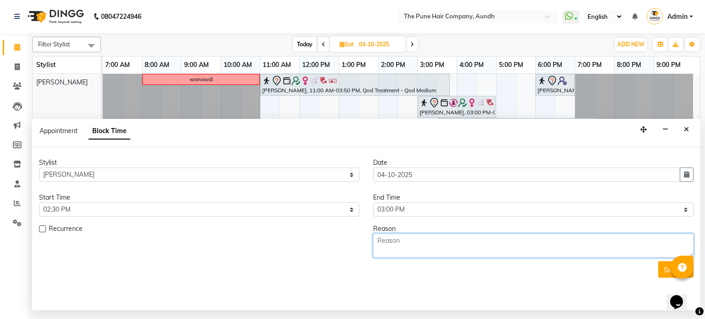
click at [388, 252] on textarea at bounding box center [533, 246] width 320 height 24
type textarea "deepika"
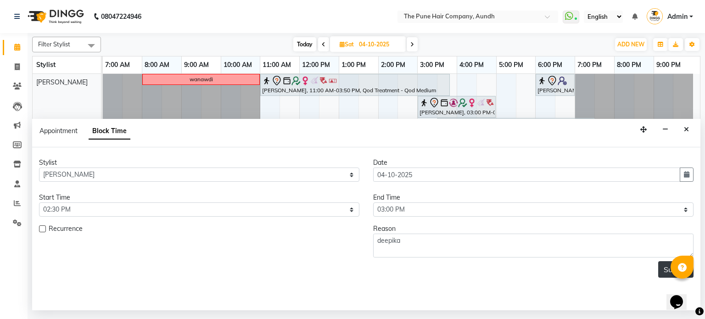
click at [665, 273] on button "Submit" at bounding box center [675, 269] width 35 height 17
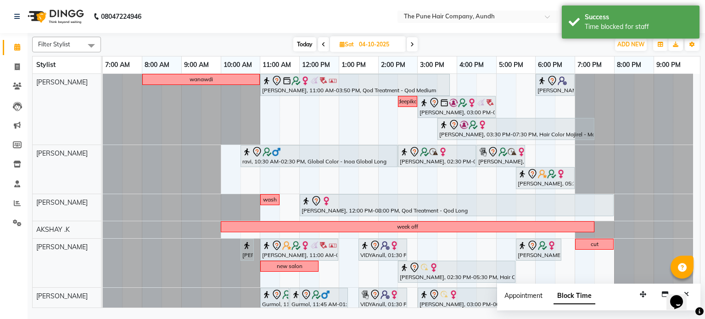
click at [527, 297] on span "Appointment" at bounding box center [523, 295] width 38 height 8
select select "tentative"
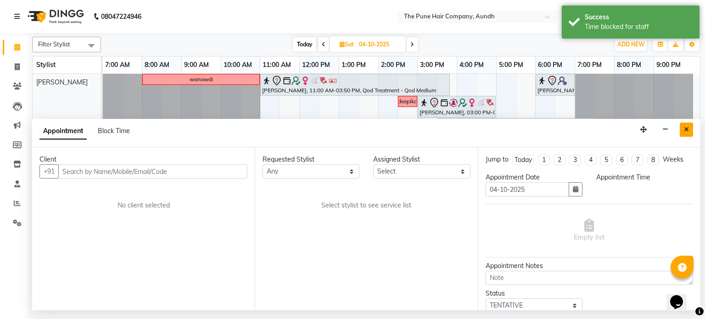
click at [688, 133] on button "Close" at bounding box center [686, 130] width 13 height 14
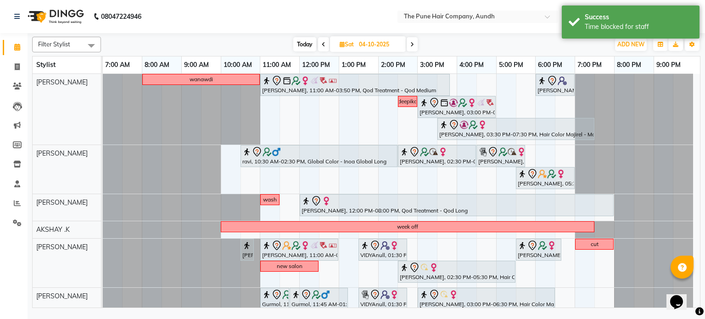
scroll to position [92, 0]
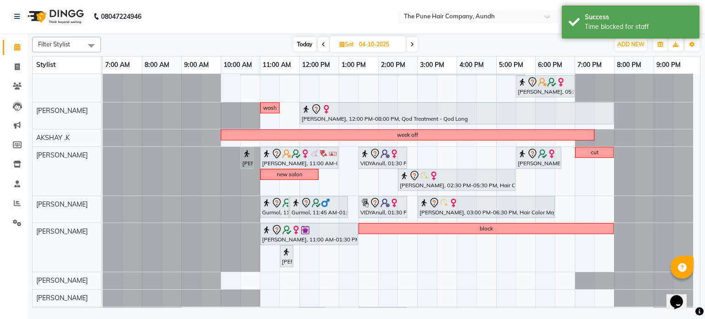
click at [301, 44] on span "Today" at bounding box center [304, 44] width 23 height 14
type input "03-10-2025"
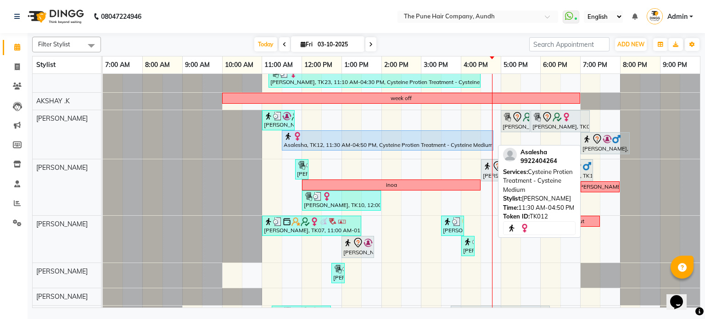
click at [435, 144] on div "Asalesha, TK12, 11:30 AM-04:50 PM, Cysteine Protien Treatment - Cysteine Medium" at bounding box center [388, 140] width 210 height 17
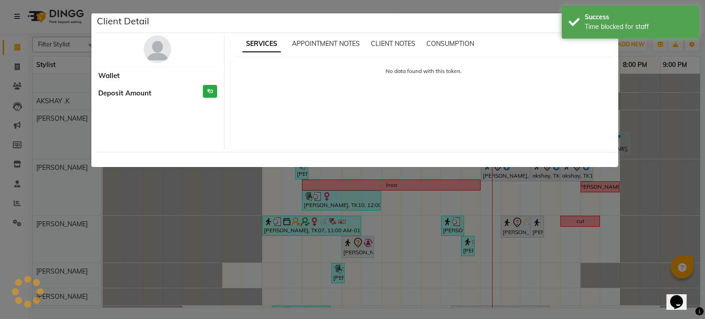
select select "5"
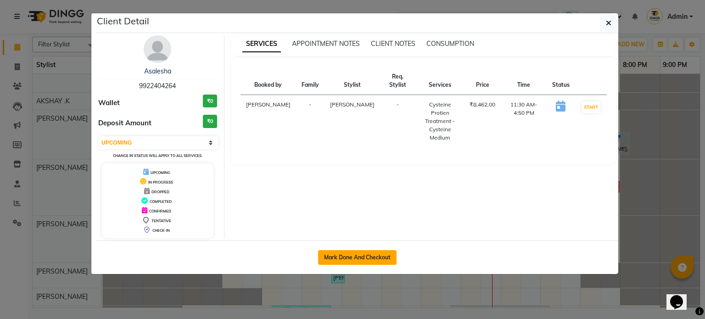
click at [371, 258] on button "Mark Done And Checkout" at bounding box center [357, 257] width 78 height 15
select select "106"
select select "service"
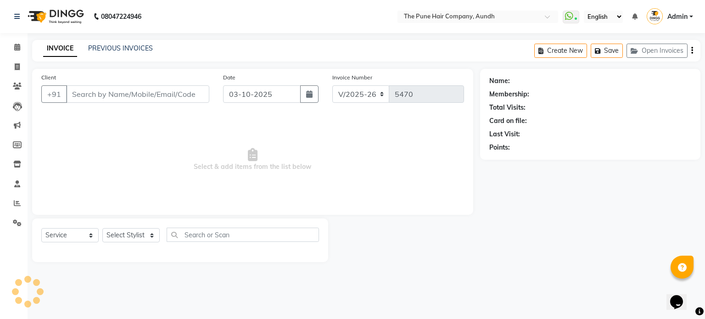
select select "3"
type input "9922404264"
select select "12769"
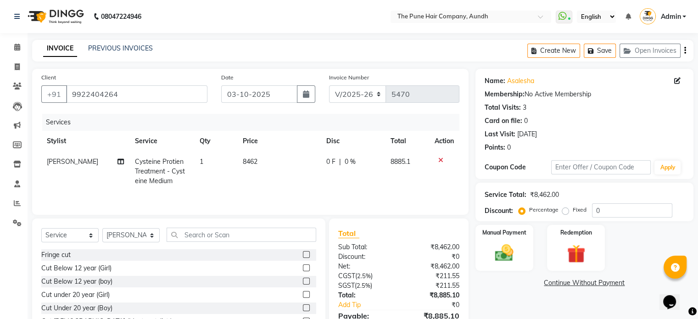
click at [165, 168] on span "Cysteine Protien Treatment - Cysteine Medium" at bounding box center [160, 171] width 50 height 28
select select "12769"
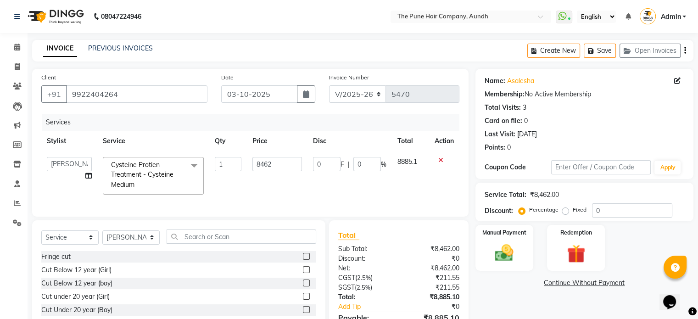
click at [165, 168] on span "Cysteine Protien Treatment - Cysteine Medium x" at bounding box center [149, 174] width 81 height 29
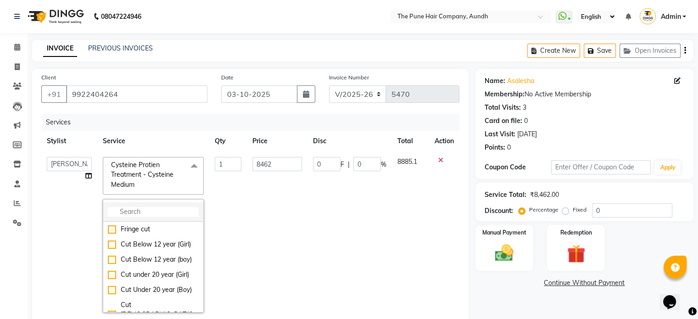
click at [146, 212] on input "multiselect-search" at bounding box center [153, 212] width 91 height 10
click at [607, 218] on div "Service Total: ₹8,462.00 Discount: Percentage Fixed 0" at bounding box center [585, 202] width 218 height 39
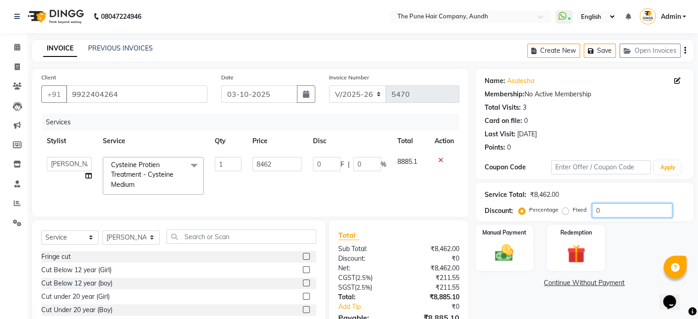
click at [617, 210] on input "0" at bounding box center [632, 210] width 80 height 14
type input "02"
type input "169.24"
type input "2"
type input "020"
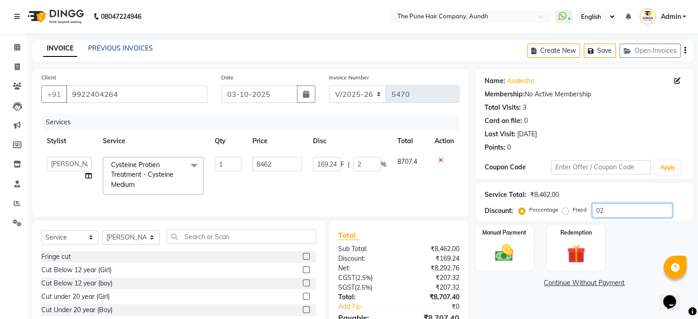
type input "1692.4"
type input "20"
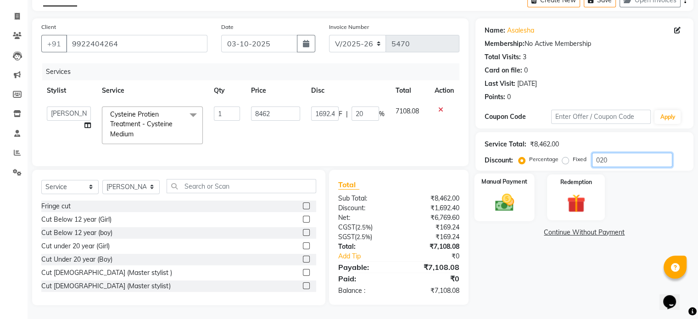
type input "020"
click at [507, 192] on img at bounding box center [504, 203] width 31 height 22
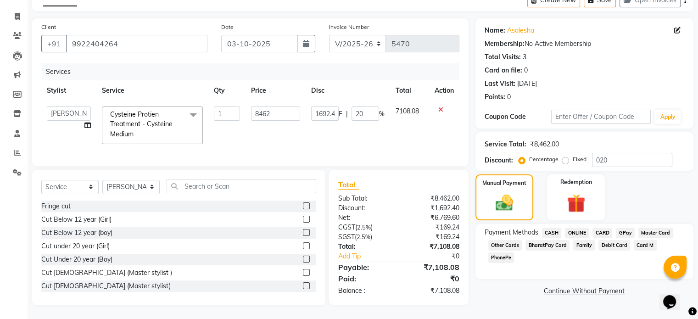
click at [579, 228] on span "ONLINE" at bounding box center [577, 233] width 24 height 11
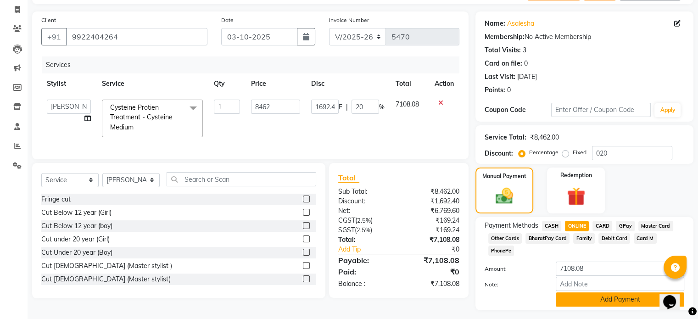
click at [640, 292] on button "Add Payment" at bounding box center [620, 299] width 129 height 14
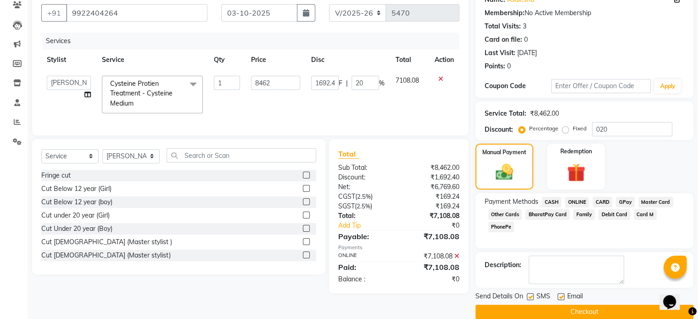
scroll to position [94, 0]
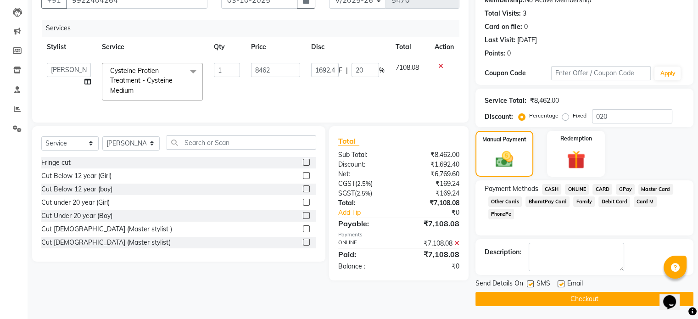
click at [562, 299] on button "Checkout" at bounding box center [585, 299] width 218 height 14
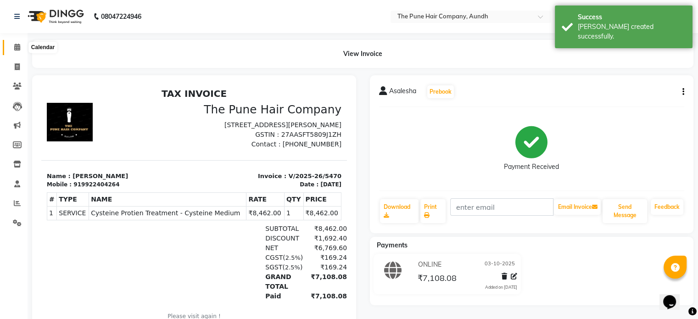
click at [18, 44] on icon at bounding box center [17, 47] width 6 height 7
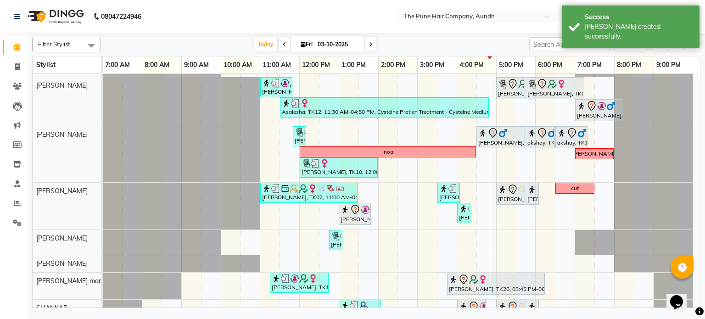
scroll to position [138, 0]
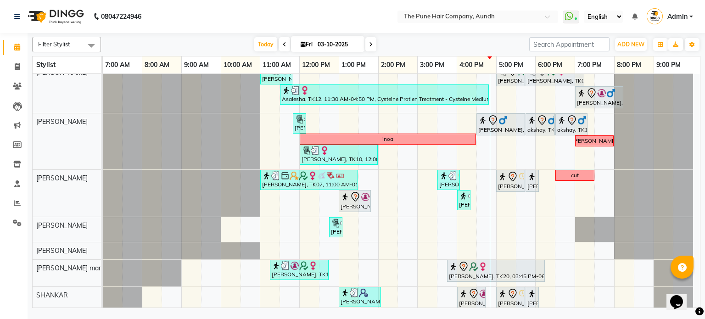
click at [367, 43] on span at bounding box center [370, 44] width 11 height 14
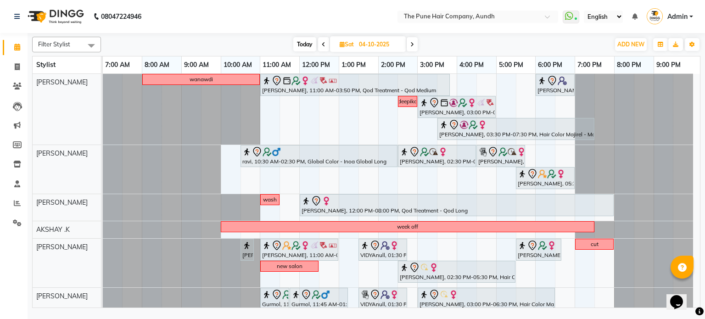
click at [300, 41] on span "Today" at bounding box center [304, 44] width 23 height 14
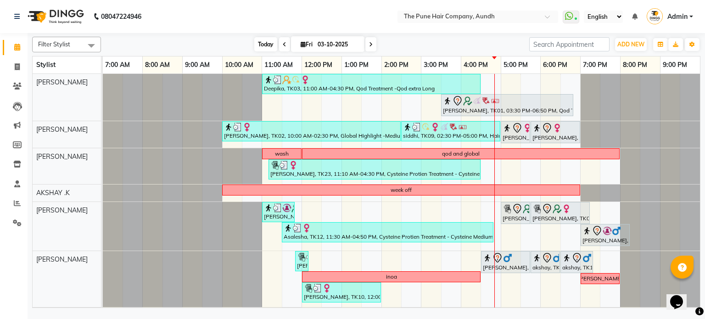
click at [268, 45] on span "Today" at bounding box center [265, 44] width 23 height 14
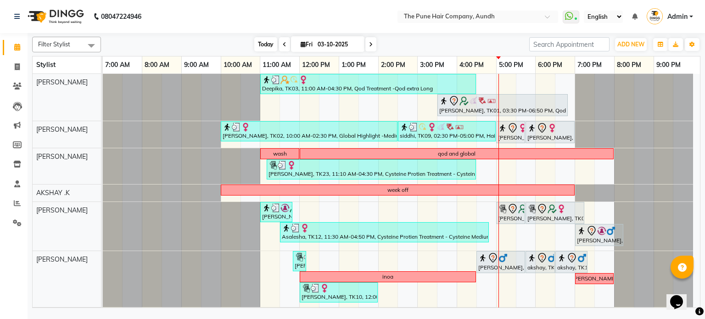
click at [261, 42] on span "Today" at bounding box center [265, 44] width 23 height 14
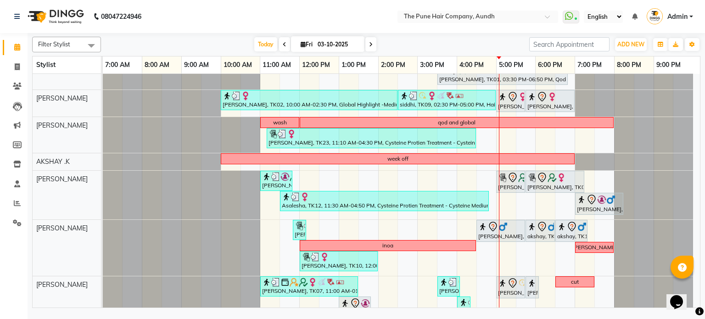
scroll to position [46, 0]
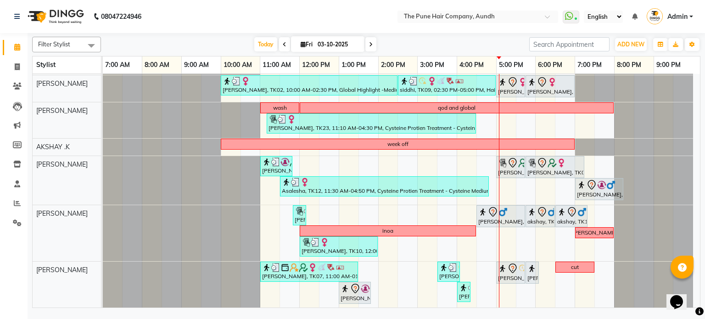
click at [370, 42] on icon at bounding box center [371, 45] width 4 height 6
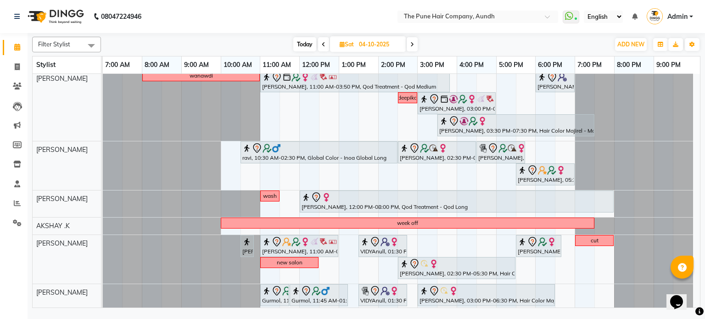
scroll to position [0, 0]
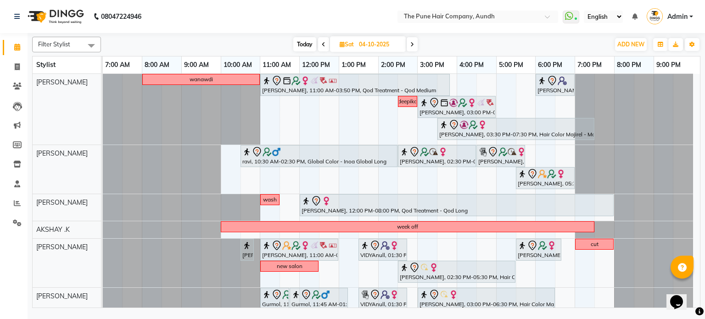
click at [412, 44] on icon at bounding box center [412, 45] width 4 height 6
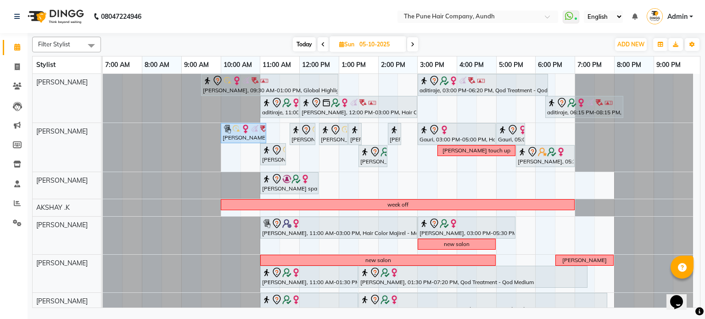
click at [415, 42] on icon at bounding box center [413, 45] width 4 height 6
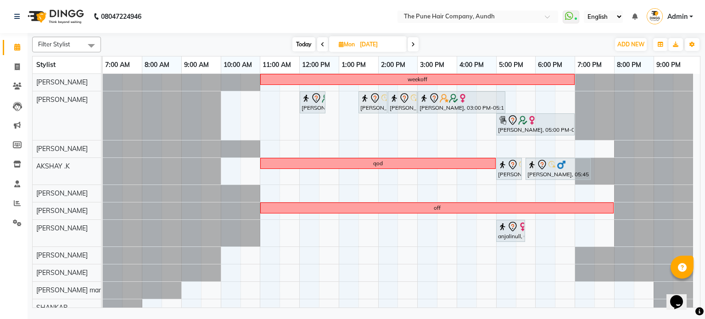
click at [413, 43] on icon at bounding box center [413, 45] width 4 height 6
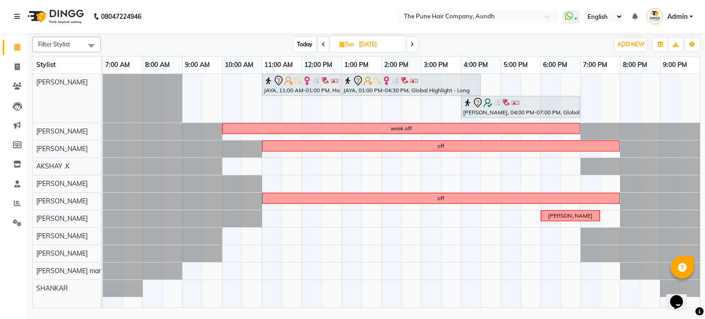
click at [413, 43] on icon at bounding box center [412, 45] width 4 height 6
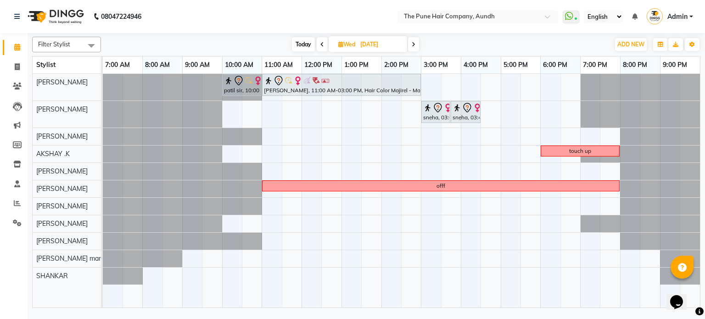
click at [310, 47] on span "Today" at bounding box center [303, 44] width 23 height 14
type input "03-10-2025"
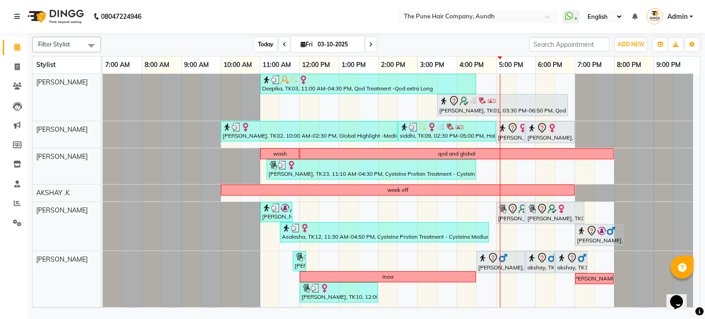
click at [266, 40] on span "Today" at bounding box center [265, 44] width 23 height 14
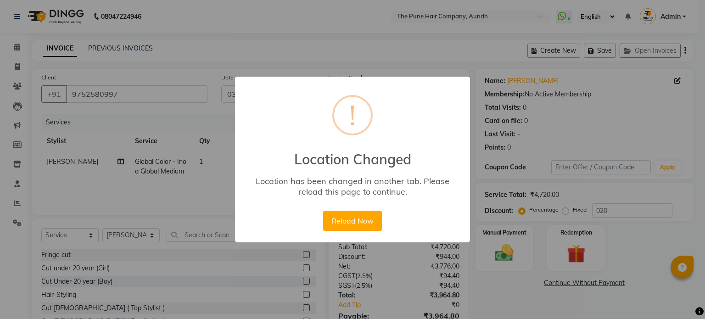
select select "106"
select select "service"
select select "3338"
click at [339, 223] on button "Reload Now" at bounding box center [352, 221] width 58 height 20
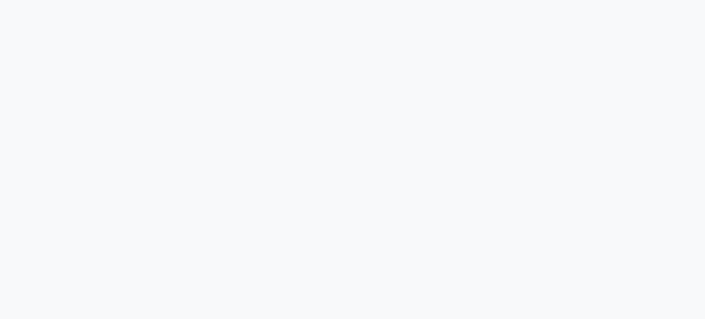
select select "service"
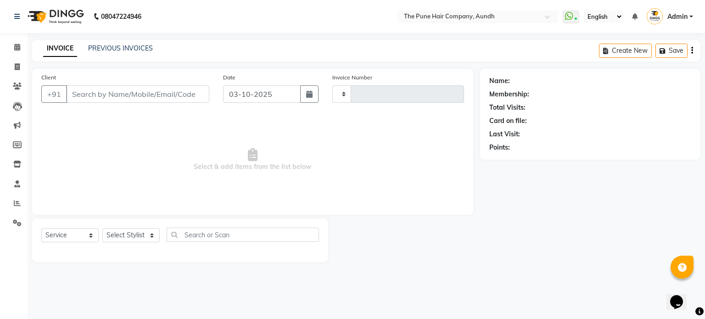
type input "5469"
select select "106"
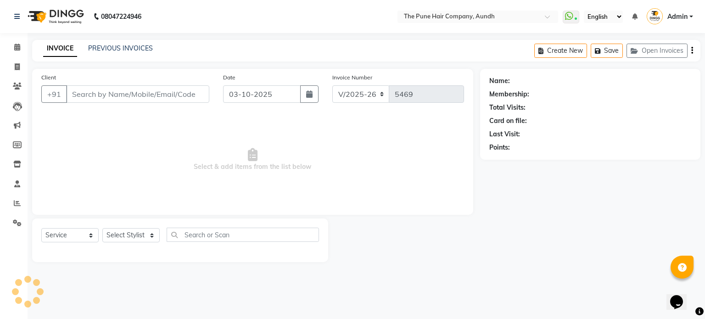
type input "9752580997"
select select "18078"
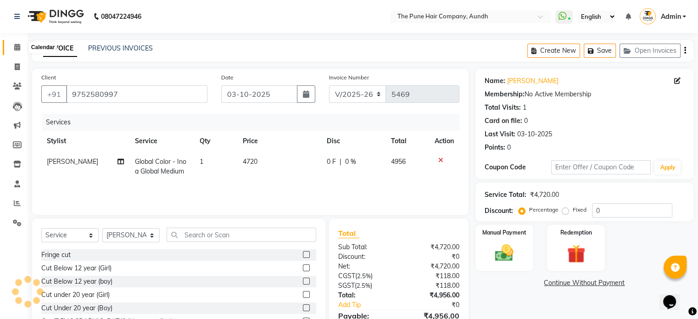
click at [18, 45] on icon at bounding box center [17, 47] width 6 height 7
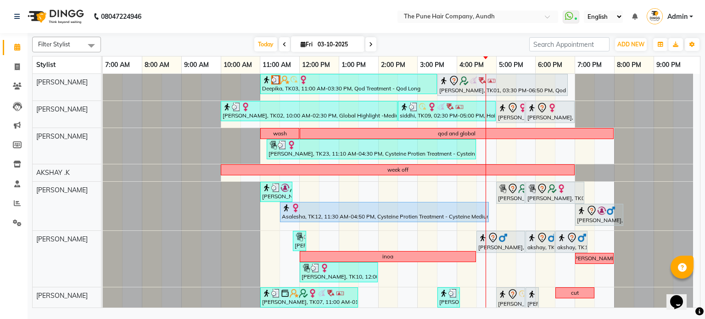
click at [365, 45] on span at bounding box center [370, 44] width 11 height 14
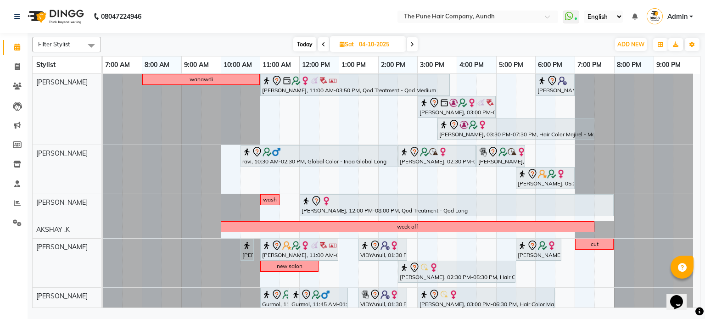
click at [413, 42] on icon at bounding box center [412, 45] width 4 height 6
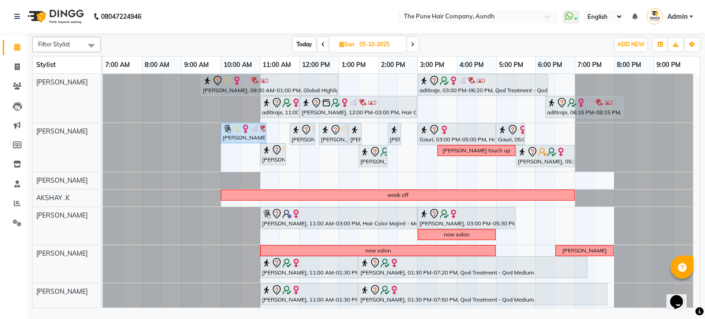
click at [411, 42] on icon at bounding box center [413, 45] width 4 height 6
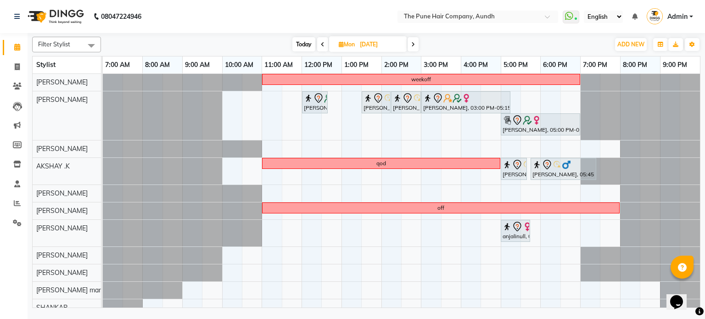
click at [411, 42] on span at bounding box center [413, 44] width 11 height 14
type input "[DATE]"
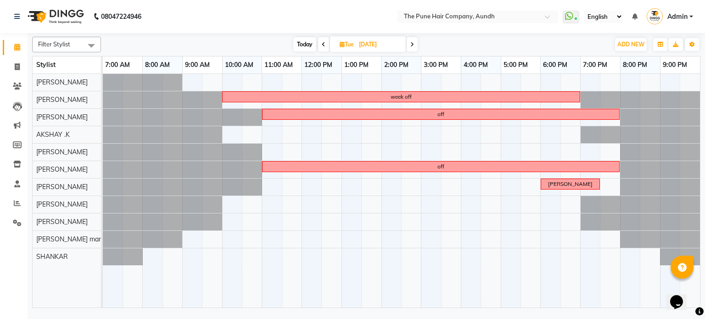
click at [265, 80] on div "week off off off [PERSON_NAME]" at bounding box center [401, 191] width 597 height 234
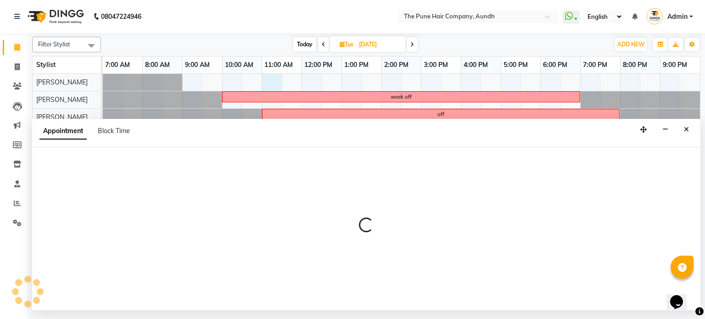
select select "3338"
select select "660"
select select "tentative"
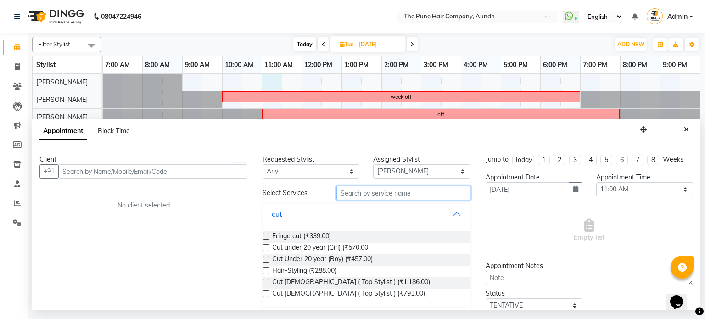
drag, startPoint x: 352, startPoint y: 191, endPoint x: 358, endPoint y: 190, distance: 6.6
click at [358, 191] on input "text" at bounding box center [403, 193] width 134 height 14
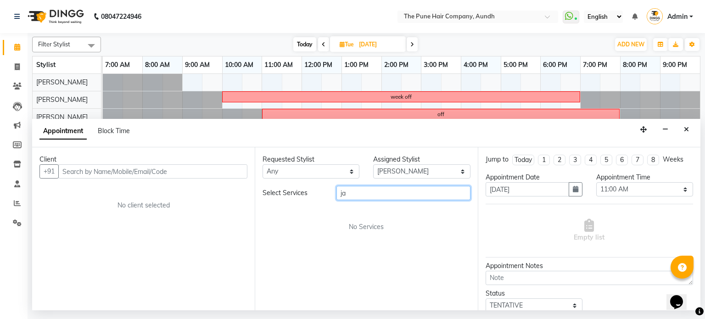
type input "j"
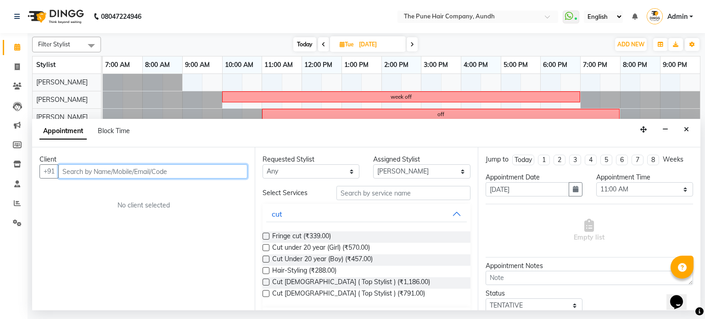
click at [138, 176] on input "text" at bounding box center [152, 171] width 189 height 14
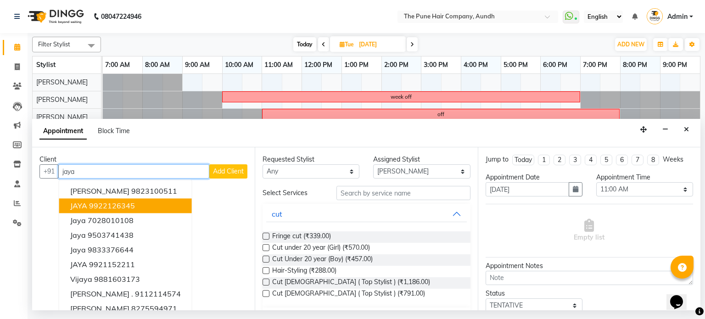
click at [117, 208] on ngb-highlight "9922126345" at bounding box center [112, 206] width 46 height 9
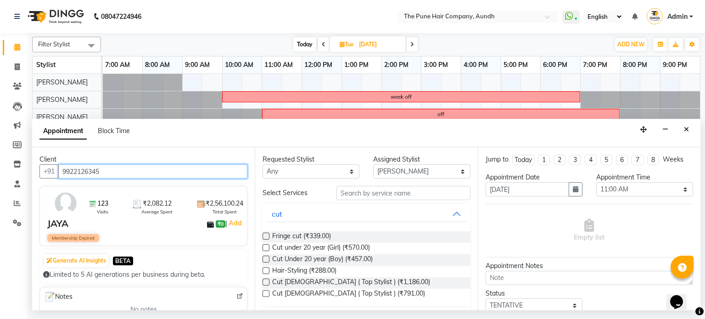
scroll to position [92, 0]
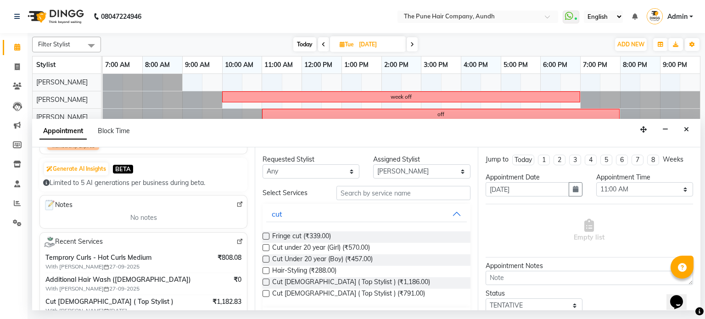
type input "9922126345"
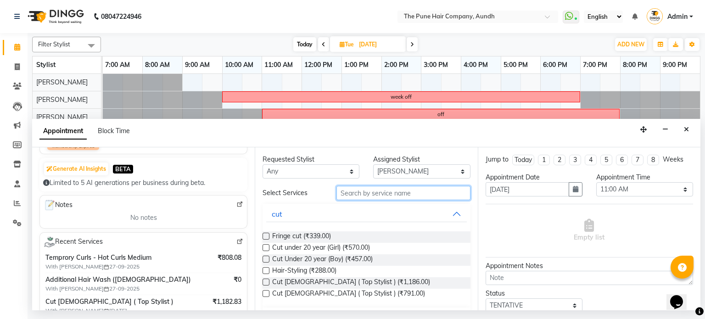
click at [365, 198] on input "text" at bounding box center [403, 193] width 134 height 14
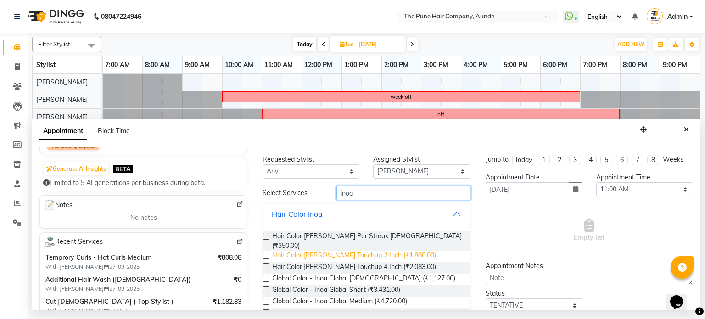
type input "inoa"
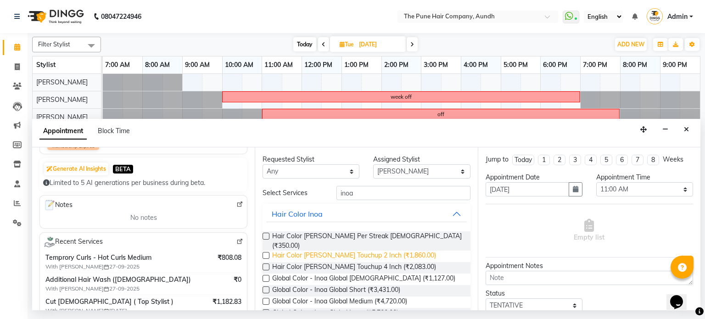
click at [382, 251] on span "Hair Color [PERSON_NAME] Touchup 2 Inch (₹1,860.00)" at bounding box center [354, 256] width 164 height 11
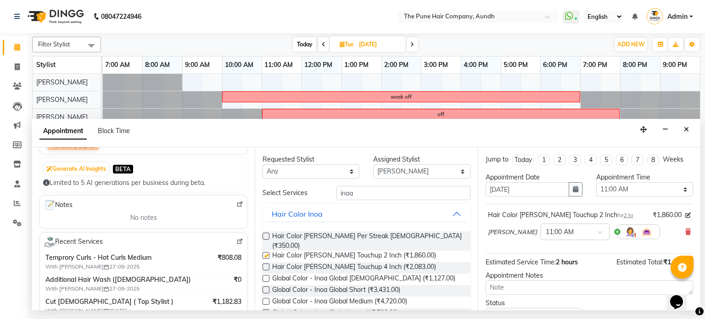
checkbox input "false"
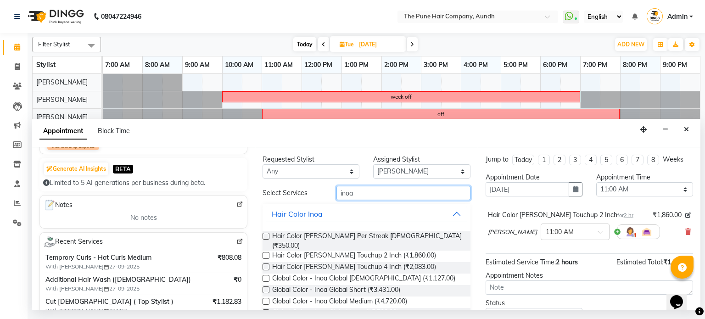
drag, startPoint x: 353, startPoint y: 191, endPoint x: 296, endPoint y: 196, distance: 57.6
click at [296, 196] on div "Select Services inoa" at bounding box center [366, 193] width 221 height 14
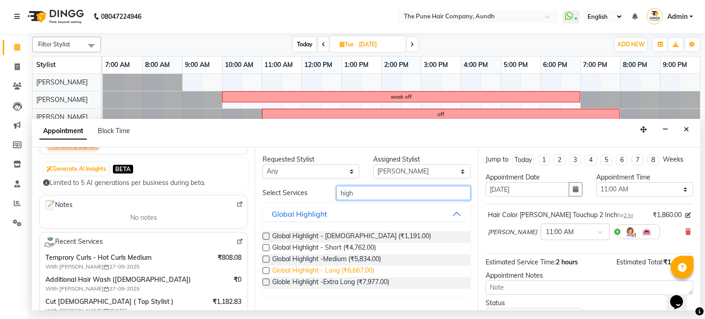
type input "high"
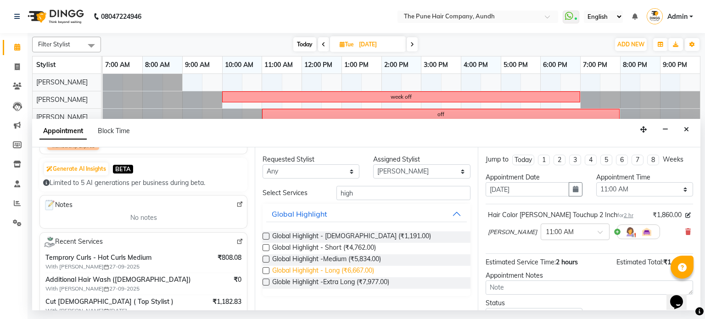
click at [319, 266] on span "Global Highlight - Long (₹6,667.00)" at bounding box center [323, 271] width 102 height 11
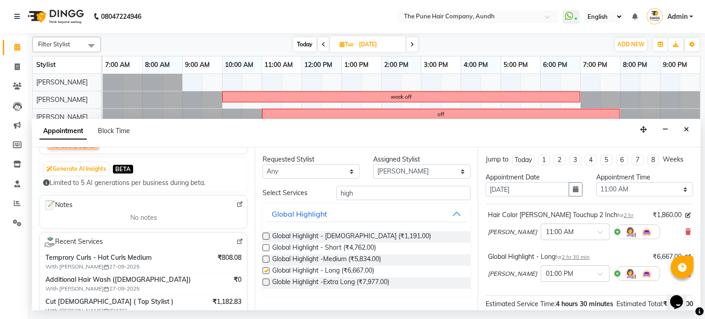
checkbox input "false"
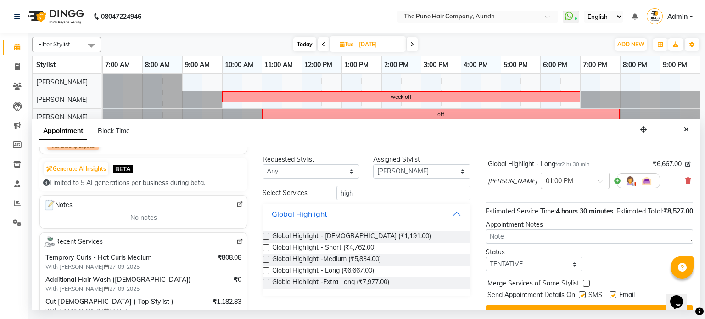
scroll to position [121, 0]
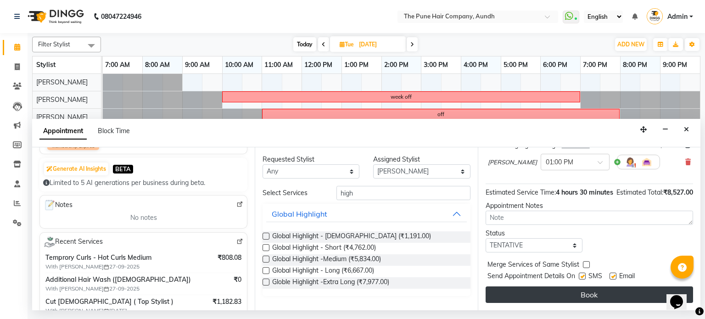
click at [553, 287] on button "Book" at bounding box center [589, 294] width 207 height 17
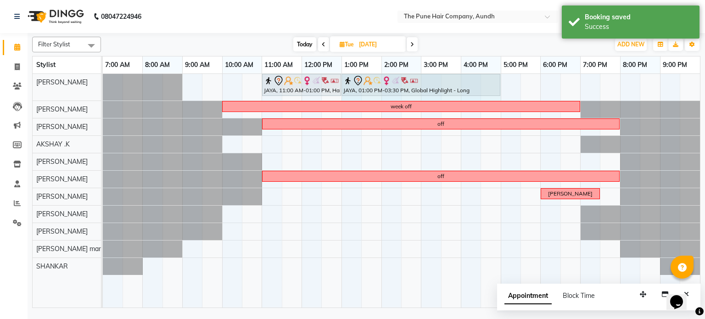
drag, startPoint x: 442, startPoint y: 83, endPoint x: 499, endPoint y: 87, distance: 57.6
click at [499, 87] on div "JAYA, 11:00 AM-01:00 PM, Hair Color [PERSON_NAME] Touchup 2 Inch JAYA, 01:00 PM…" at bounding box center [401, 191] width 597 height 234
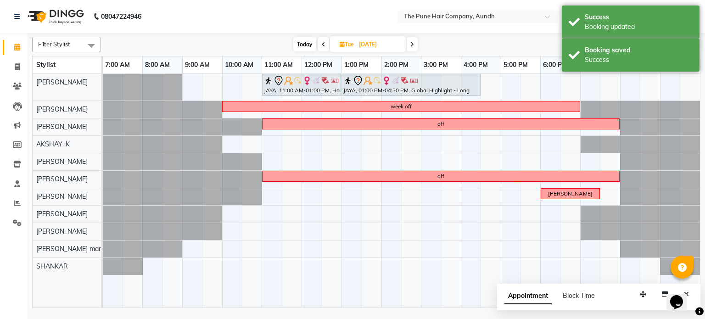
click at [302, 44] on span "Today" at bounding box center [304, 44] width 23 height 14
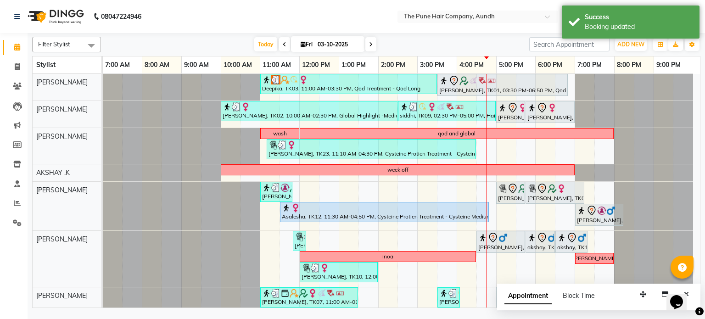
click at [373, 40] on span at bounding box center [370, 44] width 11 height 14
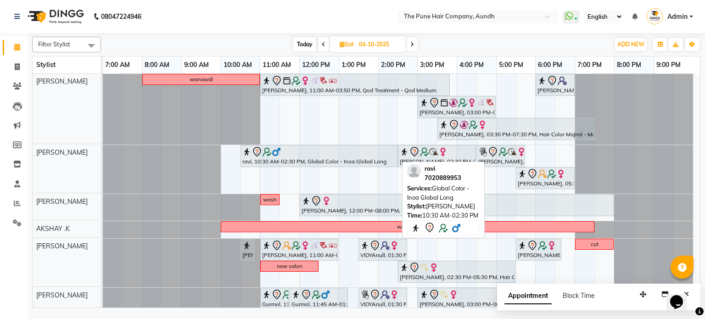
scroll to position [0, 0]
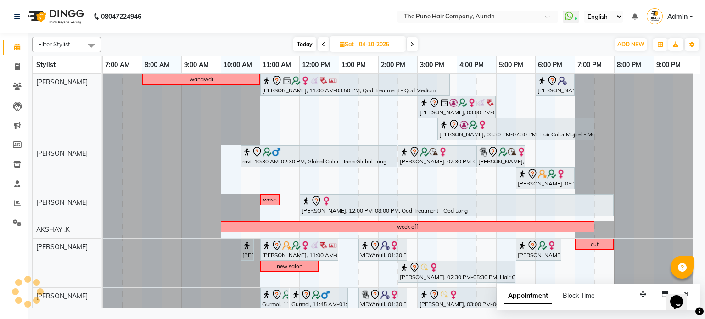
click at [300, 45] on span "Today" at bounding box center [304, 44] width 23 height 14
type input "03-10-2025"
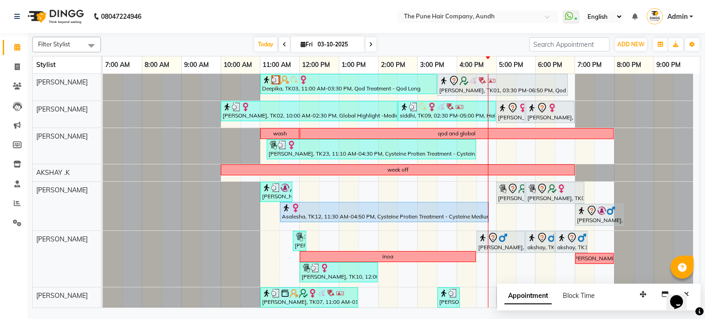
click at [342, 42] on input "03-10-2025" at bounding box center [338, 45] width 46 height 14
select select "10"
select select "2025"
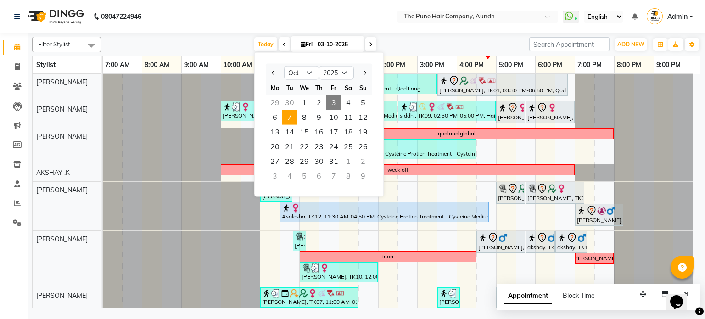
click at [291, 113] on span "7" at bounding box center [289, 117] width 15 height 15
type input "[DATE]"
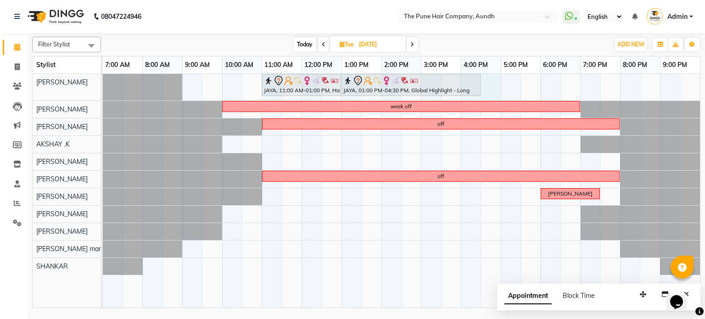
click at [493, 80] on div "JAYA, 11:00 AM-01:00 PM, Hair Color [PERSON_NAME] Touchup 2 Inch JAYA, 01:00 PM…" at bounding box center [401, 191] width 597 height 234
select select "3338"
select select "990"
select select "tentative"
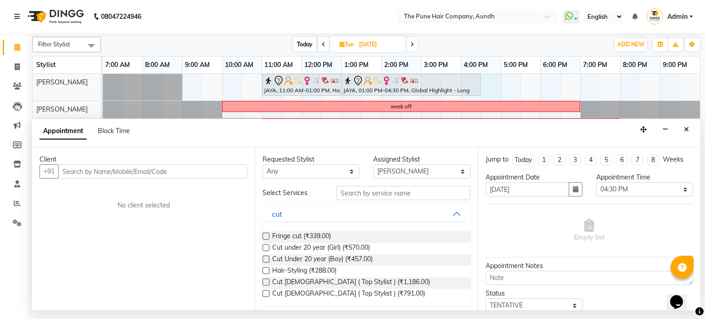
click at [617, 198] on div "Appointment Time Select 08:00 AM 08:15 AM 08:30 AM 08:45 AM 09:00 AM 09:15 AM 0…" at bounding box center [644, 188] width 111 height 31
click at [617, 193] on select "Select 08:00 AM 08:15 AM 08:30 AM 08:45 AM 09:00 AM 09:15 AM 09:30 AM 09:45 AM …" at bounding box center [644, 189] width 97 height 14
select select "960"
click at [596, 182] on select "Select 08:00 AM 08:15 AM 08:30 AM 08:45 AM 09:00 AM 09:15 AM 09:30 AM 09:45 AM …" at bounding box center [644, 189] width 97 height 14
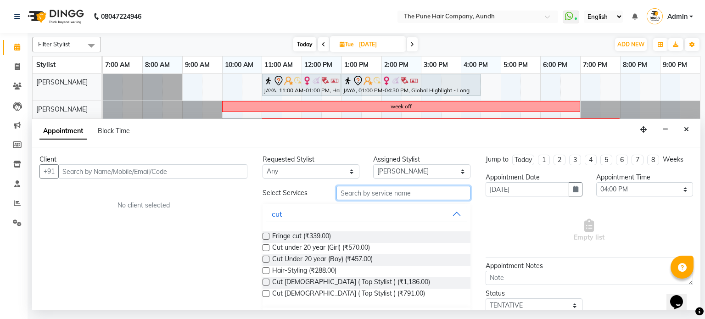
click at [377, 193] on input "text" at bounding box center [403, 193] width 134 height 14
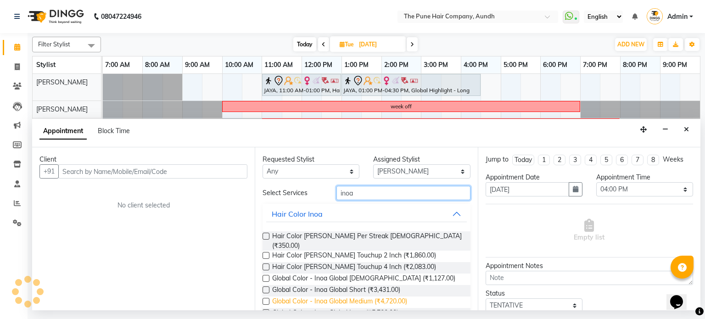
type input "inoa"
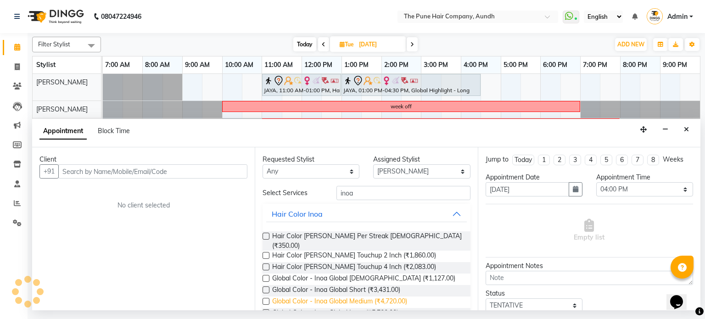
click at [345, 297] on span "Global Color - Inoa Global Medium (₹4,720.00)" at bounding box center [339, 302] width 135 height 11
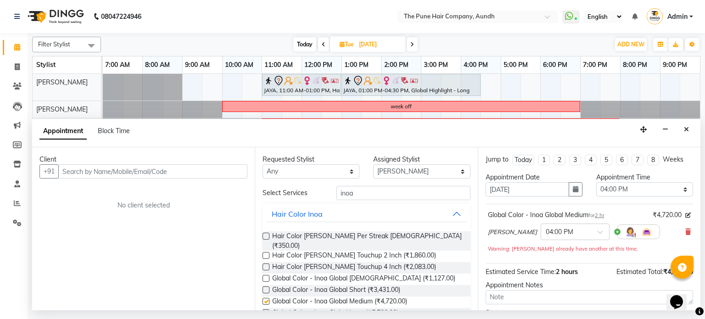
checkbox input "false"
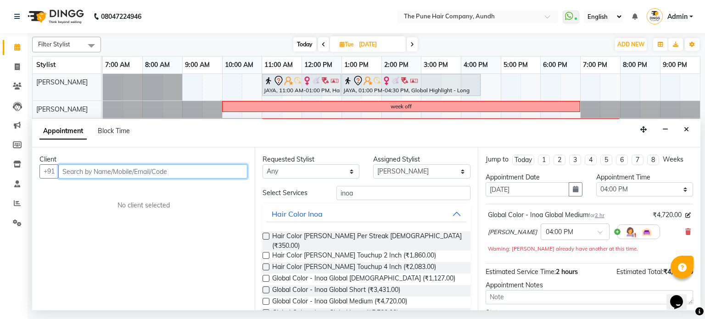
click at [173, 171] on input "text" at bounding box center [152, 171] width 189 height 14
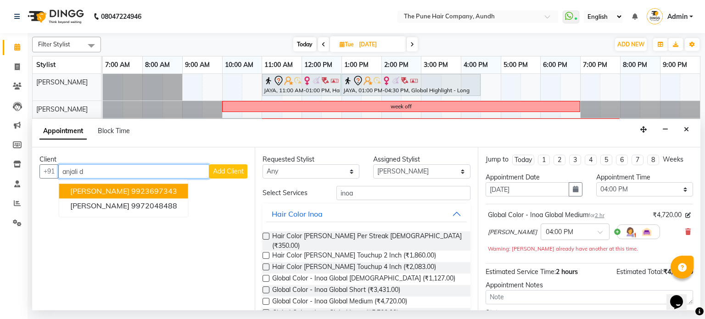
click at [141, 192] on ngb-highlight "9923697343" at bounding box center [154, 191] width 46 height 9
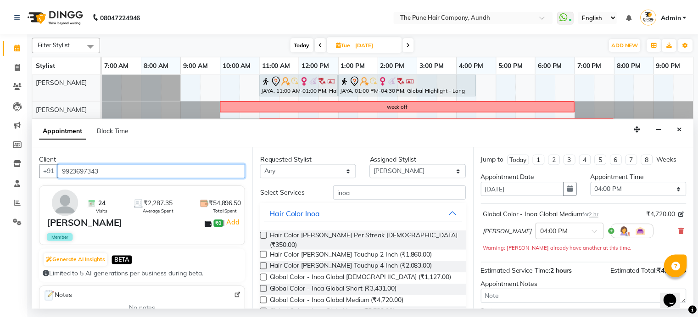
scroll to position [79, 0]
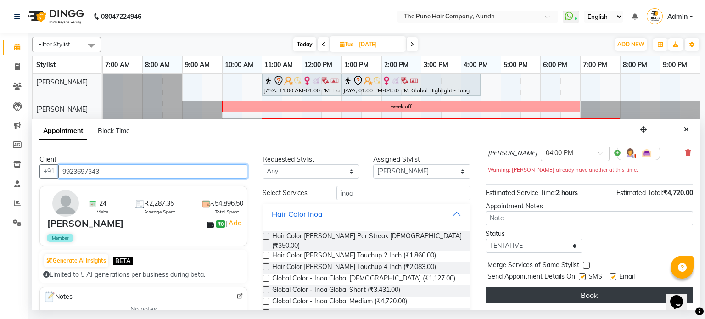
type input "9923697343"
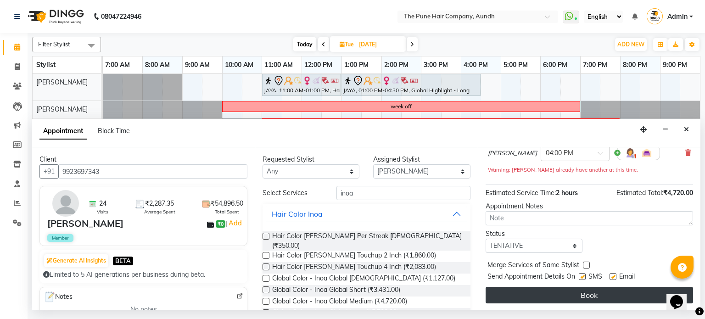
click at [606, 290] on button "Book" at bounding box center [589, 295] width 207 height 17
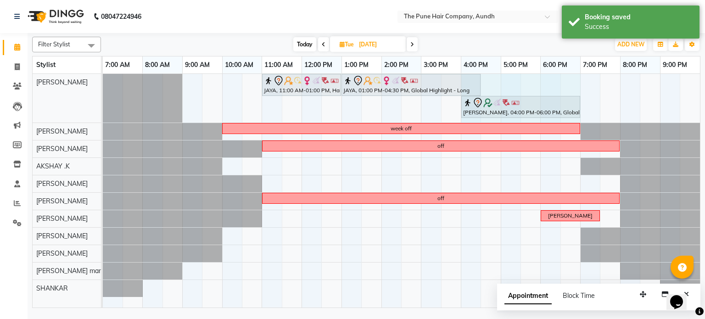
drag, startPoint x: 538, startPoint y: 102, endPoint x: 569, endPoint y: 102, distance: 30.8
click at [103, 102] on div "JAYA, 11:00 AM-01:00 PM, Hair Color [PERSON_NAME] Touchup 2 Inch JAYA, 01:00 PM…" at bounding box center [103, 98] width 0 height 49
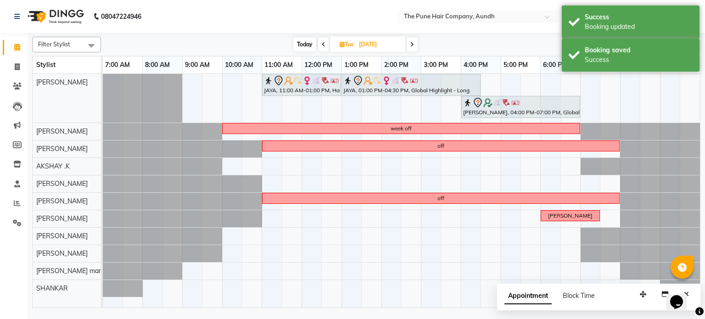
click at [297, 40] on span "Today" at bounding box center [304, 44] width 23 height 14
type input "03-10-2025"
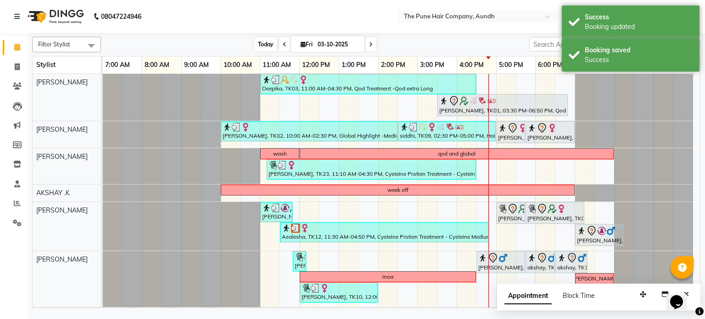
click at [268, 43] on span "Today" at bounding box center [265, 44] width 23 height 14
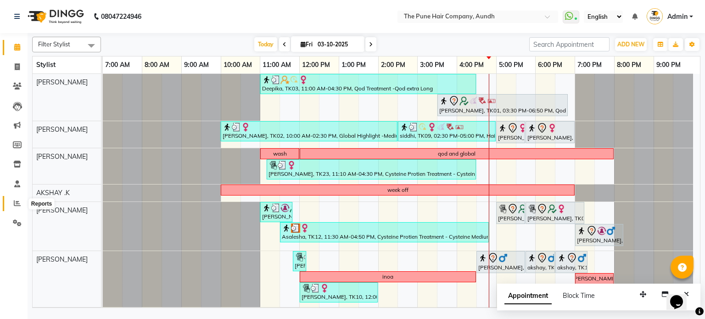
drag, startPoint x: 13, startPoint y: 202, endPoint x: 42, endPoint y: 205, distance: 29.1
click at [13, 202] on span at bounding box center [17, 203] width 16 height 11
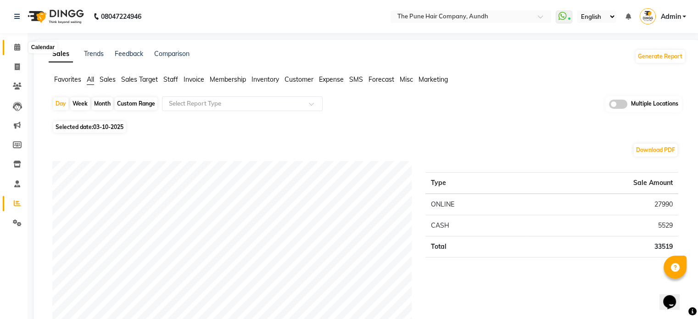
click at [18, 45] on icon at bounding box center [17, 47] width 6 height 7
